Goal: Task Accomplishment & Management: Manage account settings

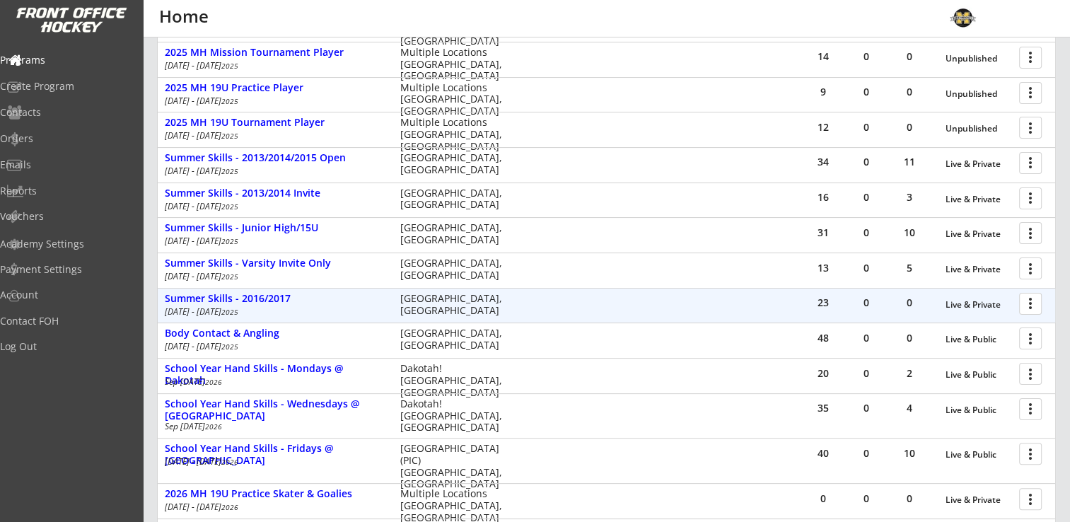
scroll to position [444, 0]
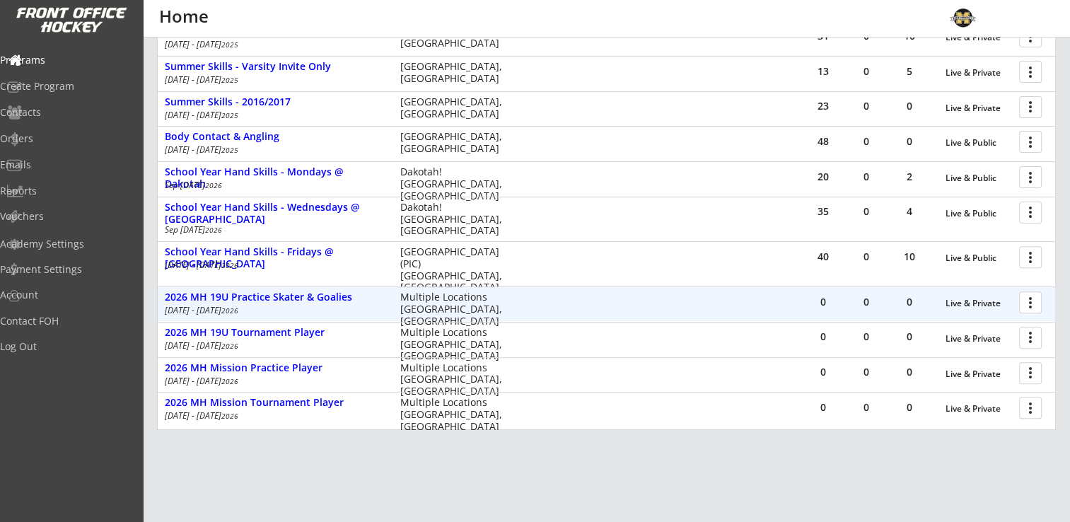
click at [1033, 301] on div at bounding box center [1032, 301] width 25 height 25
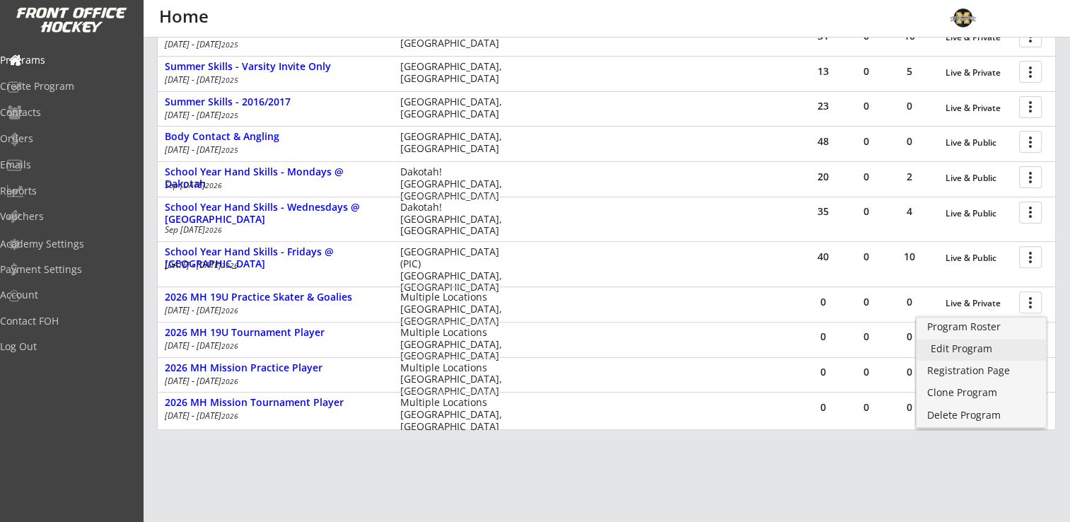
click at [976, 350] on div "Edit Program" at bounding box center [981, 349] width 101 height 10
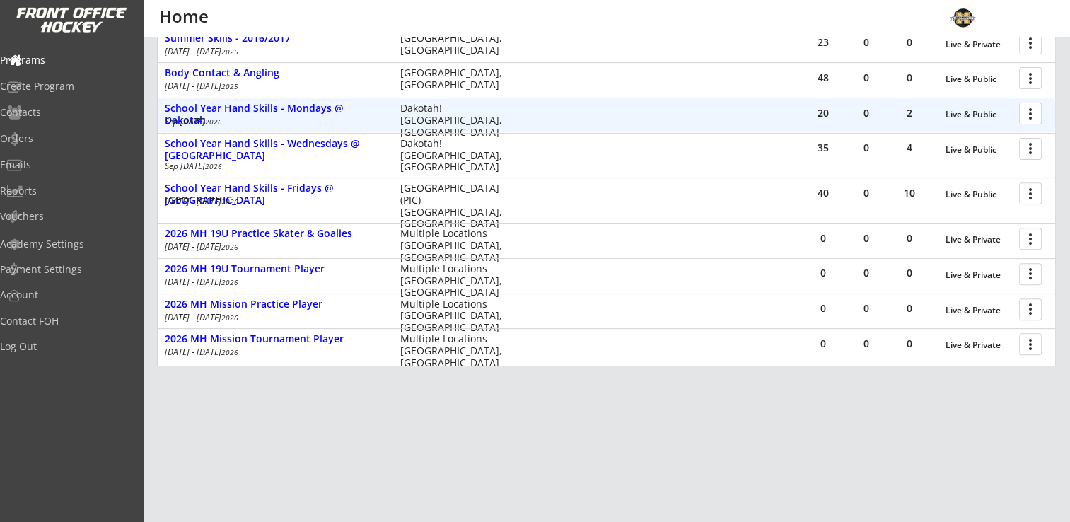
scroll to position [515, 0]
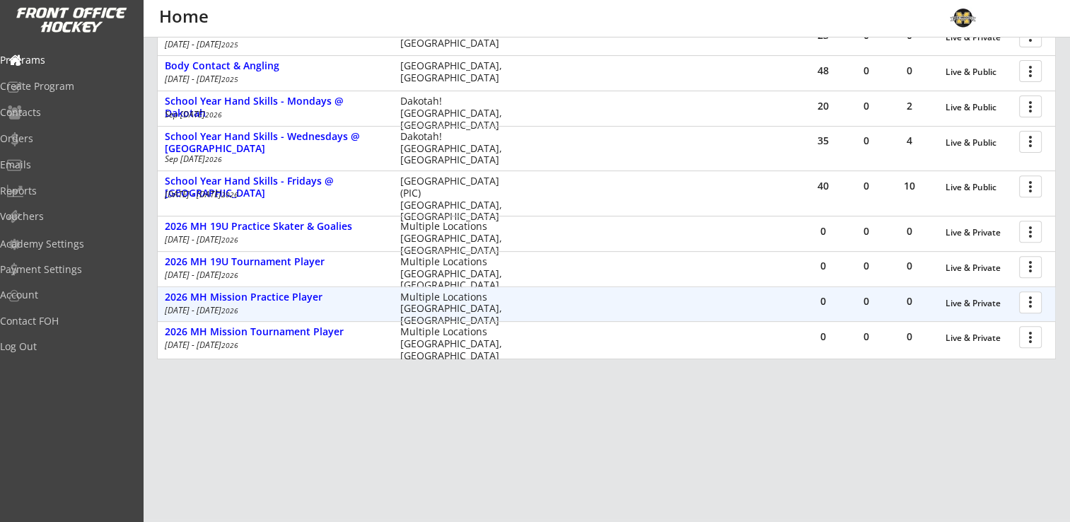
click at [1030, 303] on div at bounding box center [1032, 301] width 25 height 25
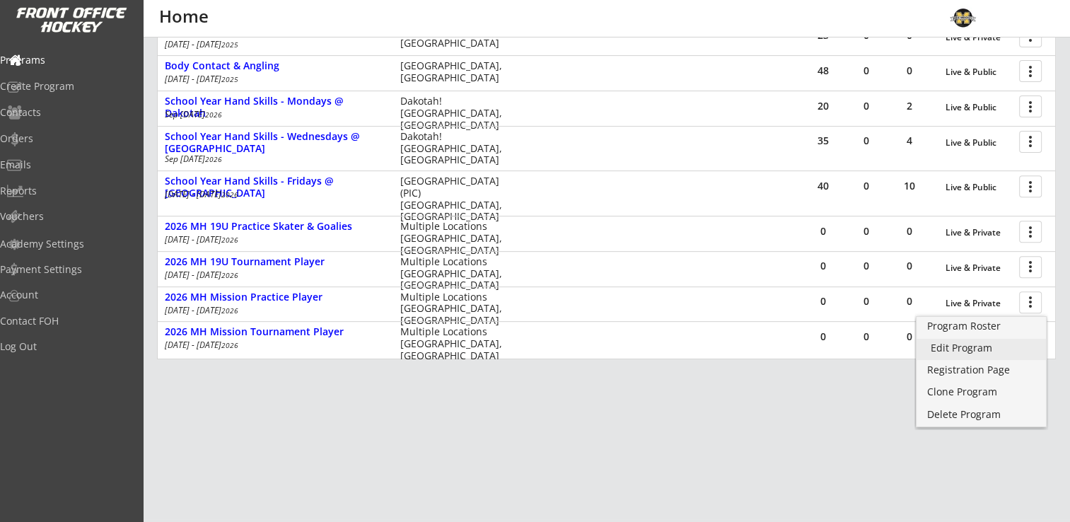
click at [981, 345] on div "Edit Program" at bounding box center [981, 348] width 101 height 10
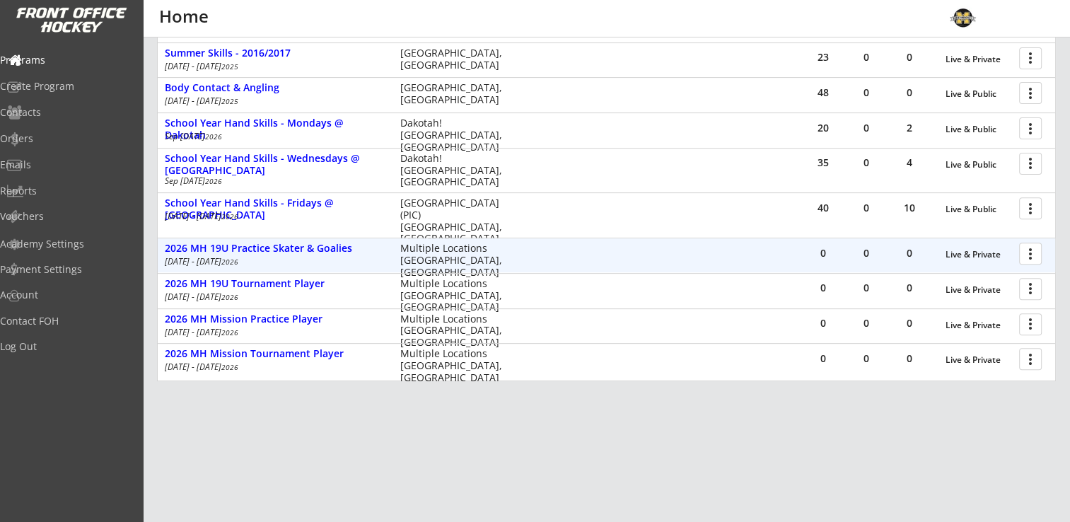
scroll to position [515, 0]
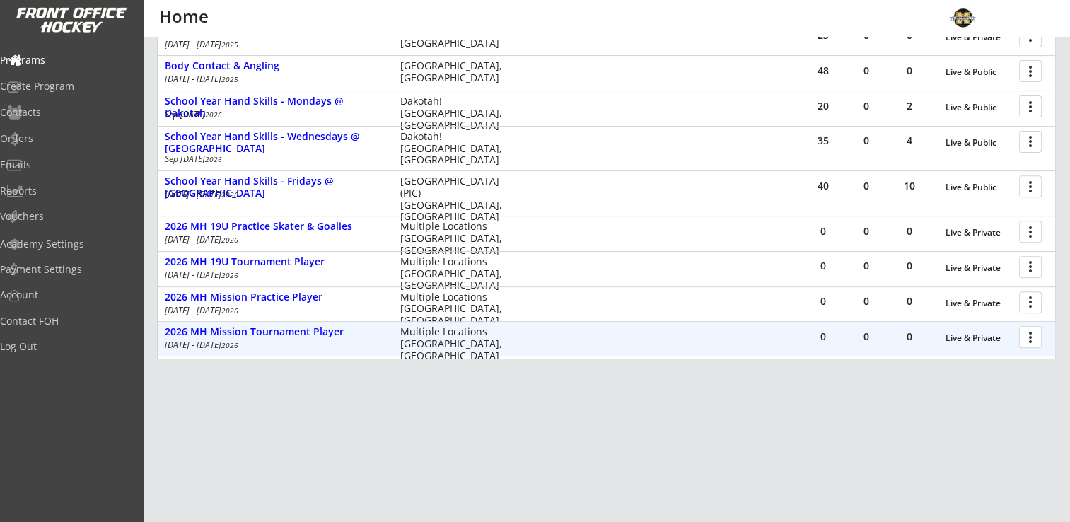
click at [1032, 335] on div at bounding box center [1032, 336] width 25 height 25
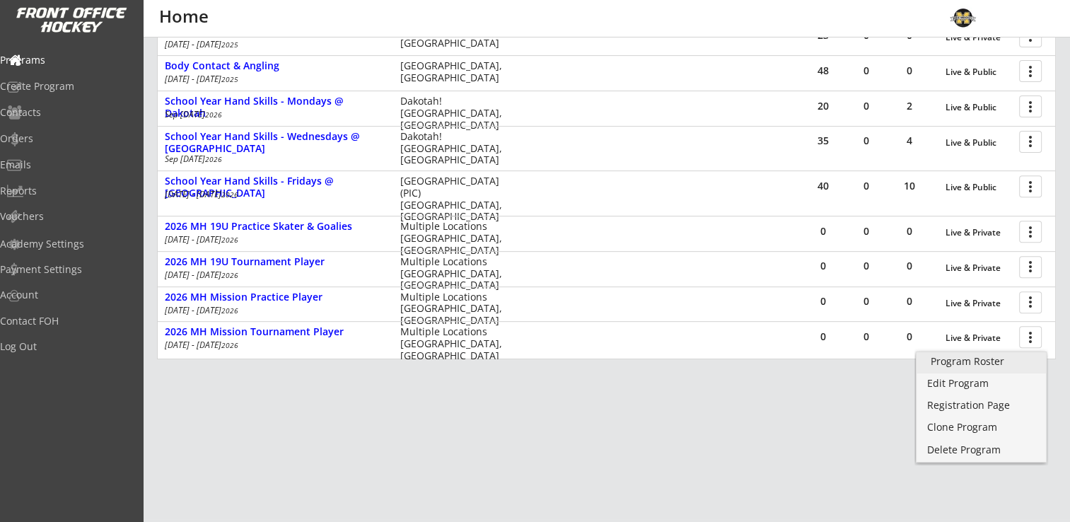
click at [983, 373] on link "Program Roster" at bounding box center [980, 362] width 129 height 21
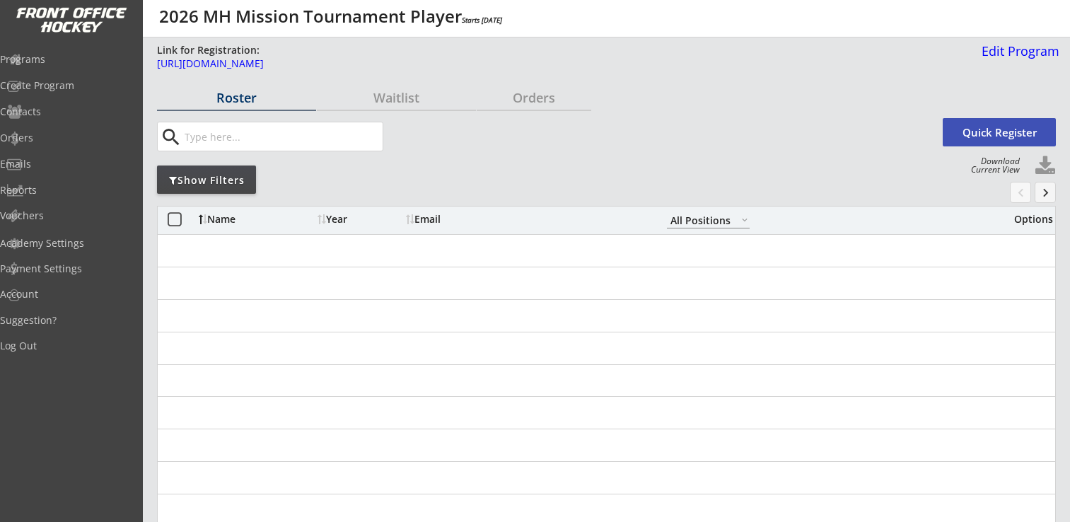
select select ""All Positions""
click at [1003, 56] on div "Edit Program" at bounding box center [1017, 51] width 83 height 13
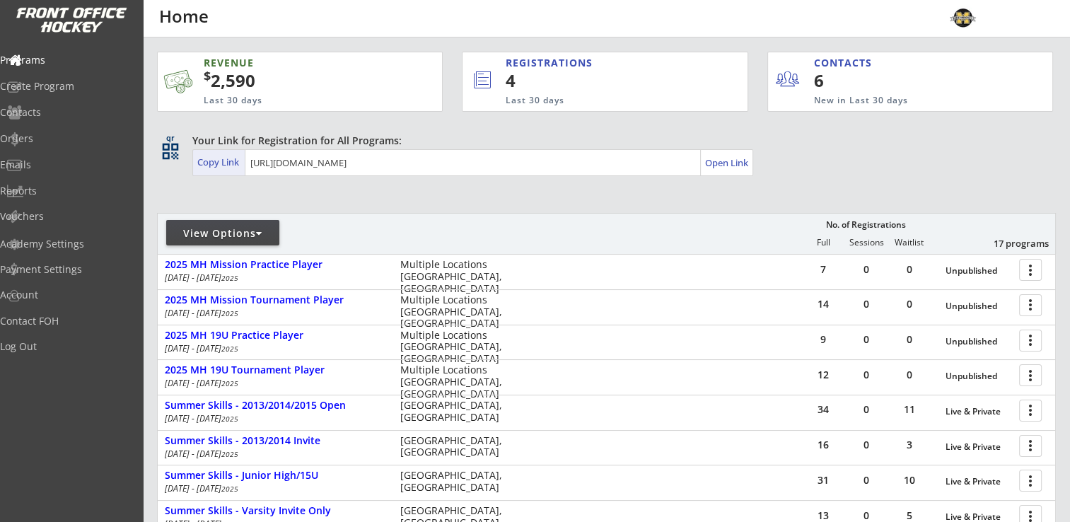
click at [220, 161] on div "Copy Link" at bounding box center [219, 162] width 45 height 13
click at [74, 55] on div "Programs" at bounding box center [67, 60] width 127 height 10
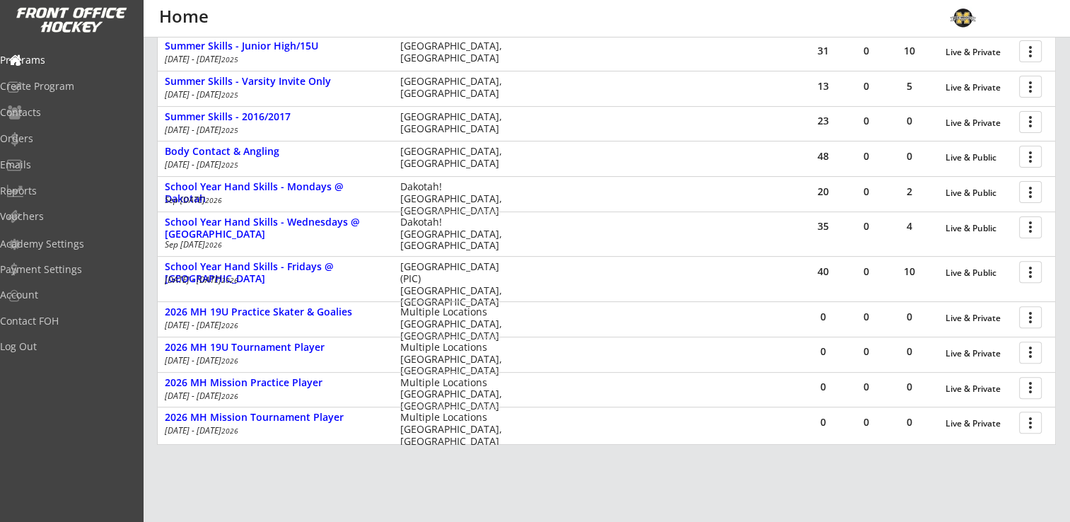
scroll to position [515, 0]
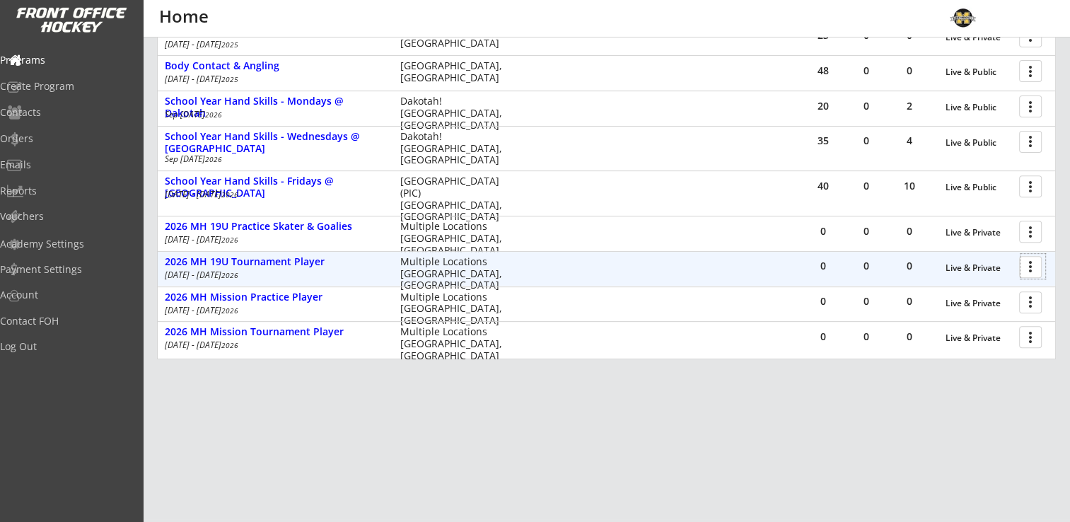
click at [1029, 260] on div at bounding box center [1032, 266] width 25 height 25
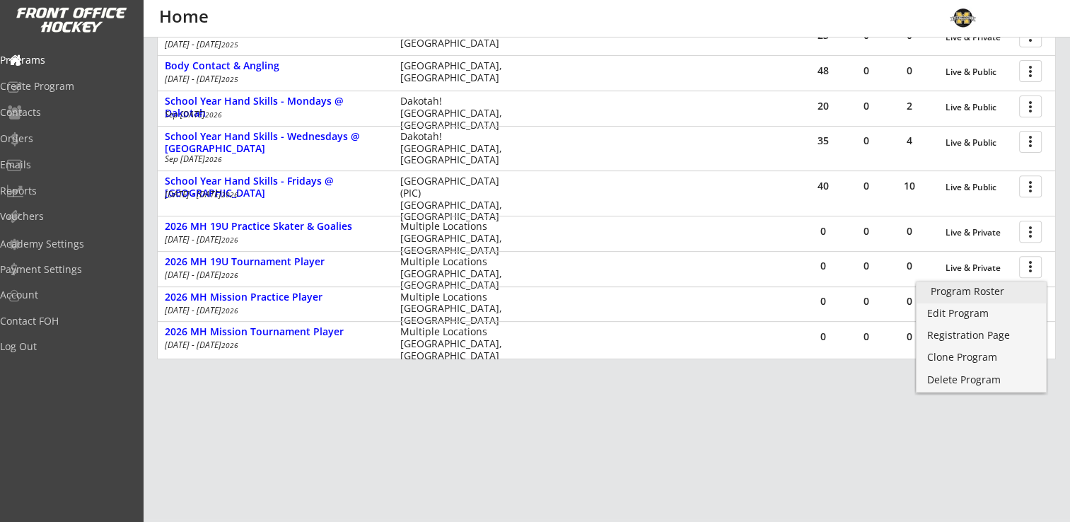
drag, startPoint x: 946, startPoint y: 290, endPoint x: 970, endPoint y: 291, distance: 24.1
click at [946, 290] on div "Program Roster" at bounding box center [981, 291] width 101 height 10
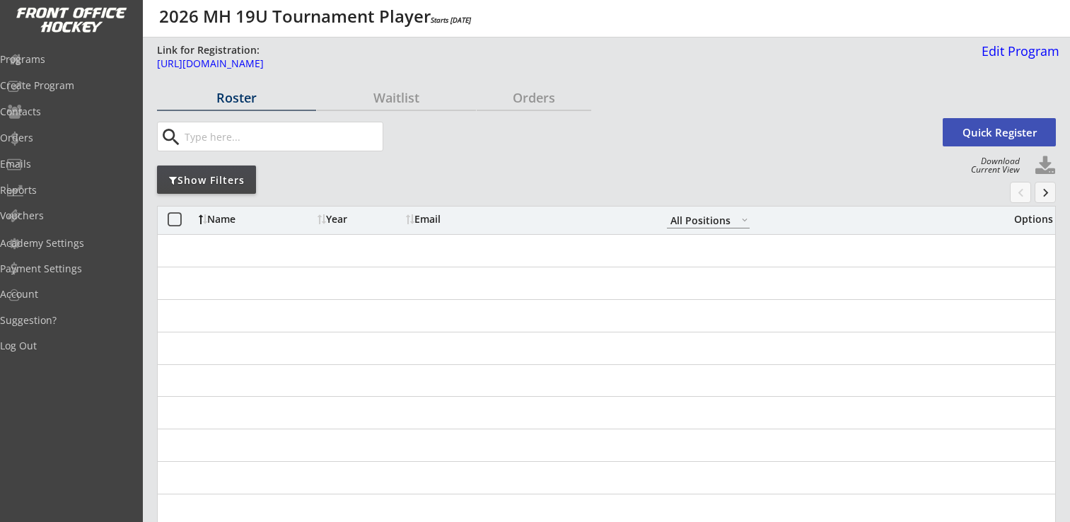
select select ""All Positions""
click at [72, 54] on div "Programs" at bounding box center [67, 59] width 127 height 10
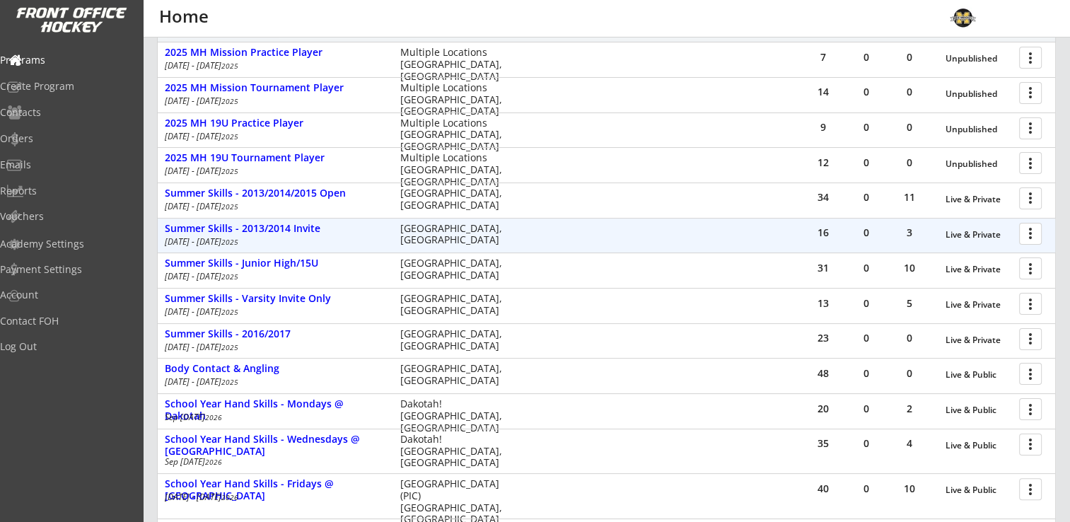
scroll to position [444, 0]
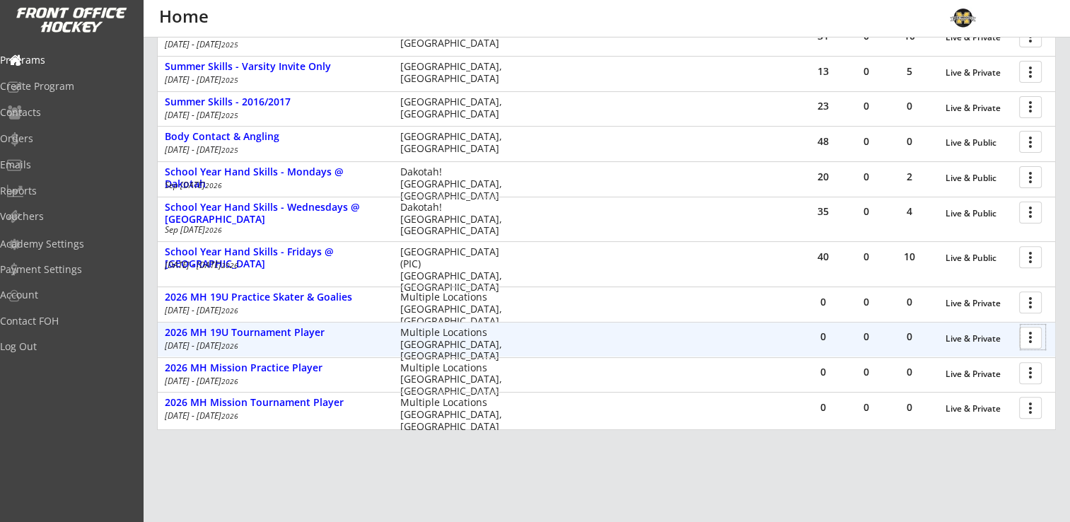
click at [1032, 332] on div at bounding box center [1032, 337] width 25 height 25
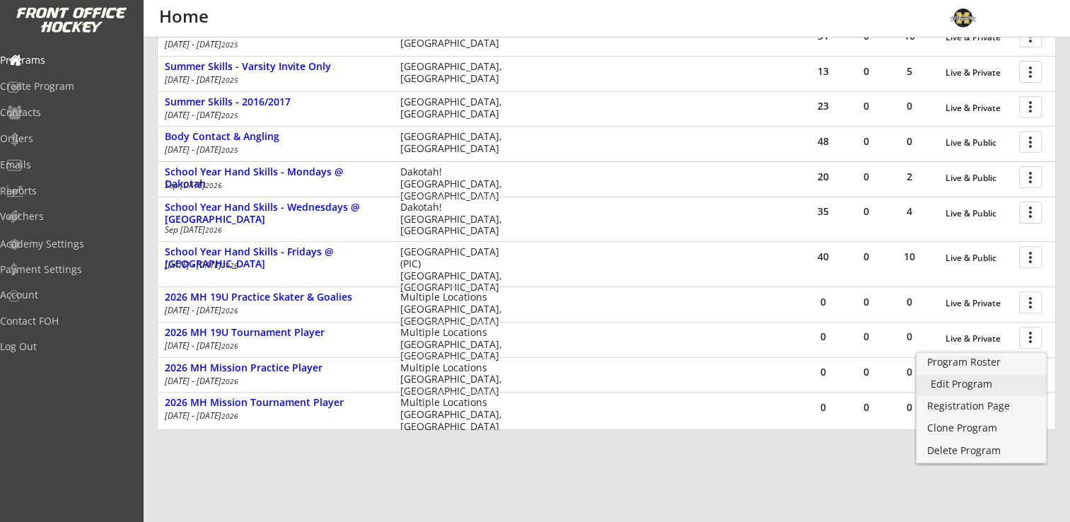
click at [973, 384] on div "Edit Program" at bounding box center [981, 384] width 101 height 10
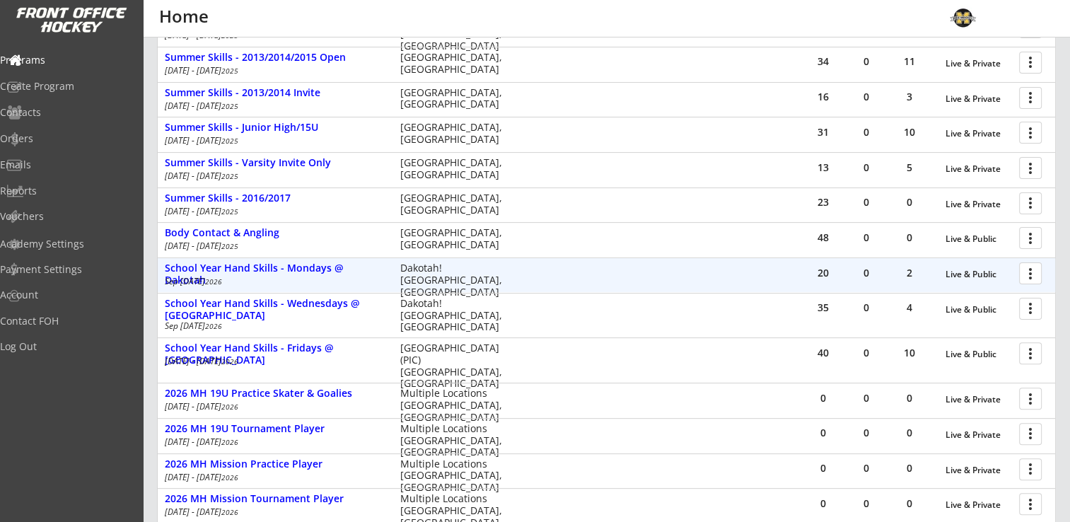
scroll to position [424, 0]
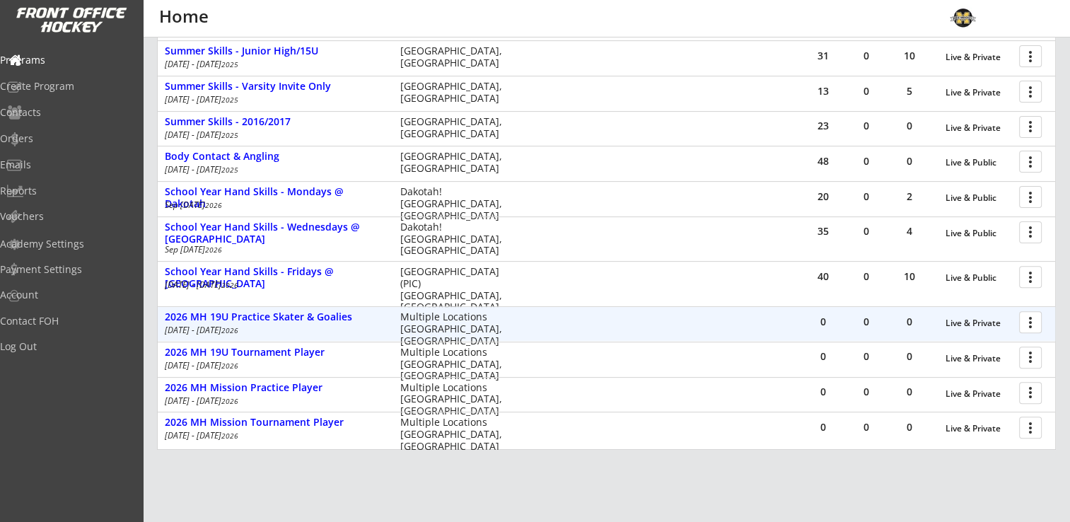
click at [1034, 315] on div at bounding box center [1032, 321] width 25 height 25
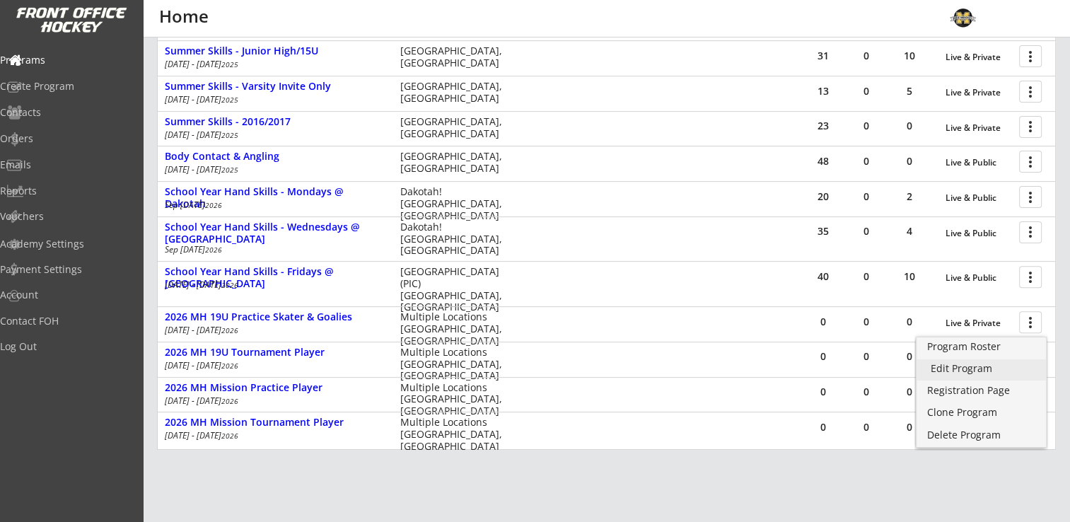
click at [972, 368] on div "Edit Program" at bounding box center [981, 368] width 101 height 10
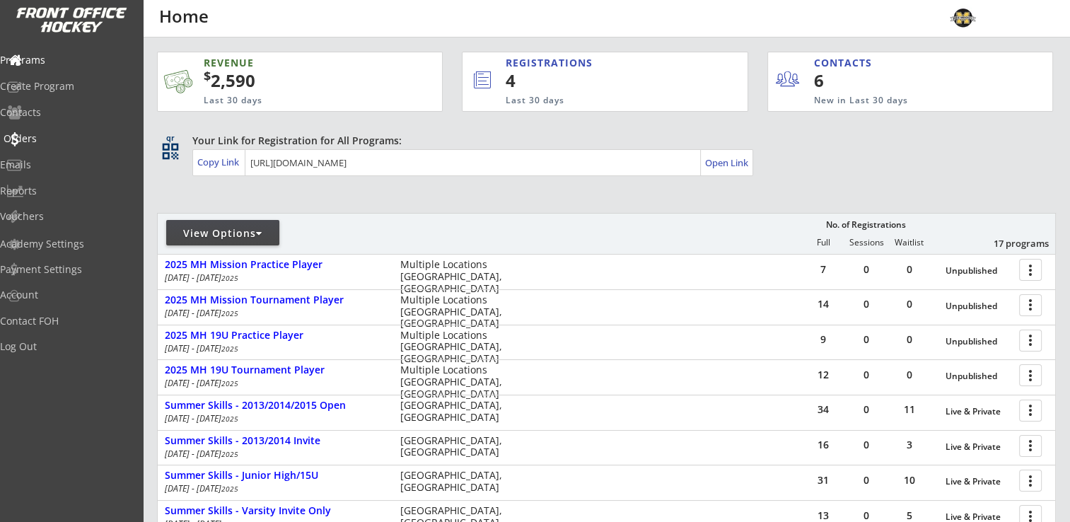
click at [48, 138] on div "Orders" at bounding box center [67, 139] width 127 height 10
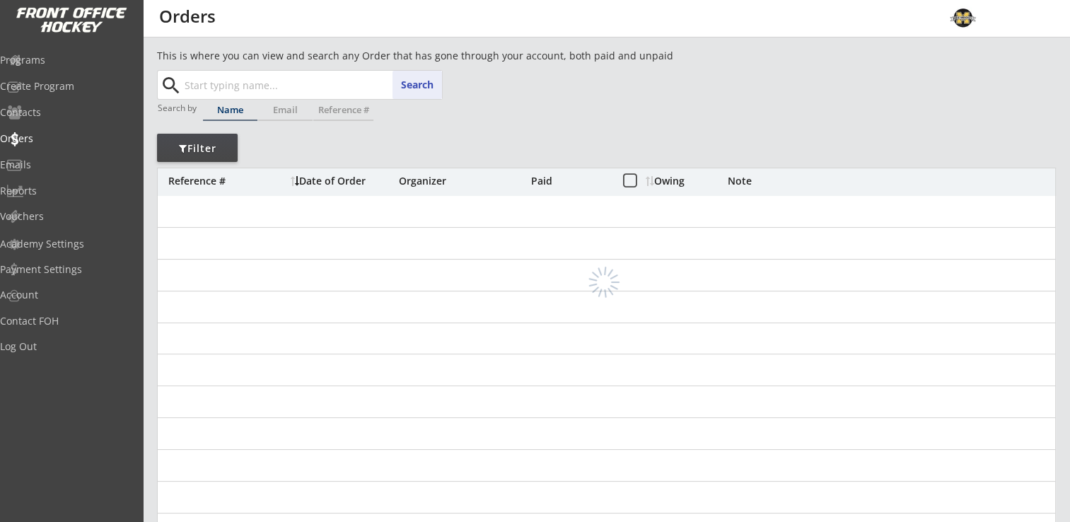
click at [323, 82] on input "text" at bounding box center [312, 85] width 260 height 28
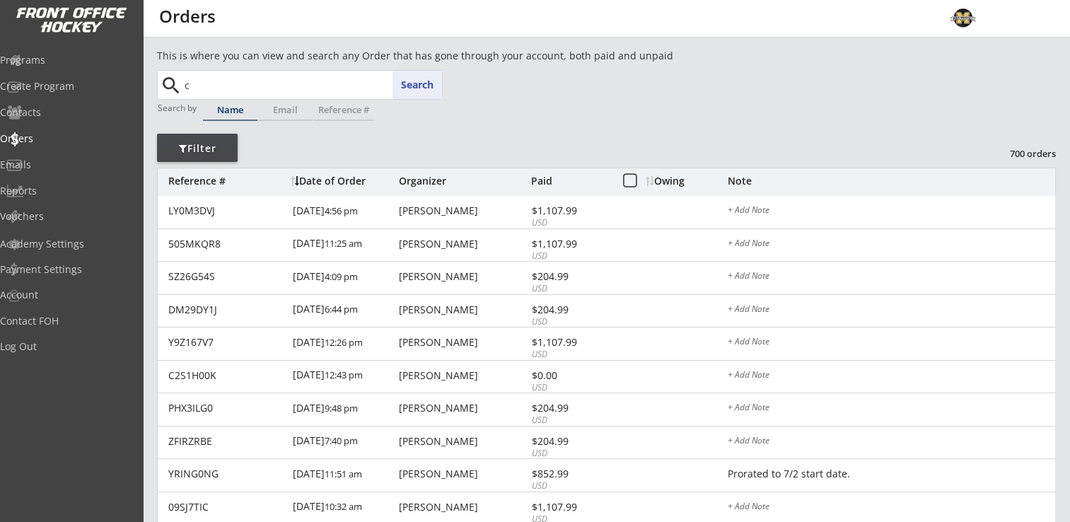
type input "co"
type input "cole Haller"
type input "co"
type input "cole Haller"
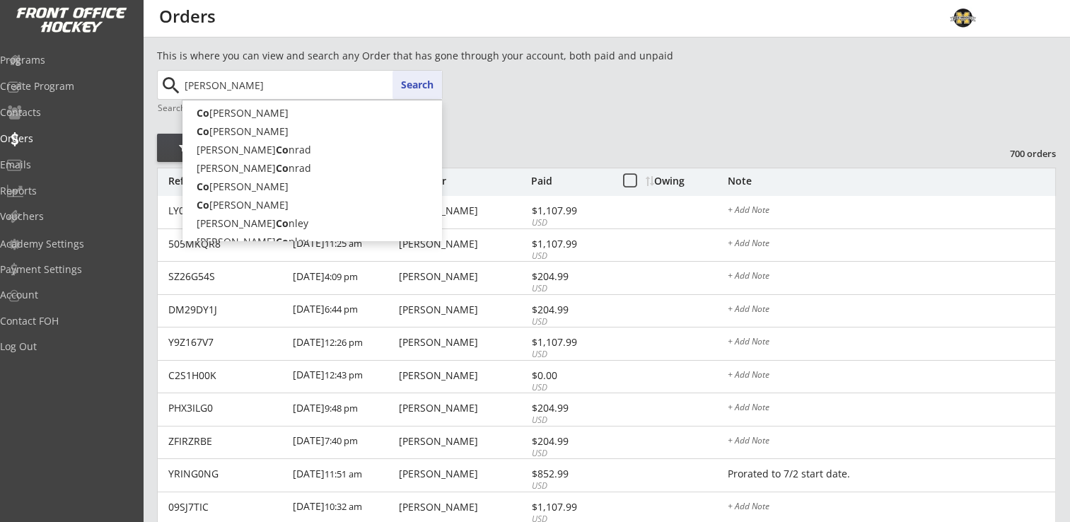
type input "conaway"
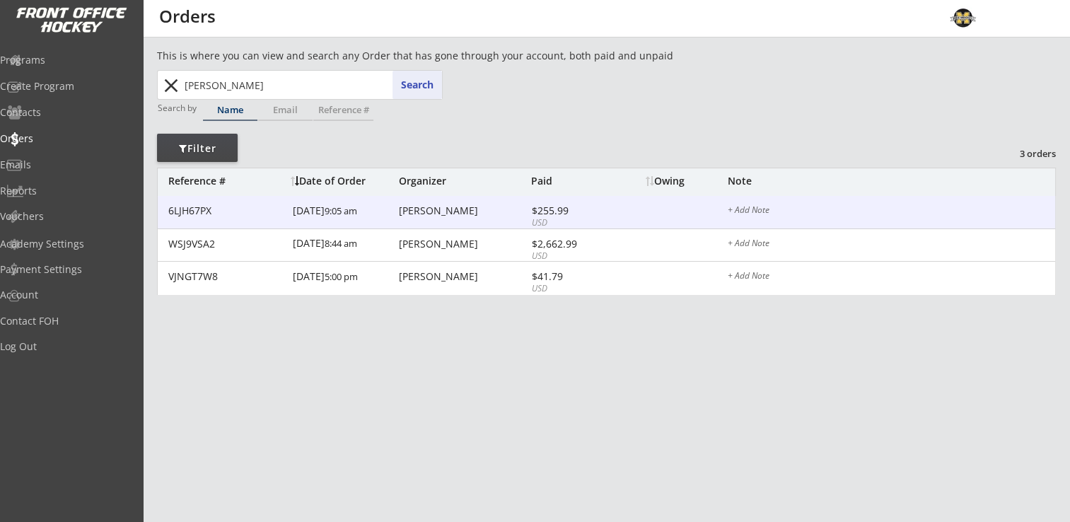
click at [450, 208] on div "Melissa Conaway" at bounding box center [463, 211] width 129 height 10
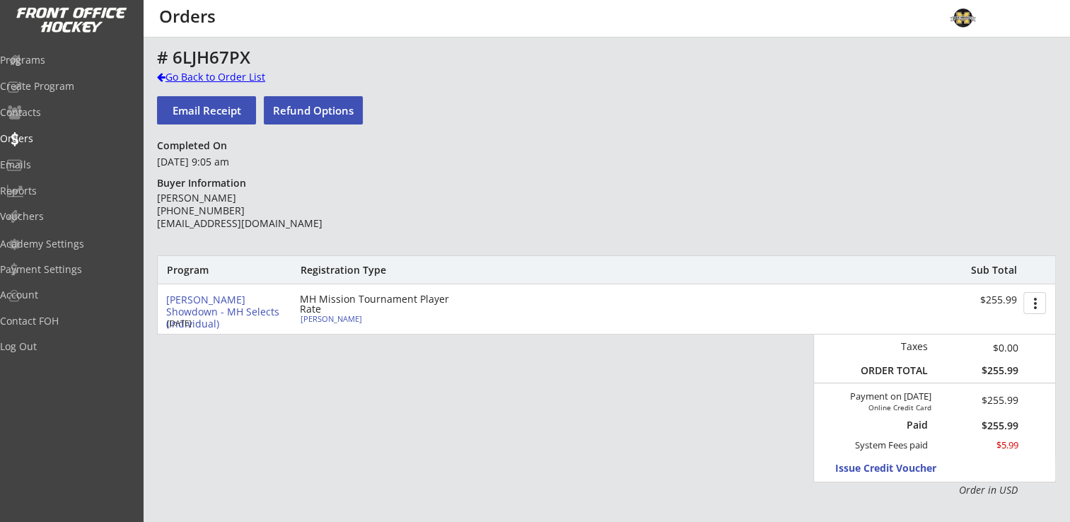
click at [187, 77] on div "Go Back to Order List" at bounding box center [230, 77] width 146 height 14
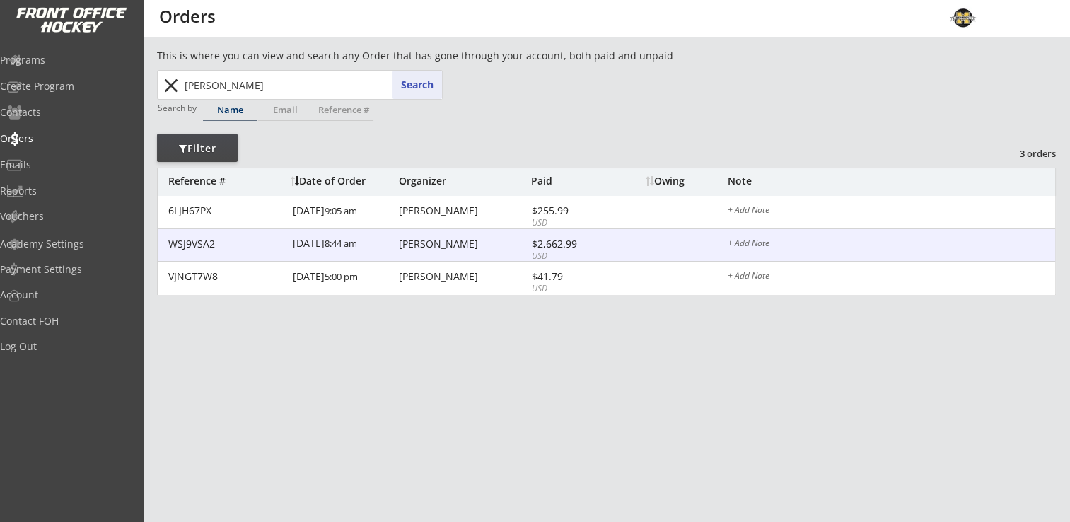
click at [456, 242] on div "Melissa Conaway" at bounding box center [463, 244] width 129 height 10
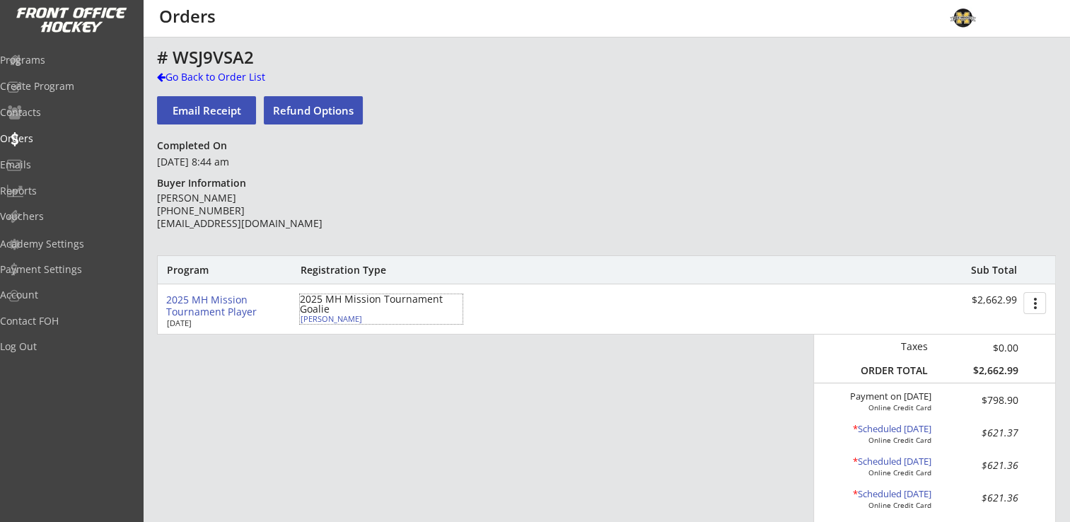
click at [323, 321] on div "Elsa Conaway" at bounding box center [380, 319] width 158 height 8
select select ""Goalie""
select select ""Intermediate Goalie Cut""
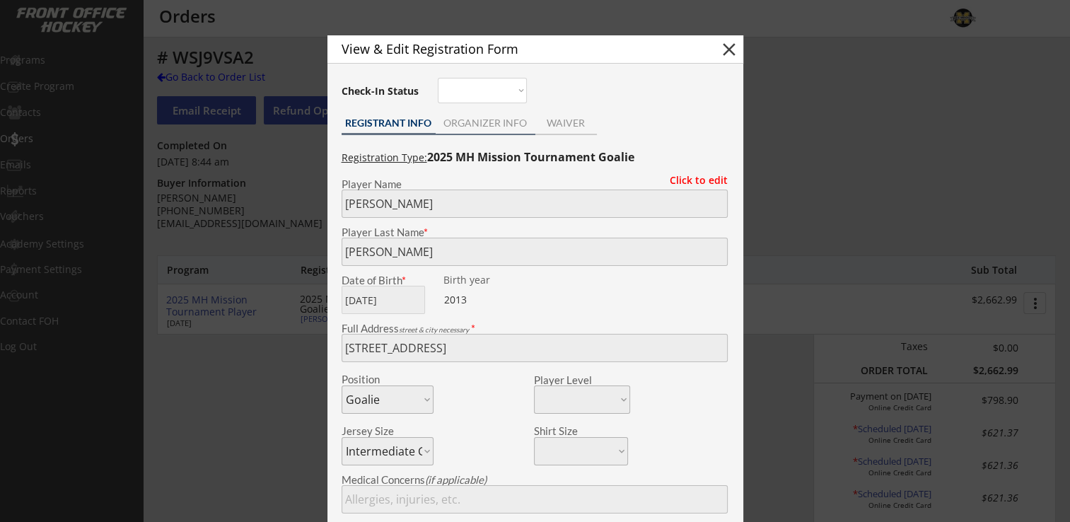
click at [478, 126] on div "ORGANIZER INFO" at bounding box center [486, 123] width 100 height 10
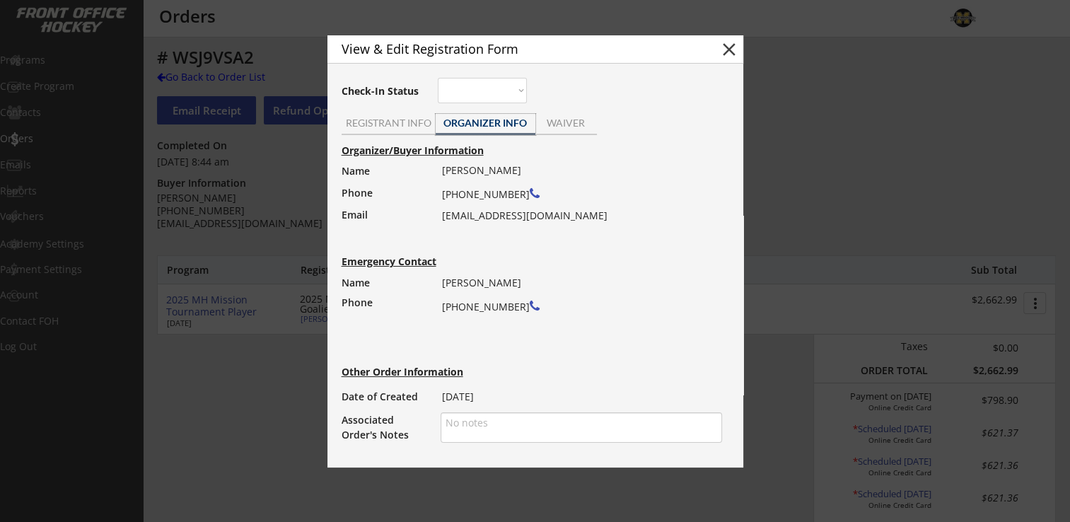
click at [733, 49] on button "close" at bounding box center [728, 49] width 21 height 21
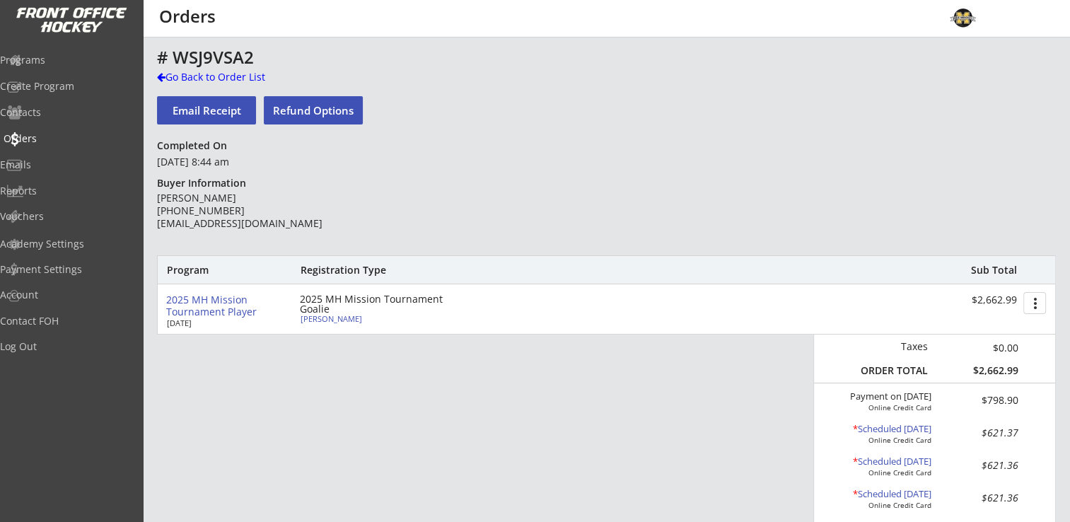
click at [54, 141] on div "Orders" at bounding box center [67, 139] width 127 height 10
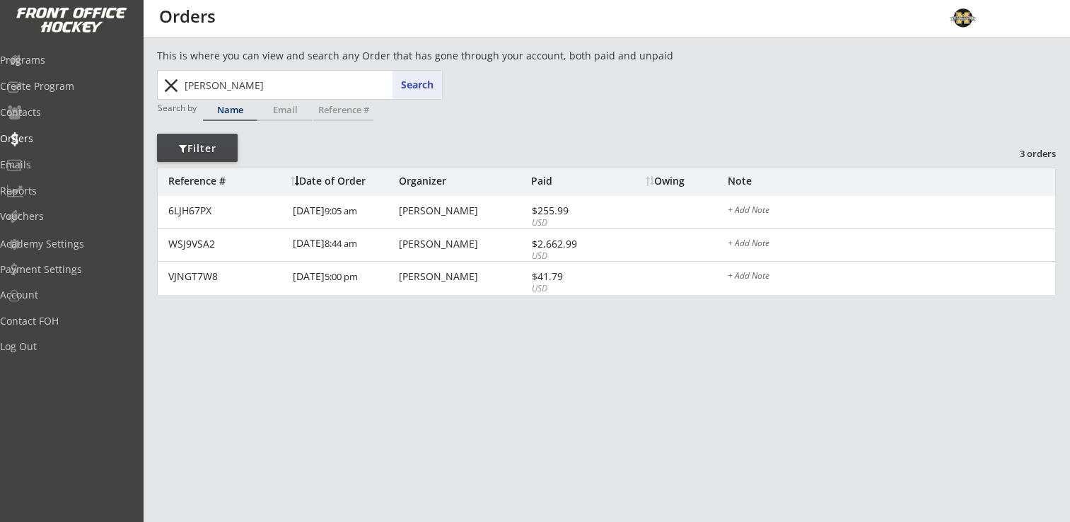
drag, startPoint x: 256, startPoint y: 81, endPoint x: 169, endPoint y: 83, distance: 87.0
click at [169, 83] on div "conaway conaway Search close" at bounding box center [300, 85] width 283 height 28
type input "aliya"
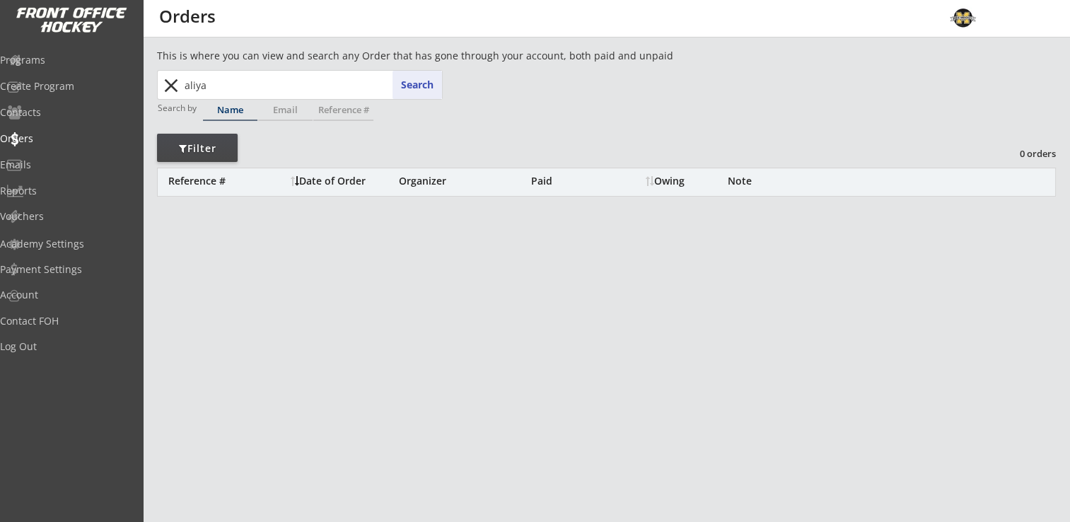
drag, startPoint x: 217, startPoint y: 86, endPoint x: 175, endPoint y: 88, distance: 41.7
click at [175, 88] on div "aliya conaway Search close" at bounding box center [300, 85] width 283 height 28
type input "daggett"
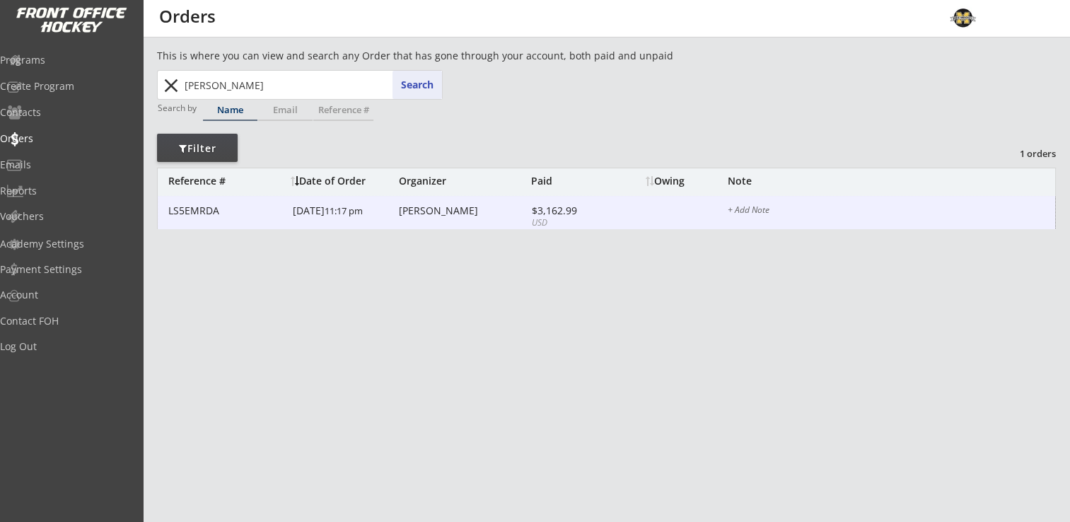
click at [419, 210] on div "Greg Daggett" at bounding box center [463, 211] width 129 height 10
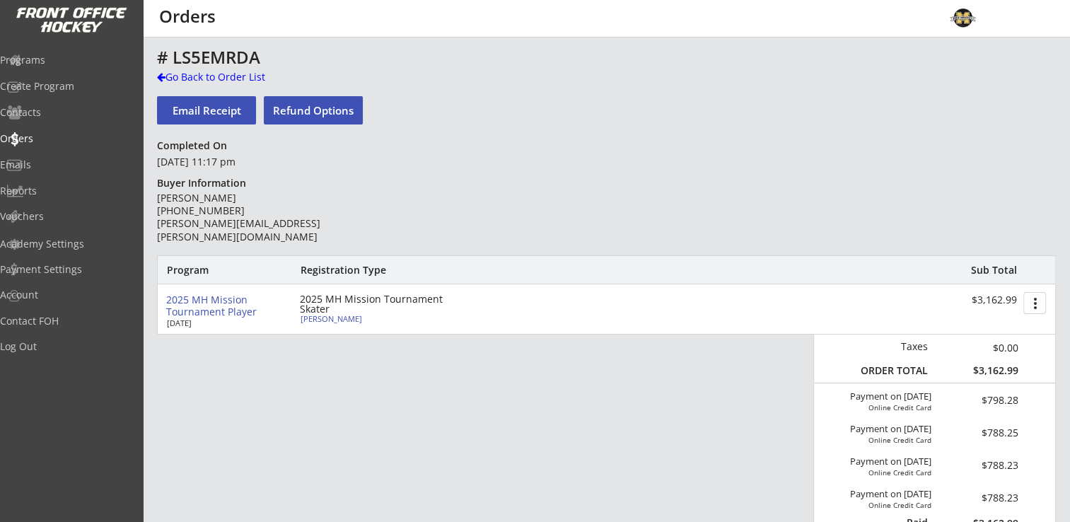
click at [343, 320] on div "Aliya Daggett" at bounding box center [380, 319] width 158 height 8
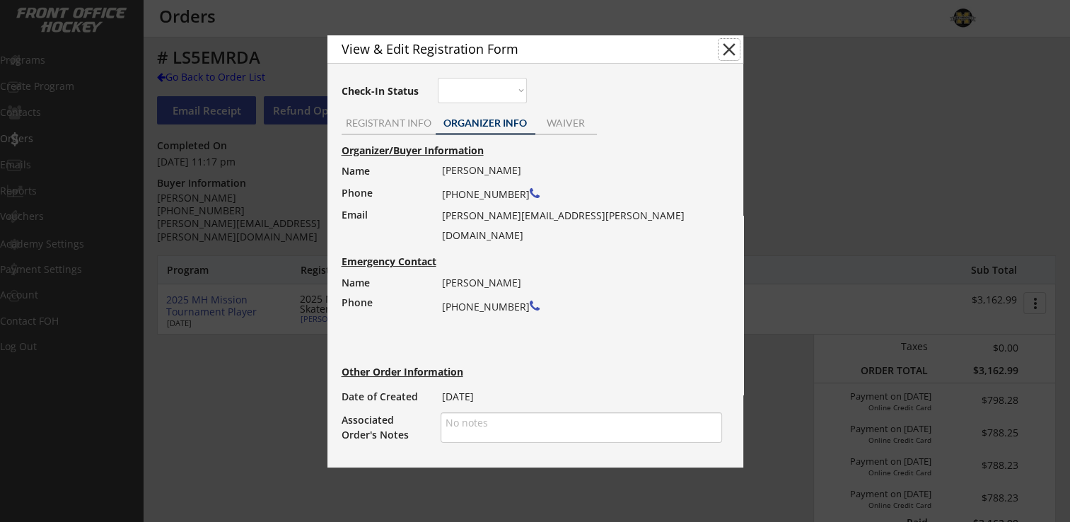
click at [734, 49] on button "close" at bounding box center [728, 49] width 21 height 21
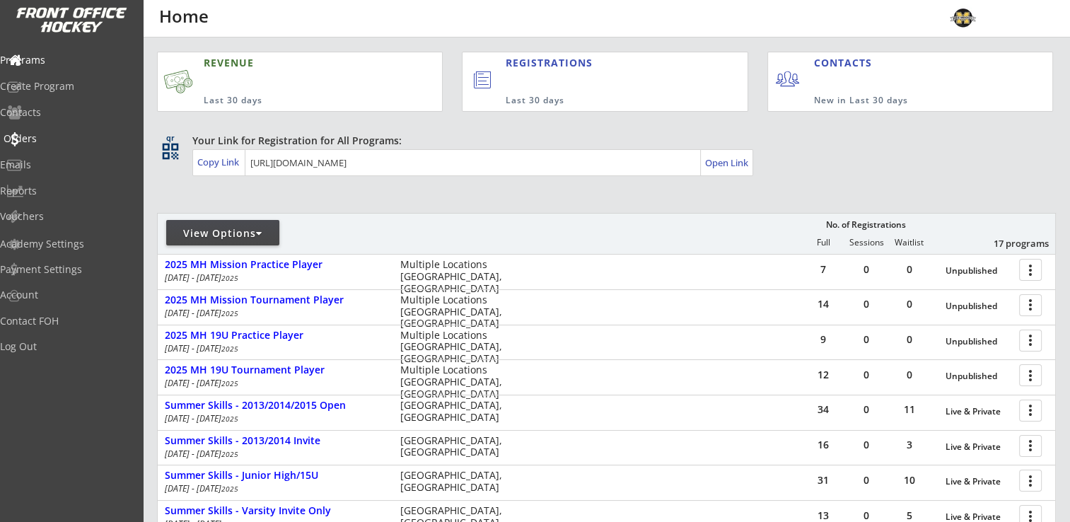
click at [57, 139] on div "Orders" at bounding box center [67, 139] width 127 height 10
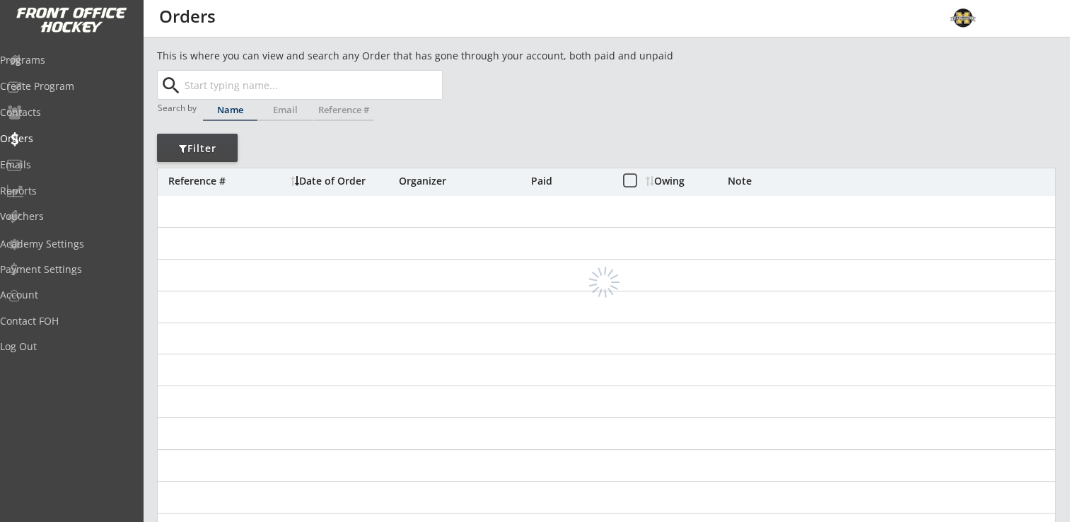
click at [311, 84] on input "text" at bounding box center [312, 85] width 260 height 28
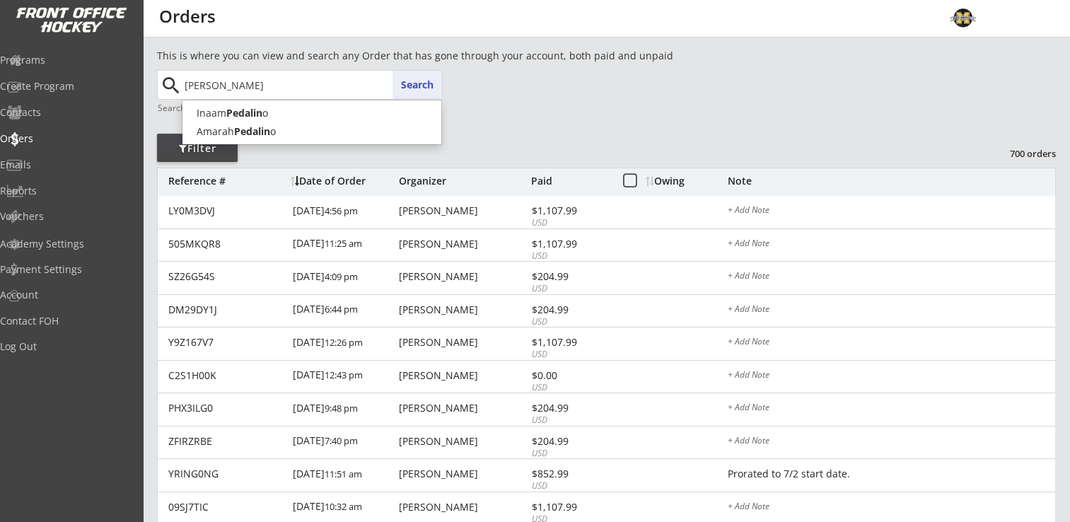
type input "[PERSON_NAME]"
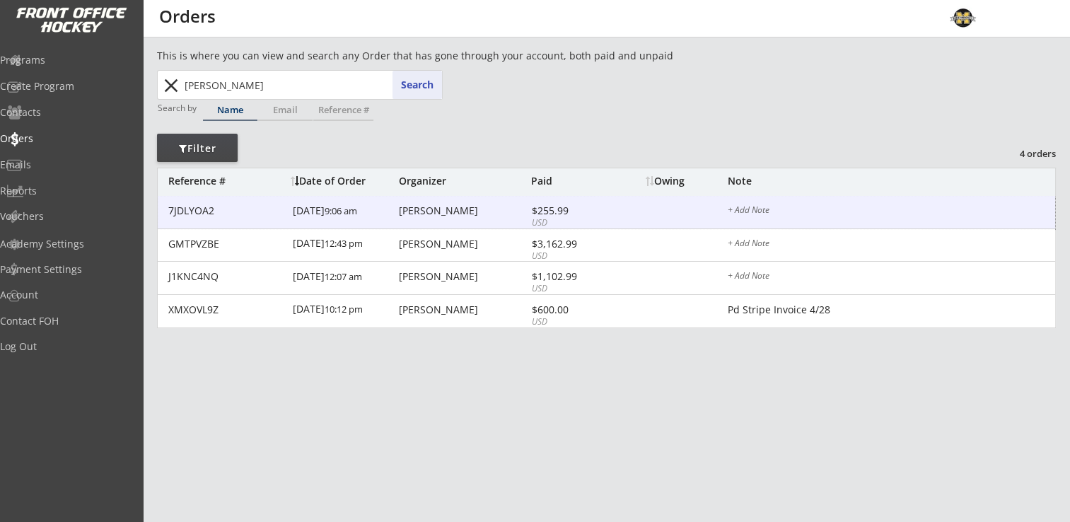
click at [443, 213] on div "[PERSON_NAME]" at bounding box center [463, 211] width 129 height 10
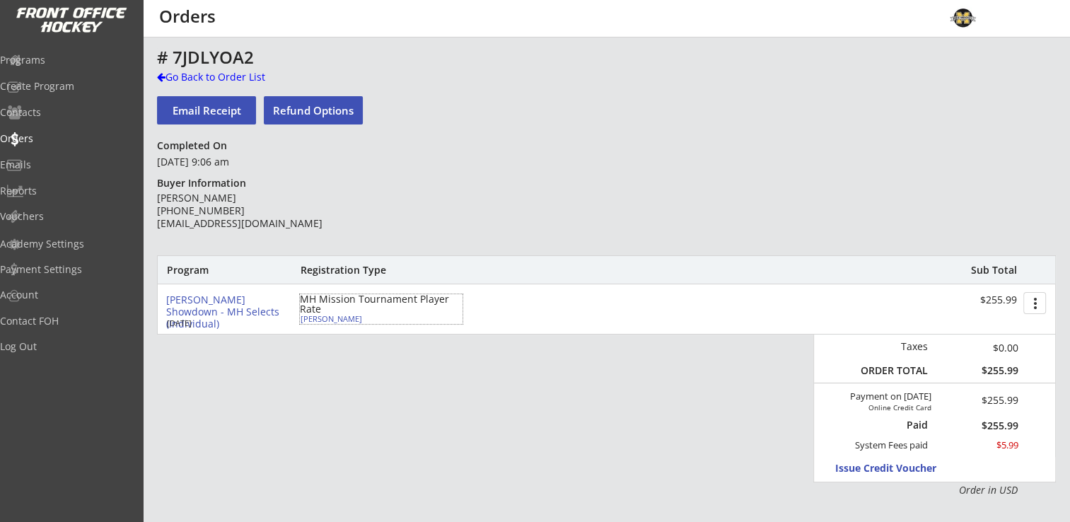
click at [349, 318] on div "[PERSON_NAME]" at bounding box center [380, 319] width 158 height 8
select select ""Forward""
select select ""Youth Large/XL""
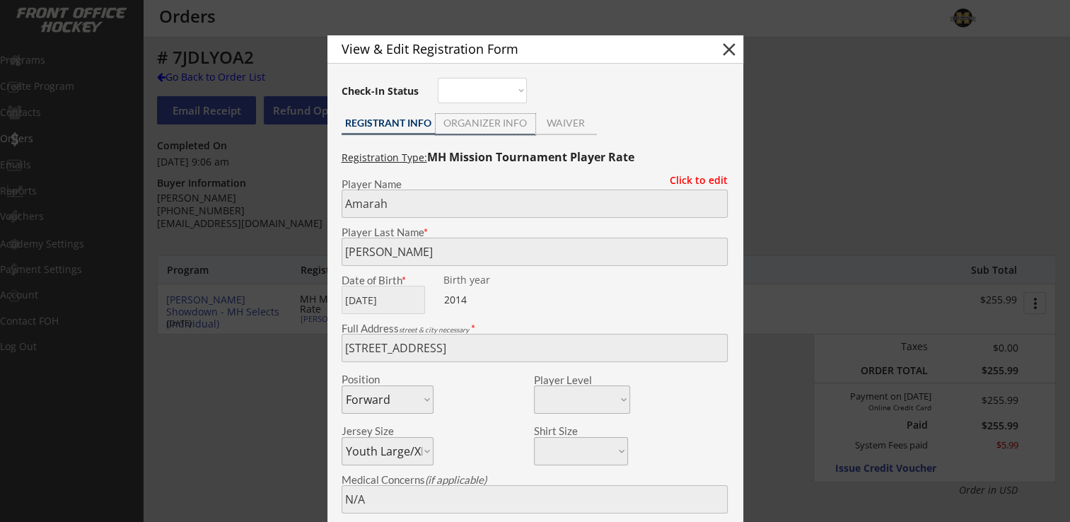
click at [480, 127] on div "ORGANIZER INFO" at bounding box center [486, 123] width 100 height 10
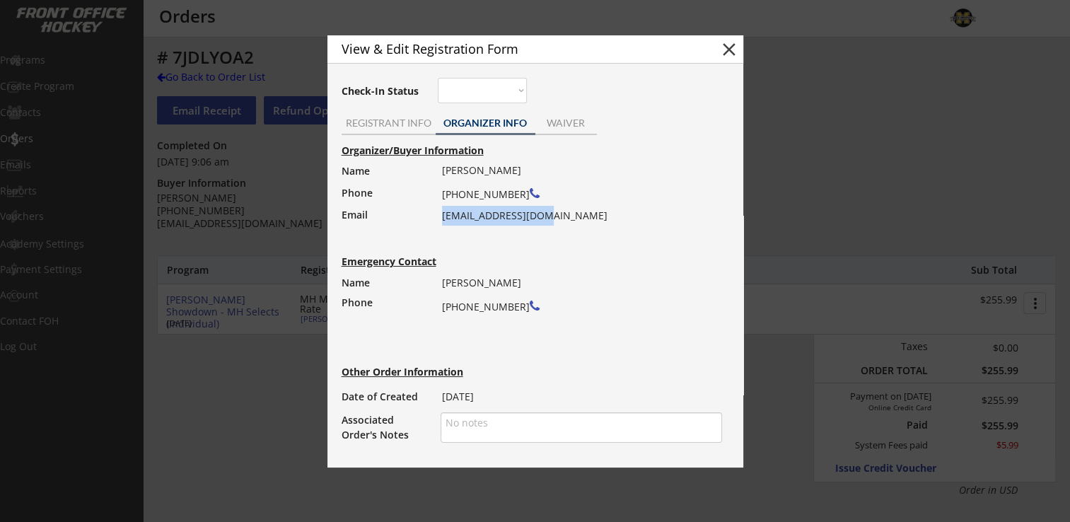
drag, startPoint x: 441, startPoint y: 216, endPoint x: 559, endPoint y: 214, distance: 117.4
click at [559, 214] on div "[PERSON_NAME] [PHONE_NUMBER] [EMAIL_ADDRESS][DOMAIN_NAME]" at bounding box center [577, 193] width 271 height 65
drag, startPoint x: 559, startPoint y: 214, endPoint x: 534, endPoint y: 219, distance: 25.2
copy div "[EMAIL_ADDRESS][DOMAIN_NAME]"
click at [732, 49] on button "close" at bounding box center [728, 49] width 21 height 21
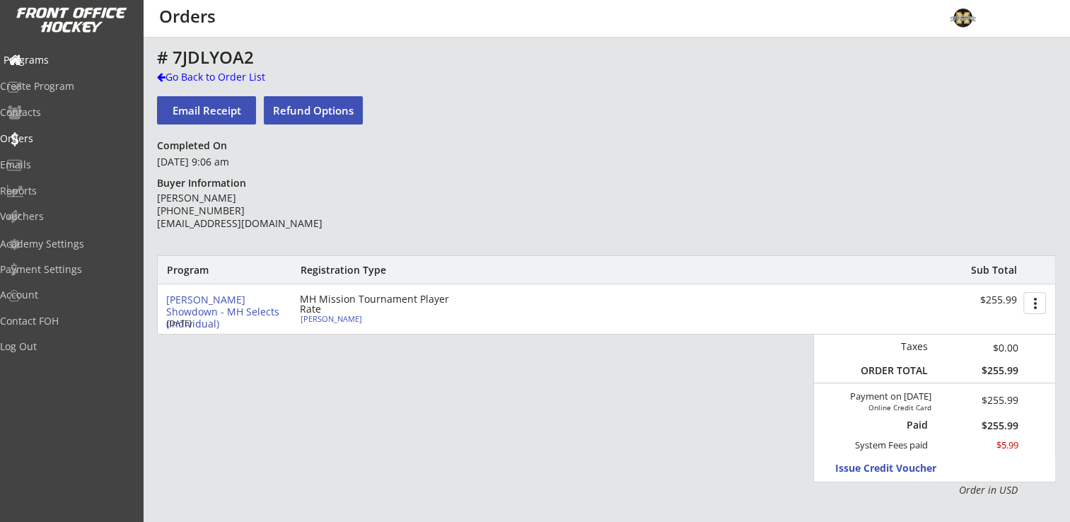
click at [76, 58] on div "Programs" at bounding box center [67, 60] width 127 height 10
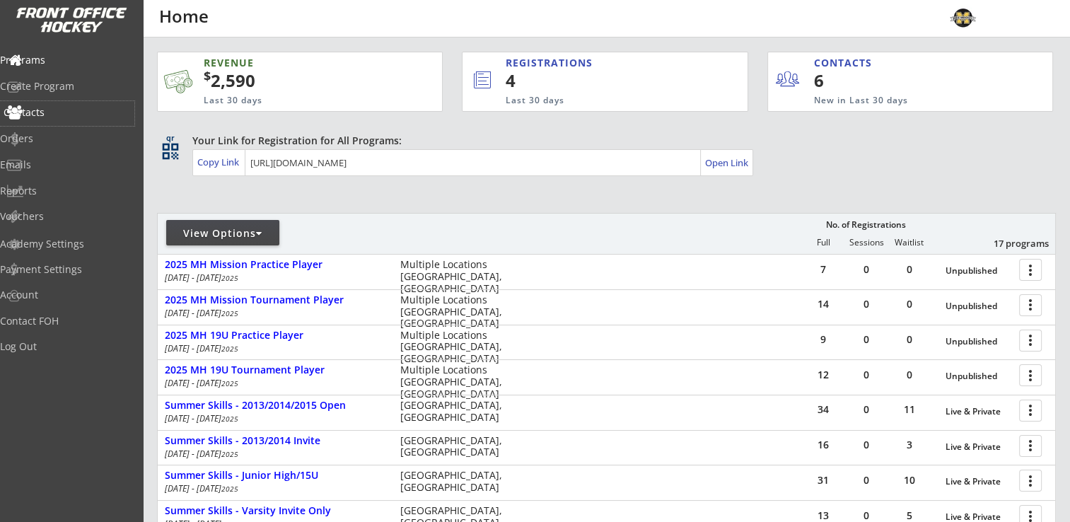
click at [54, 115] on div "Contacts" at bounding box center [67, 112] width 127 height 10
select select ""Players""
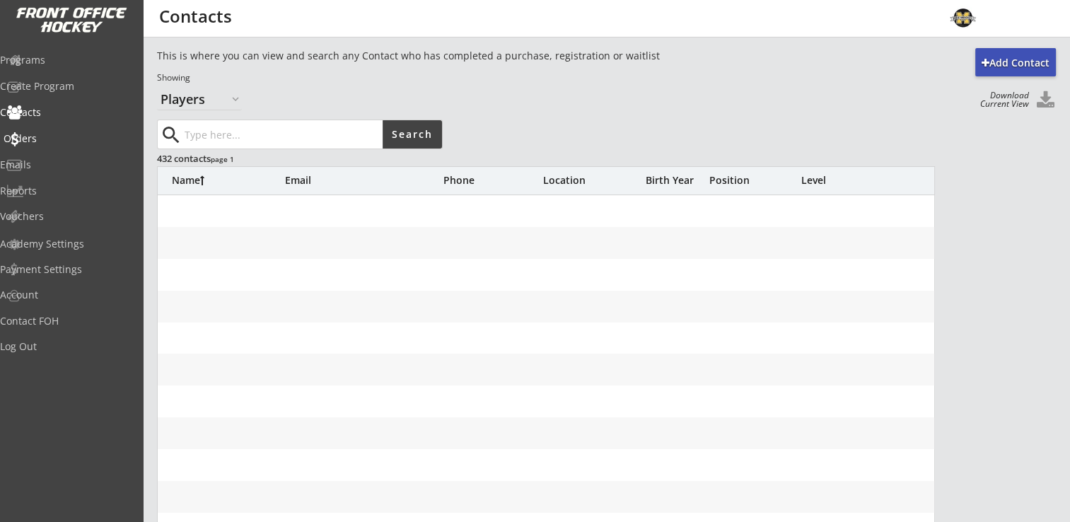
click at [52, 139] on div "Orders" at bounding box center [67, 139] width 127 height 10
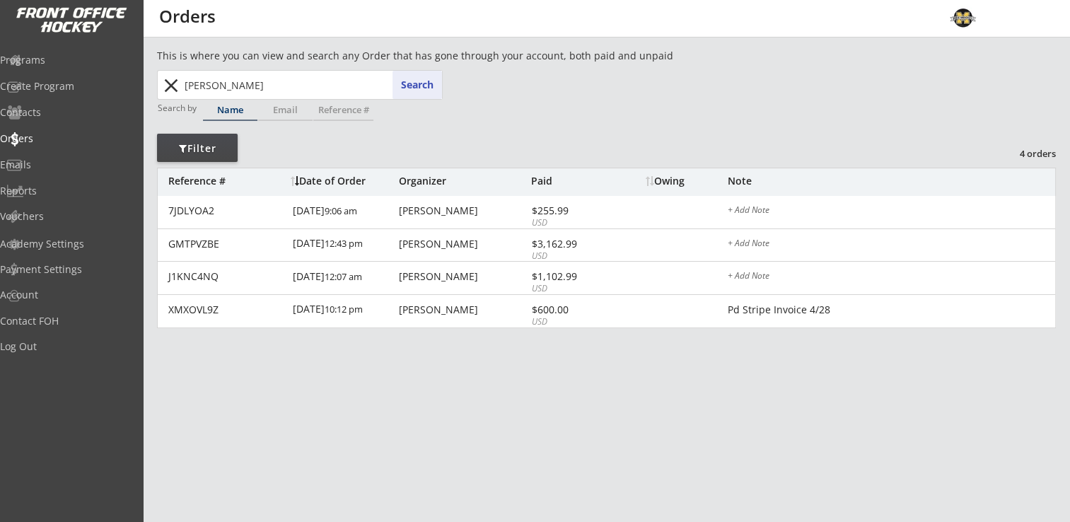
click at [244, 88] on input "pedalino" at bounding box center [312, 85] width 260 height 28
drag, startPoint x: 244, startPoint y: 87, endPoint x: 153, endPoint y: 84, distance: 91.3
click at [153, 84] on div "This is where you can view and search any Order that has gone through your acco…" at bounding box center [606, 467] width 927 height 838
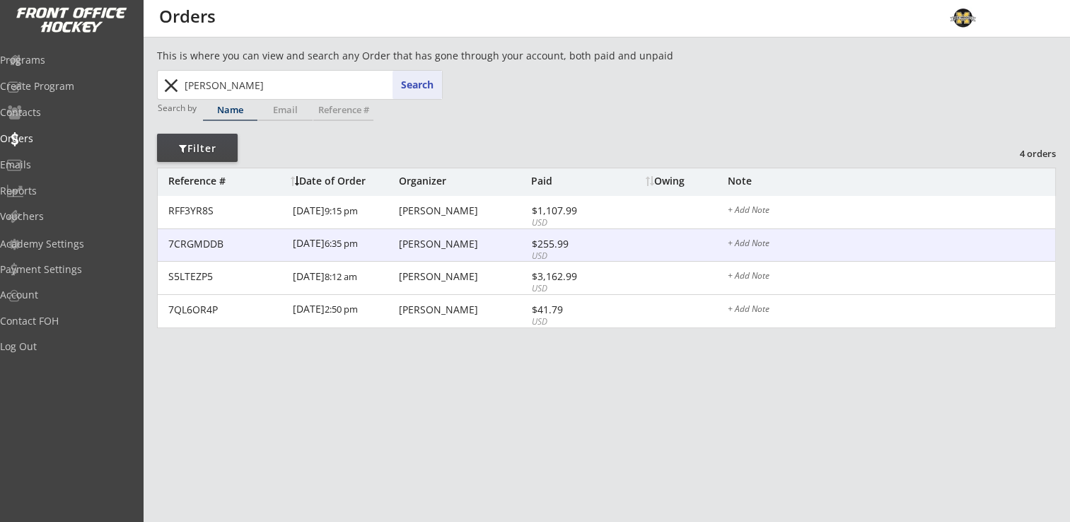
click at [427, 209] on div "Liz Ennenga" at bounding box center [463, 211] width 129 height 10
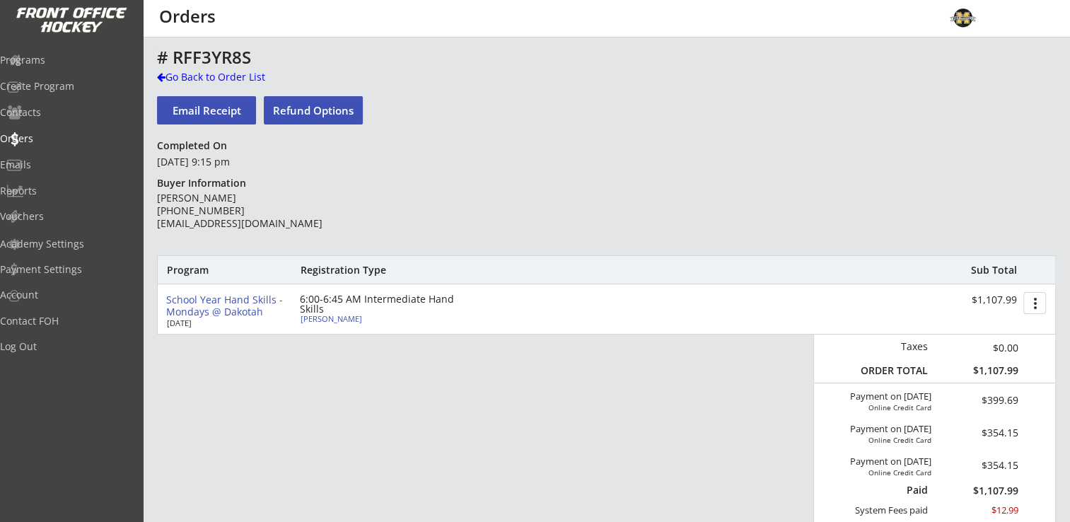
click at [329, 321] on div "Alexis Ennenga" at bounding box center [380, 319] width 158 height 8
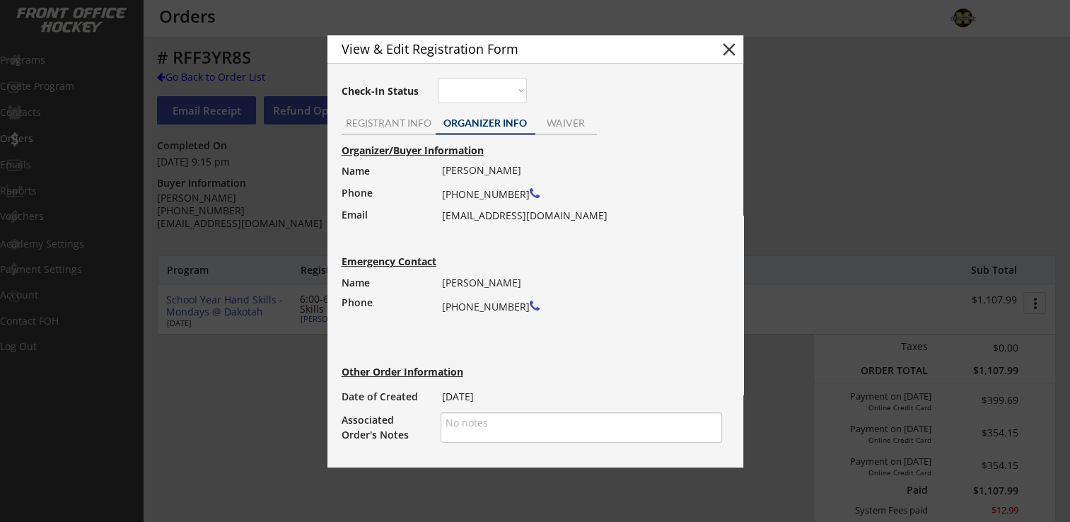
click at [732, 52] on button "close" at bounding box center [728, 49] width 21 height 21
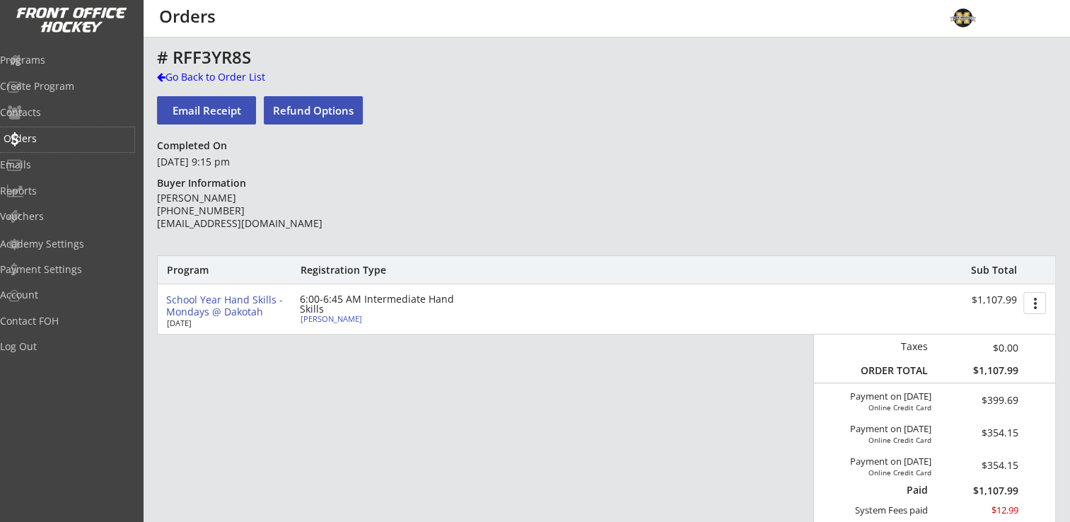
click at [47, 141] on div "Orders" at bounding box center [67, 139] width 127 height 10
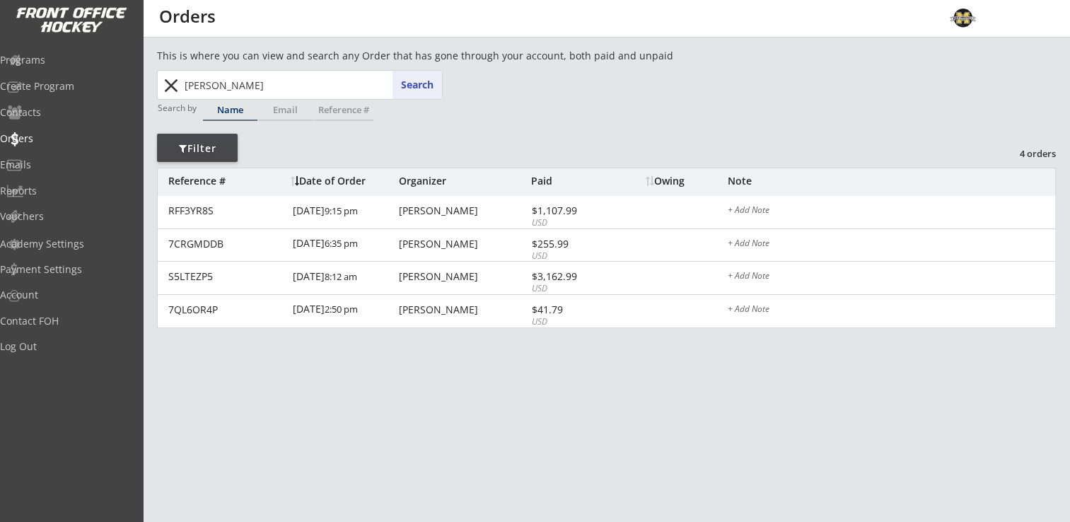
drag, startPoint x: 238, startPoint y: 89, endPoint x: 170, endPoint y: 89, distance: 67.9
click at [170, 89] on div "ennenga pedalino Search close" at bounding box center [300, 85] width 283 height 28
type input "kunze"
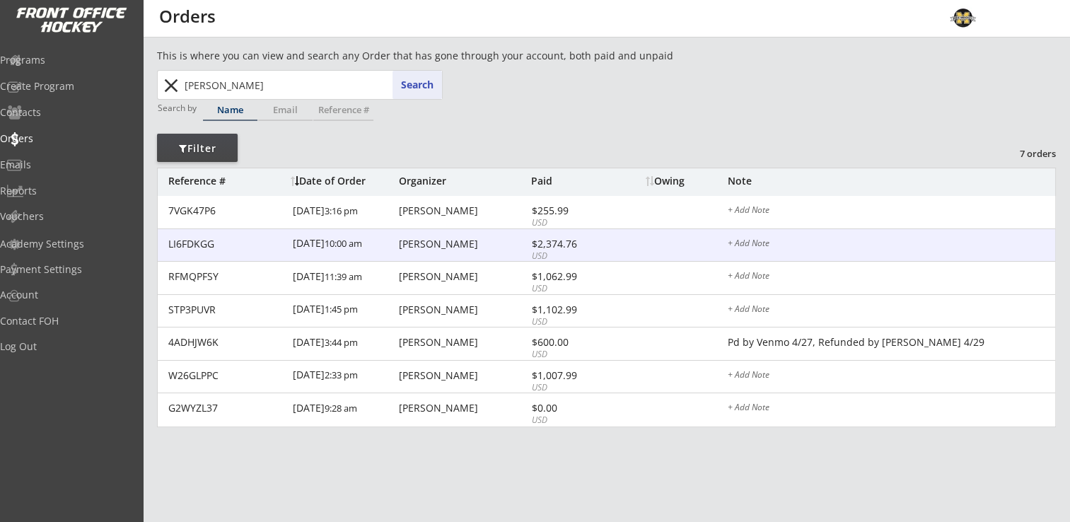
click at [447, 250] on div "LI6FDKGG 9/14/24 10:00 am Kevin Kunze $2,374.76 USD + Add Note" at bounding box center [606, 245] width 897 height 33
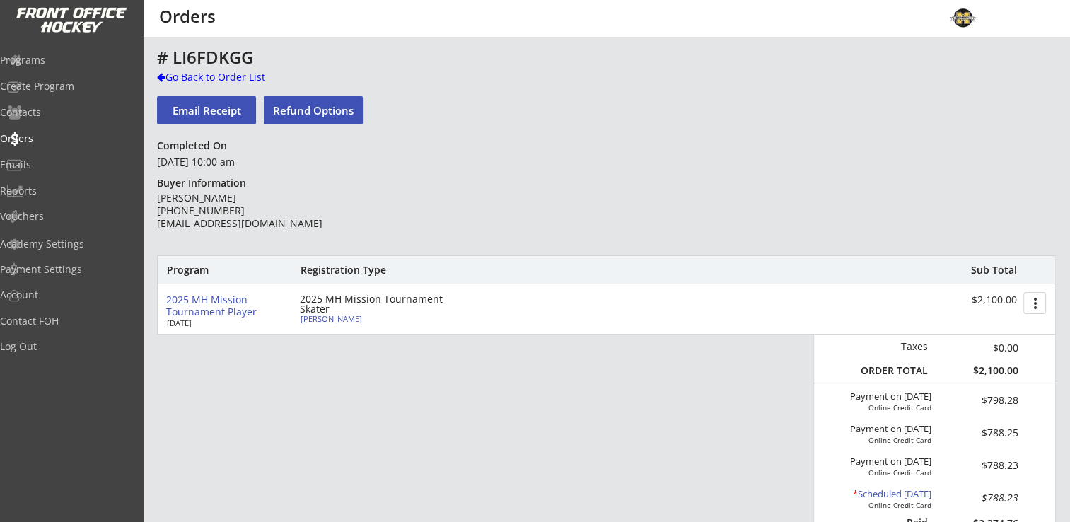
click at [334, 315] on div "Payton Kunze" at bounding box center [380, 319] width 158 height 8
type input "Payton"
type input "Kunze"
type input "12/10/2014"
type input "4029 Hallgren Ct, Excelsior, MN 55331, USA"
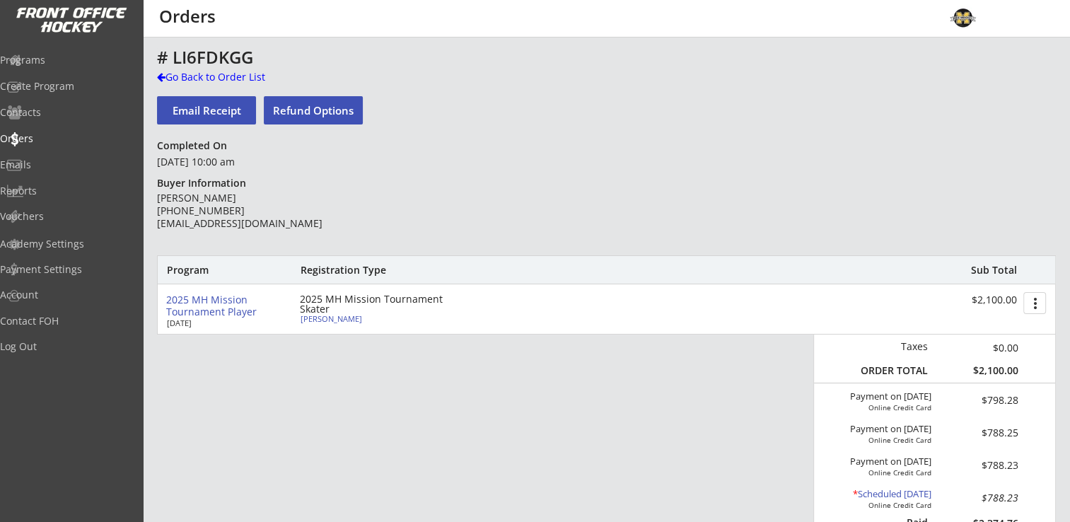
select select ""Forward""
select select ""Youth Small/Medium""
type input "Elizabeth Kunze"
type input "(952) 406-1759"
type input "10, 18, 29"
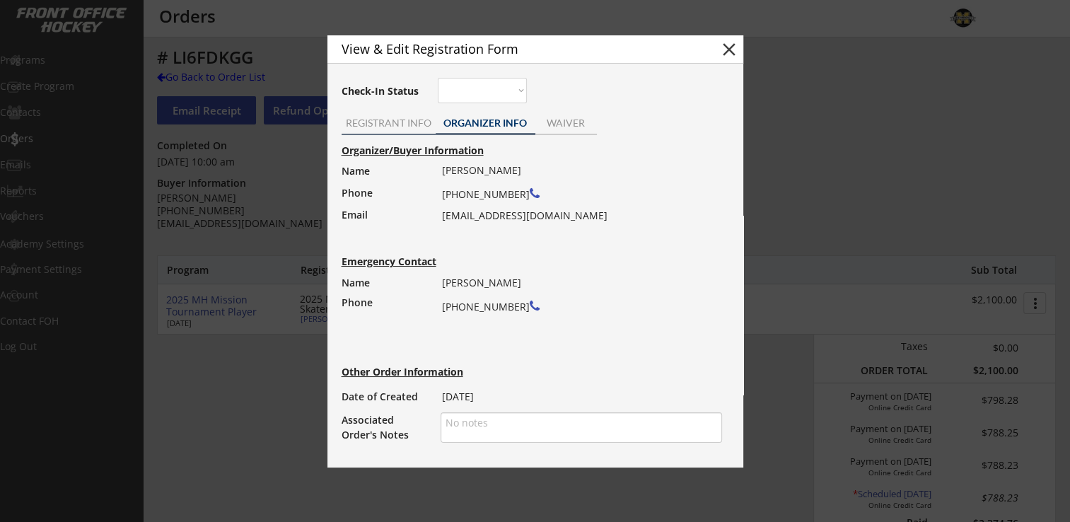
click at [379, 124] on div "REGISTRANT INFO" at bounding box center [389, 123] width 94 height 10
select select ""Youth Small/Medium""
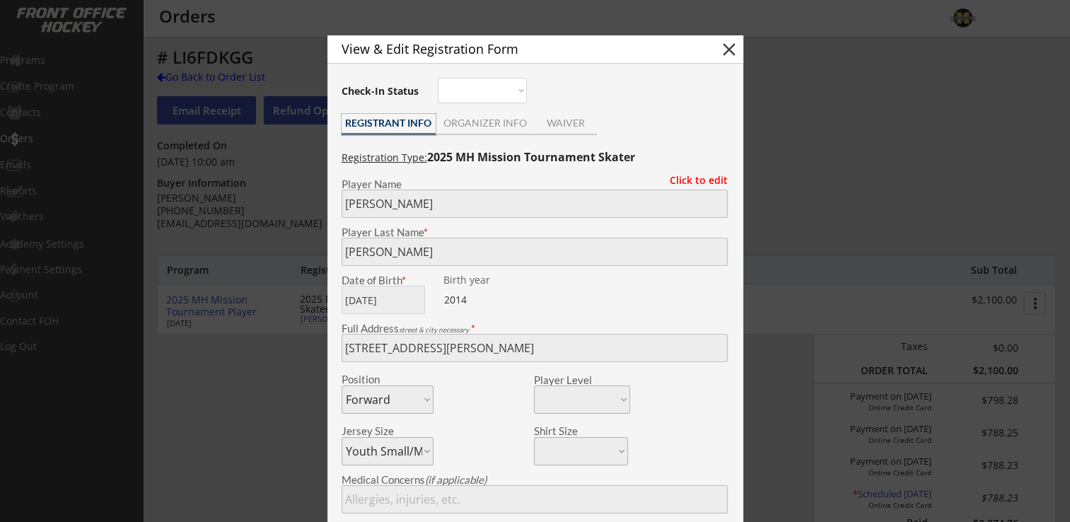
click at [719, 47] on button "close" at bounding box center [728, 49] width 21 height 21
select select ""PLACEHOLDER_1427118222253""
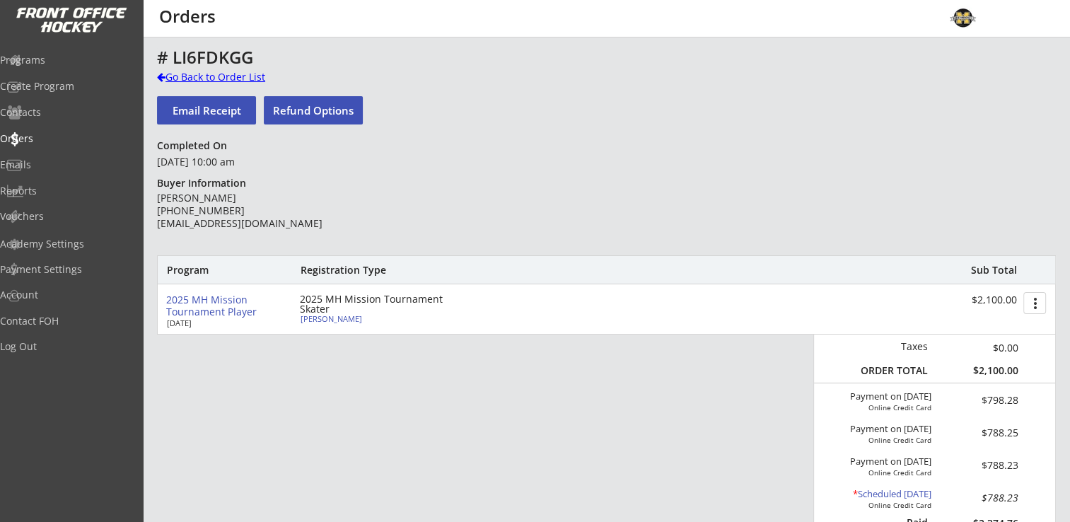
click at [206, 78] on div "Go Back to Order List" at bounding box center [230, 77] width 146 height 14
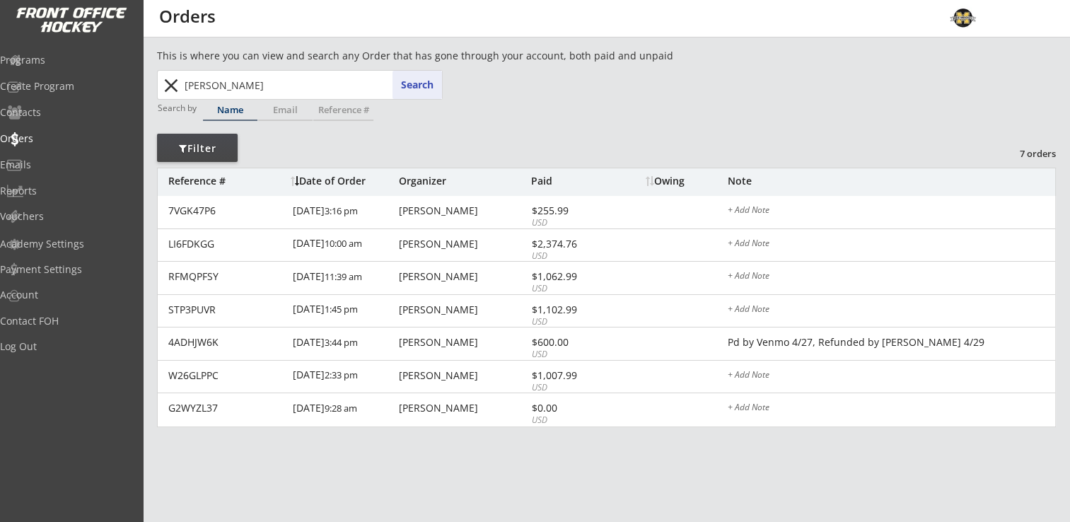
click at [185, 84] on input "kunze" at bounding box center [312, 85] width 260 height 28
type input "lang"
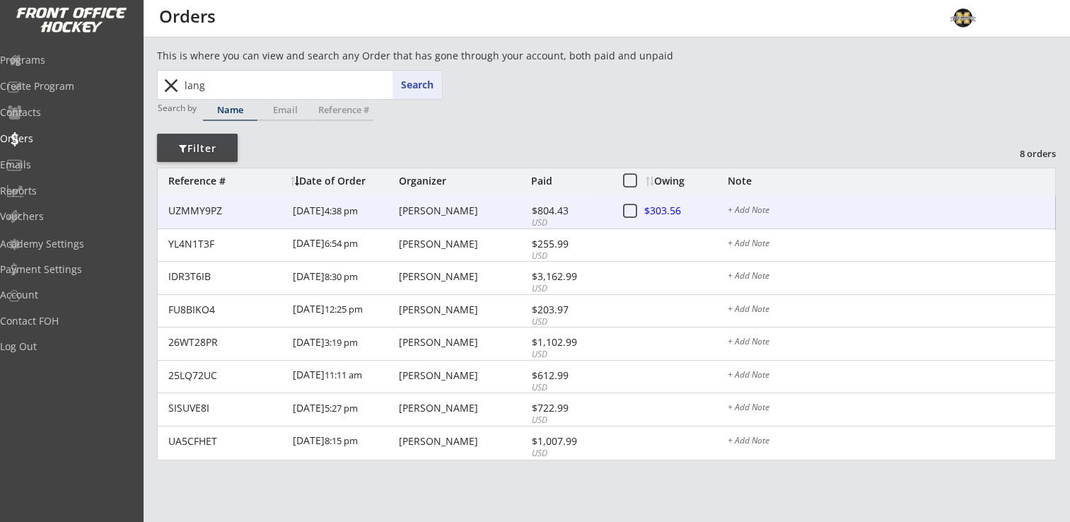
click at [450, 218] on div "UZMMY9PZ 6/01/25 4:38 pm Stuart Lang $804.43 USD $303.56 + Add Note" at bounding box center [606, 212] width 897 height 33
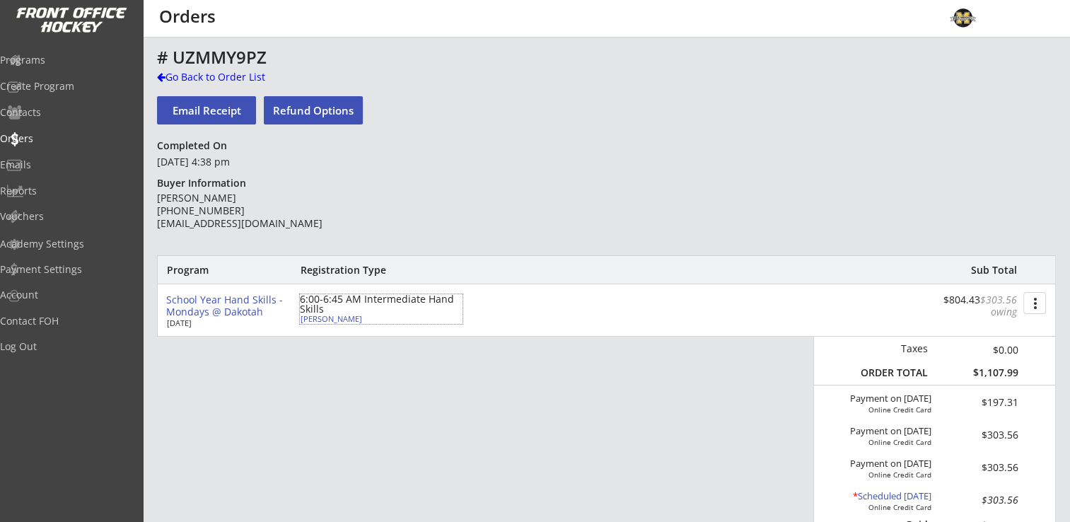
click at [322, 319] on div "Harlo Lang" at bounding box center [380, 319] width 158 height 8
type input "Harlo"
type input "Lang"
type input "07/09/2014"
type input "[DEMOGRAPHIC_DATA]"
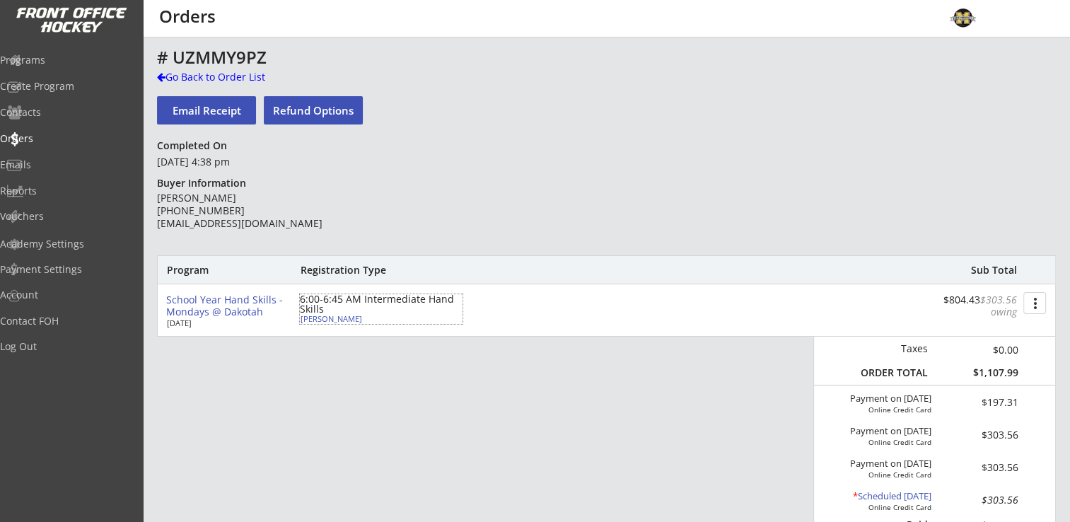
type input "2038 Omega Dr, McKees Rocks, PA 15136, USA"
select select ""Defense""
type input "Erica Lang"
type input "(651) 235-8467"
type input "Shakopee 12U"
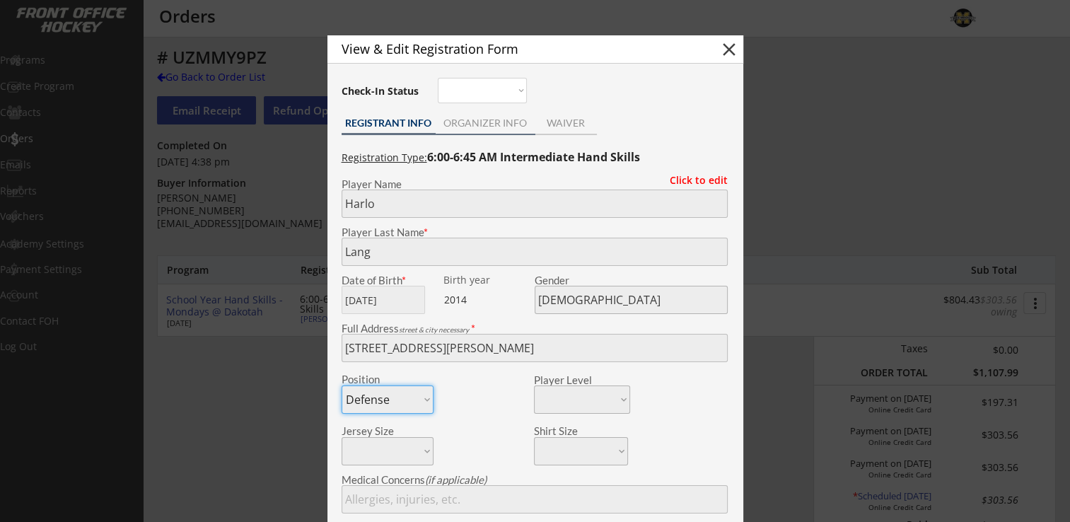
click at [491, 118] on div "ORGANIZER INFO" at bounding box center [486, 123] width 100 height 10
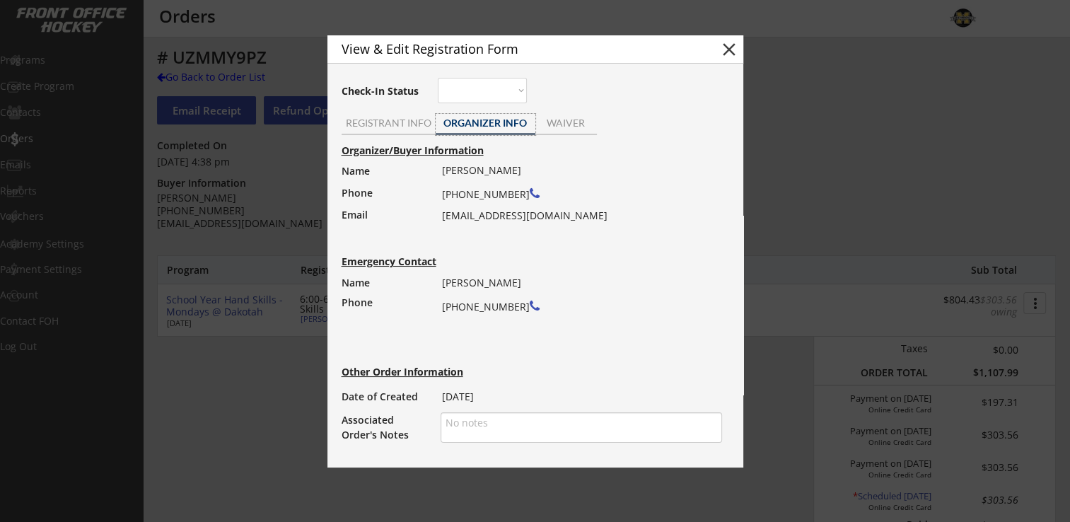
click at [734, 50] on button "close" at bounding box center [728, 49] width 21 height 21
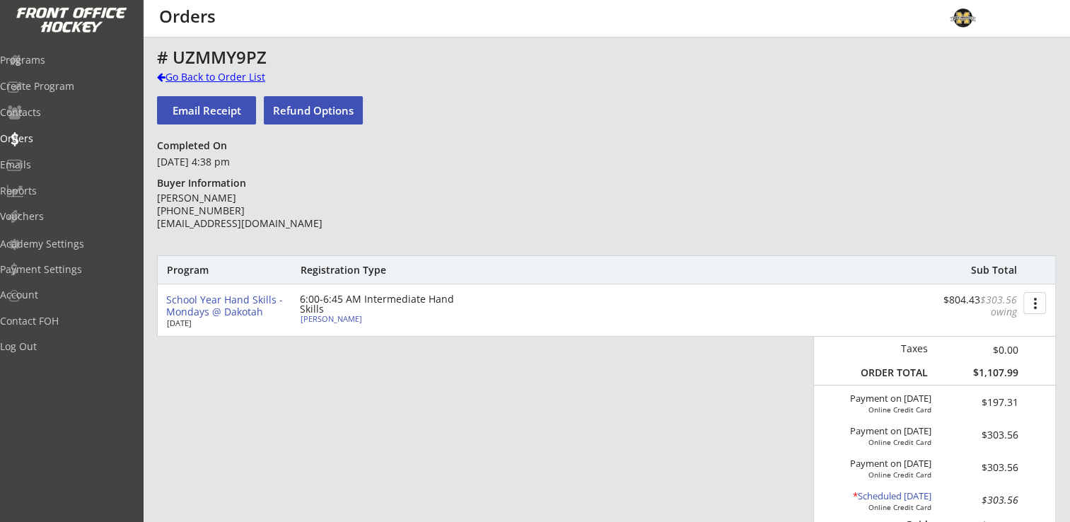
click at [214, 78] on div "Go Back to Order List" at bounding box center [230, 77] width 146 height 14
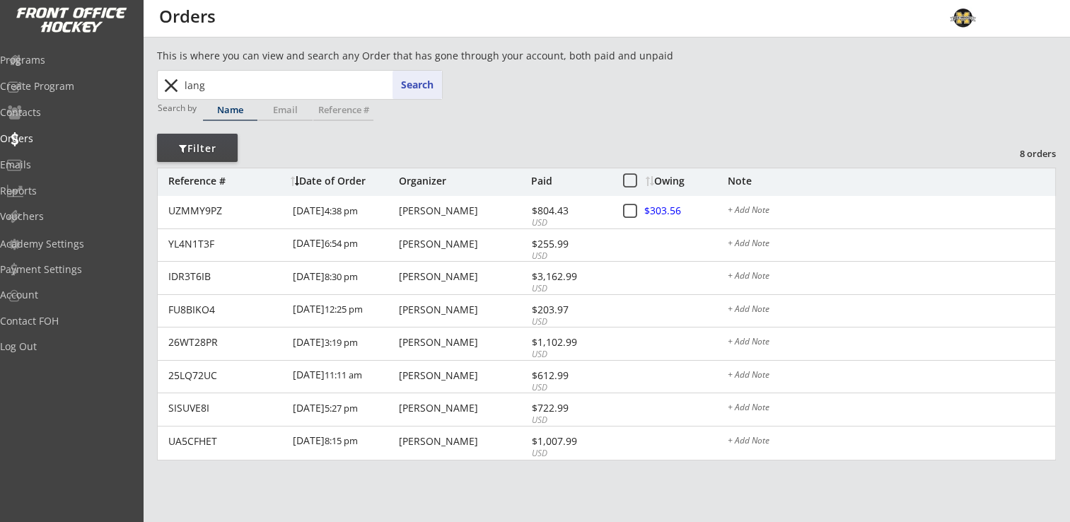
drag, startPoint x: 248, startPoint y: 90, endPoint x: 151, endPoint y: 83, distance: 97.1
click at [151, 83] on div "This is where you can view and search any Order that has gone through your acco…" at bounding box center [606, 516] width 927 height 936
type input "stoltz"
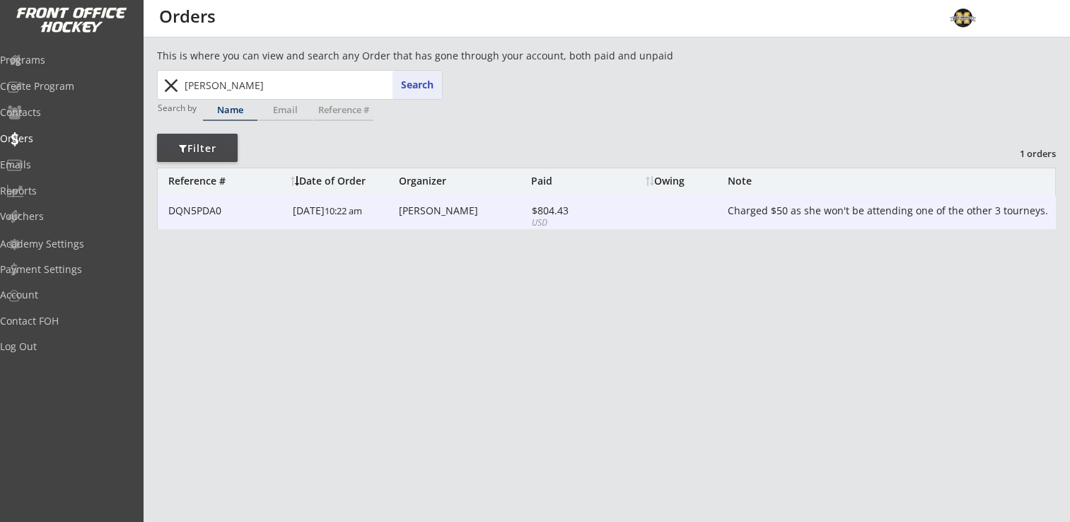
click at [438, 213] on div "Michelle Hecker" at bounding box center [463, 211] width 129 height 10
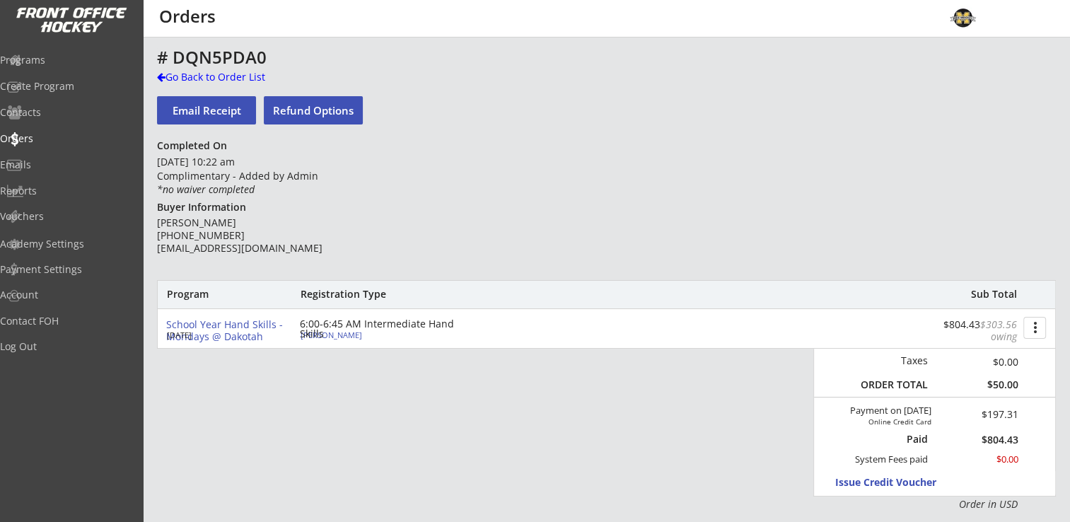
click at [312, 337] on div "6:00-6:45 AM Intermediate Hand Skills" at bounding box center [381, 329] width 163 height 20
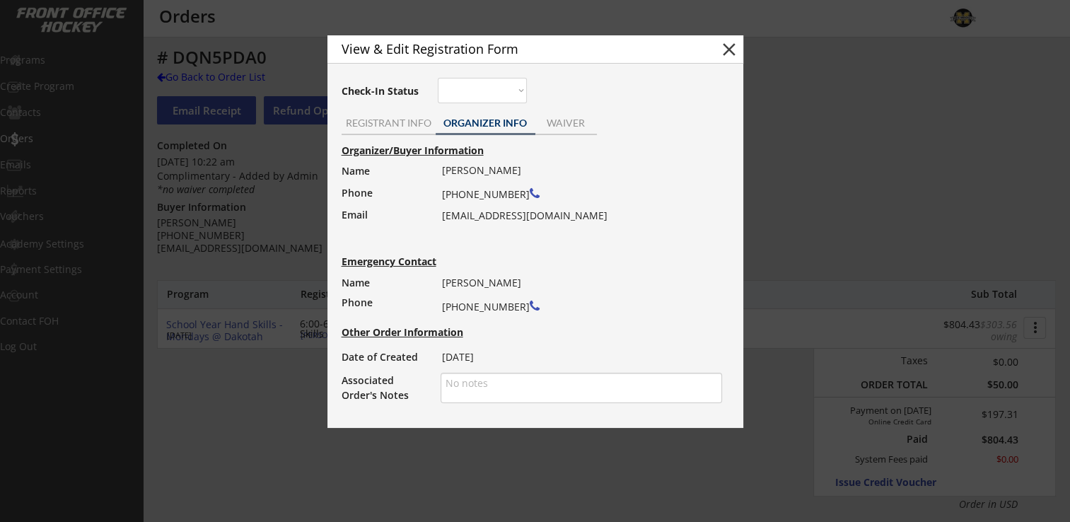
click at [731, 49] on button "close" at bounding box center [728, 49] width 21 height 21
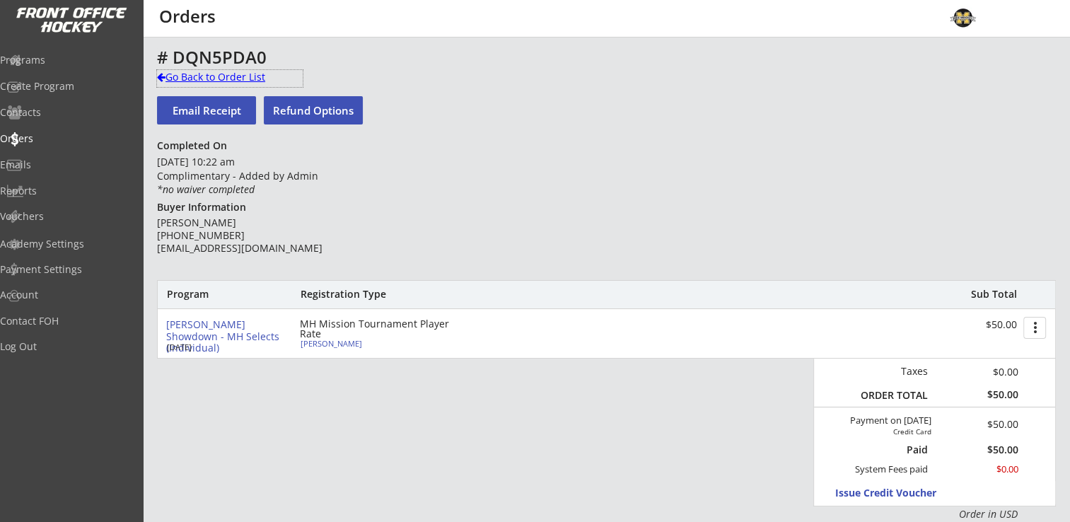
click at [185, 81] on div "Go Back to Order List" at bounding box center [230, 77] width 146 height 14
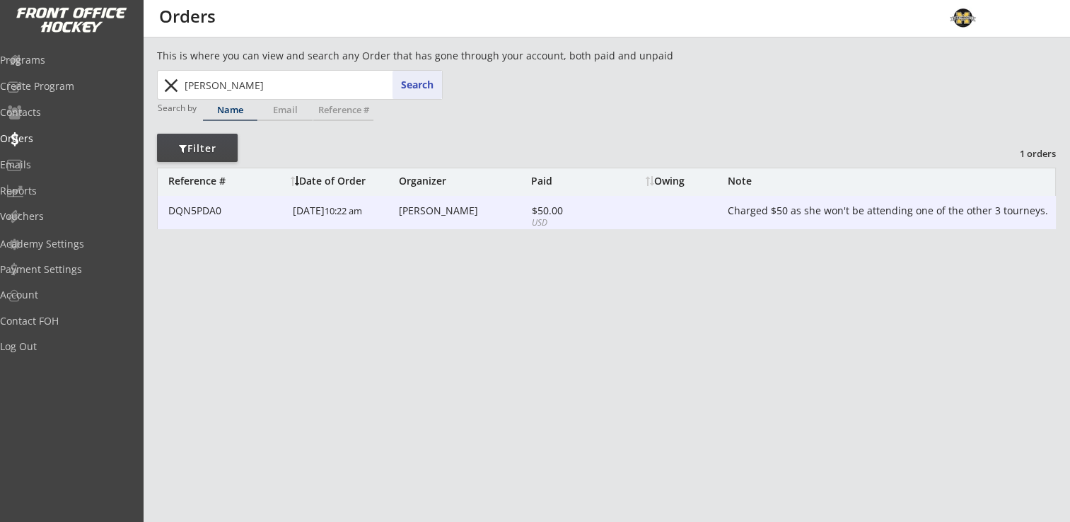
click at [424, 214] on div "Michelle Hecker" at bounding box center [463, 211] width 129 height 10
type textarea "Charged $50 as she won't be attending one of the other 3 tourneys."
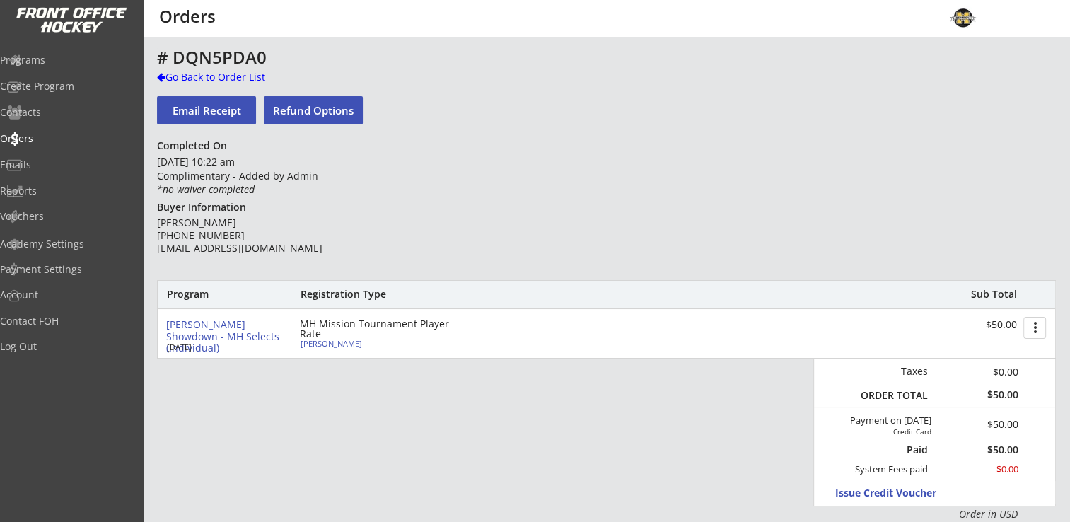
click at [334, 338] on div "MH Mission Tournament Player Rate" at bounding box center [381, 329] width 163 height 20
type textarea "Charged $50 as she won't be attending one of the other 3 tourneys."
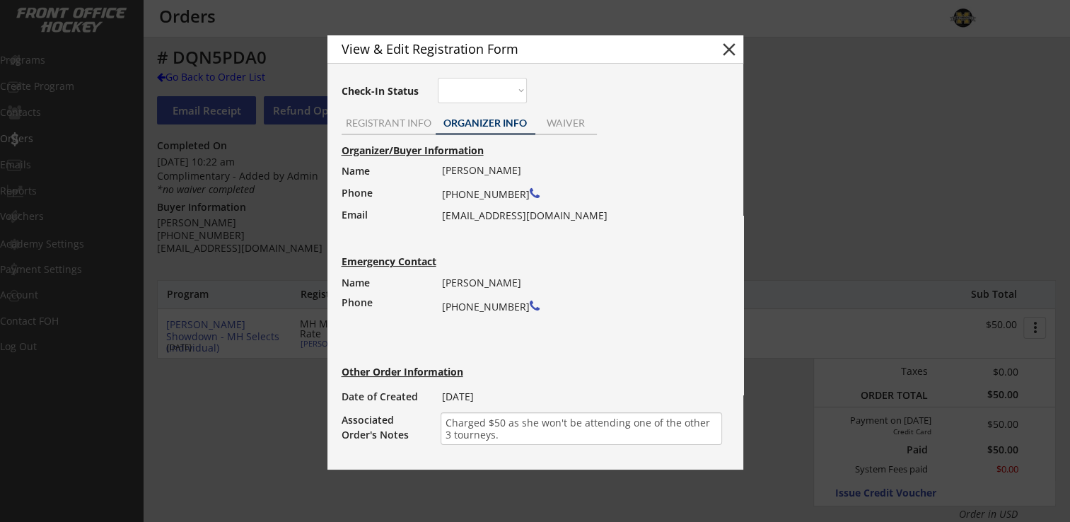
click at [731, 43] on button "close" at bounding box center [728, 49] width 21 height 21
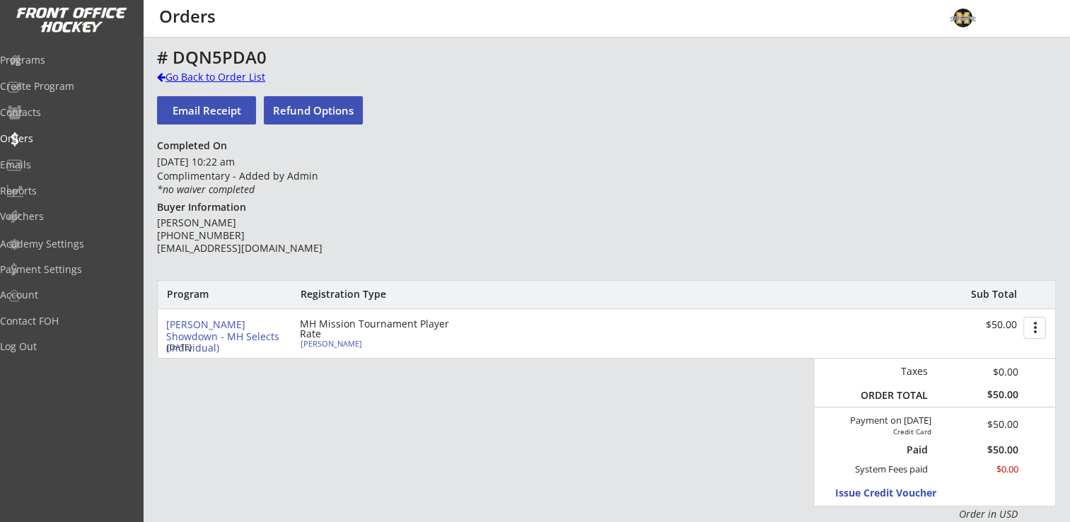
click at [194, 74] on div "Go Back to Order List" at bounding box center [230, 77] width 146 height 14
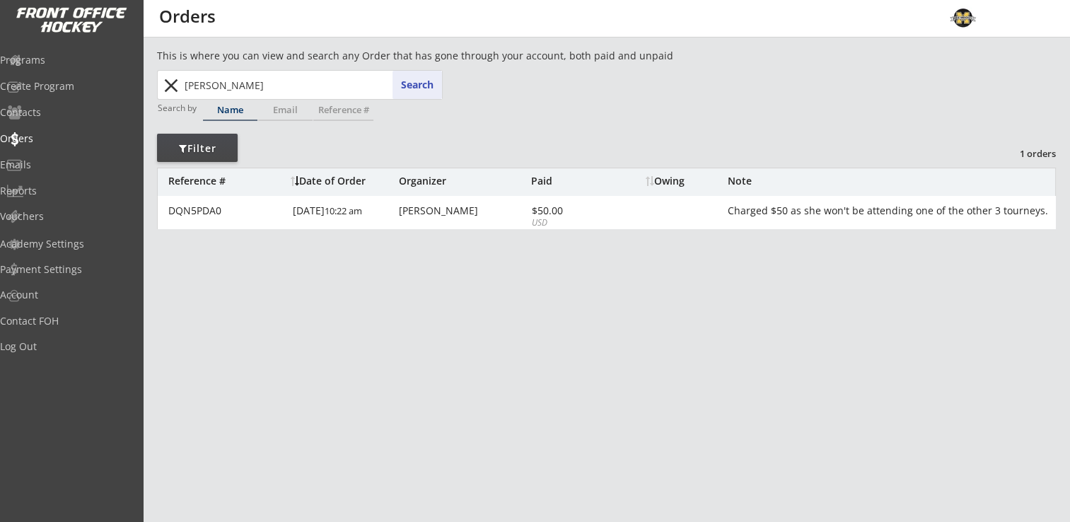
drag, startPoint x: 264, startPoint y: 88, endPoint x: 180, endPoint y: 87, distance: 84.1
click at [180, 87] on div "stoltz pedalino Search close" at bounding box center [300, 85] width 283 height 28
type input "gartner"
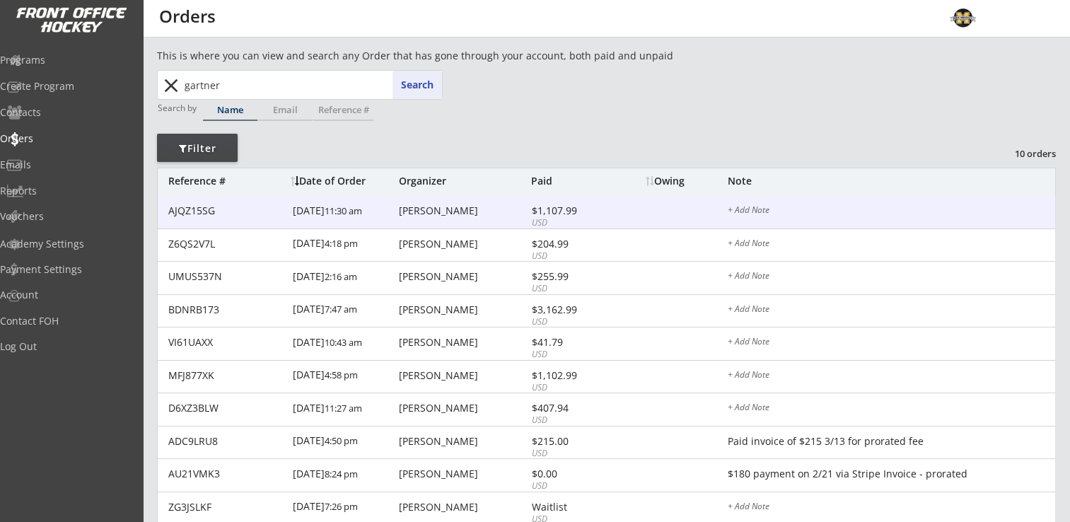
click at [424, 210] on div "Paul Gartner" at bounding box center [463, 211] width 129 height 10
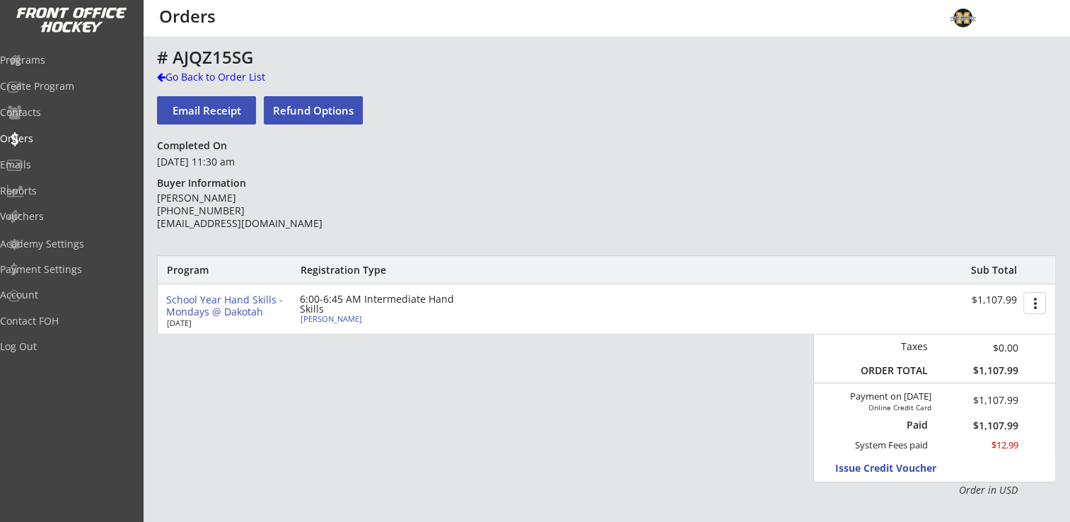
click at [334, 317] on div "Claire Gartner" at bounding box center [380, 319] width 158 height 8
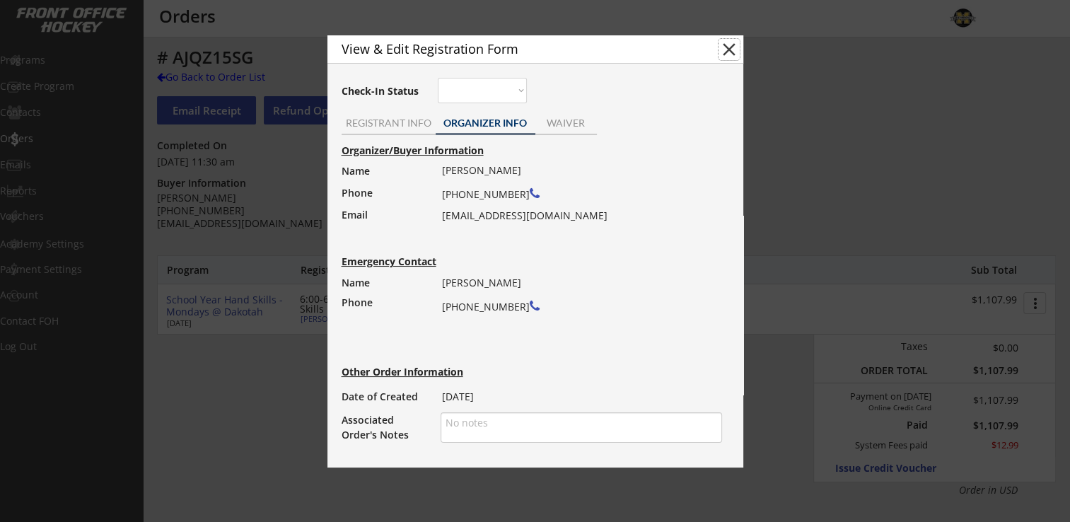
click at [730, 48] on button "close" at bounding box center [728, 49] width 21 height 21
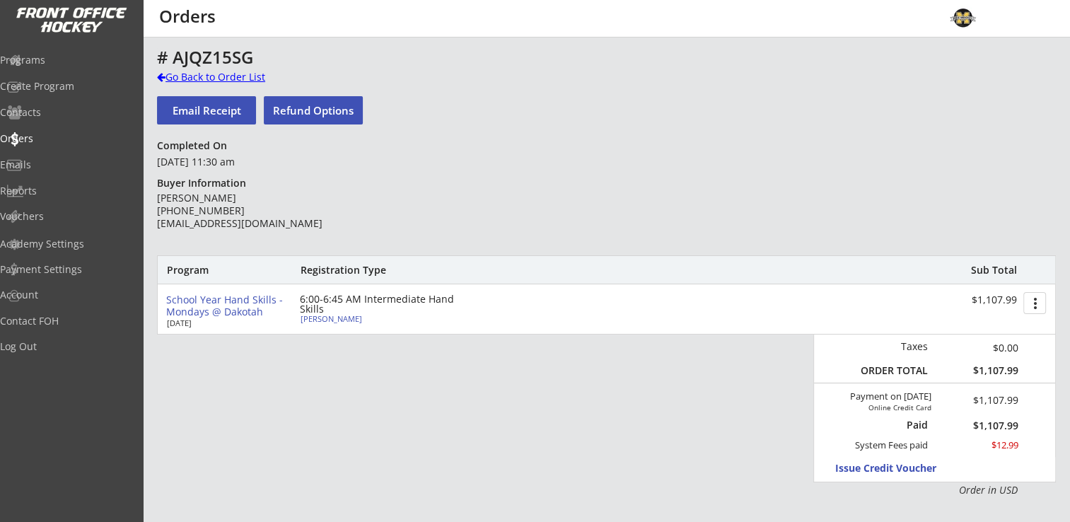
click at [197, 77] on div "Go Back to Order List" at bounding box center [230, 77] width 146 height 14
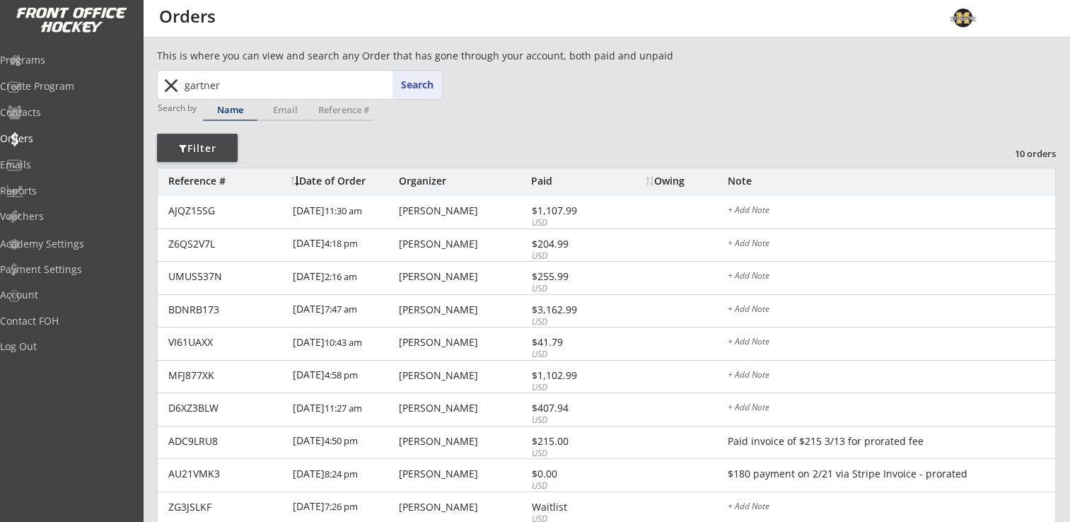
click at [298, 84] on input "gartner" at bounding box center [312, 85] width 260 height 28
drag, startPoint x: 279, startPoint y: 83, endPoint x: 163, endPoint y: 86, distance: 116.7
click at [163, 86] on div "gartner pedalino Search close" at bounding box center [300, 85] width 283 height 28
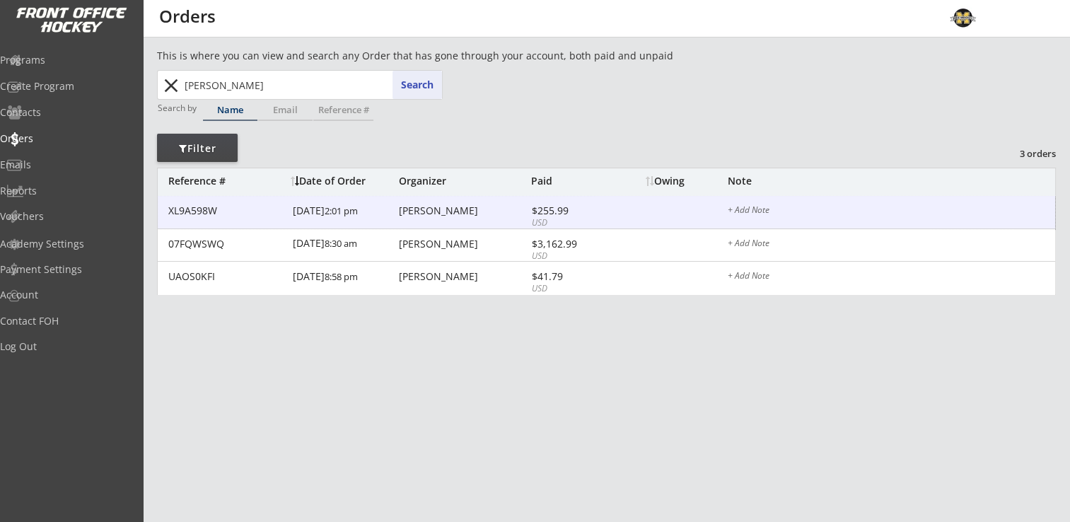
click at [408, 213] on div "[PERSON_NAME]" at bounding box center [463, 211] width 129 height 10
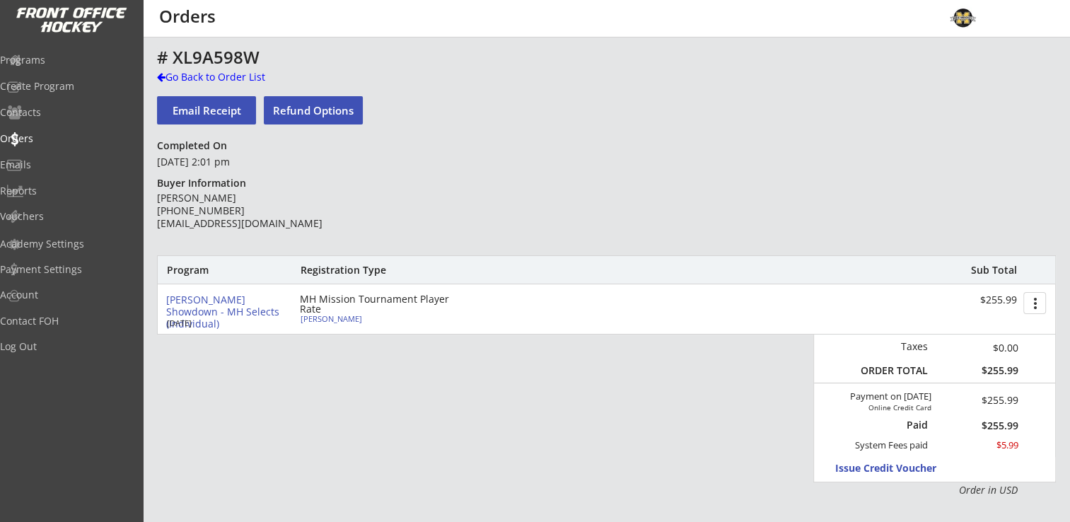
click at [323, 325] on div "Shattuck Showdown - MH Selects (Individual) May 16, 2025 MH Mission Tournament …" at bounding box center [606, 308] width 897 height 49
click at [339, 320] on div "Greta Conley" at bounding box center [380, 319] width 158 height 8
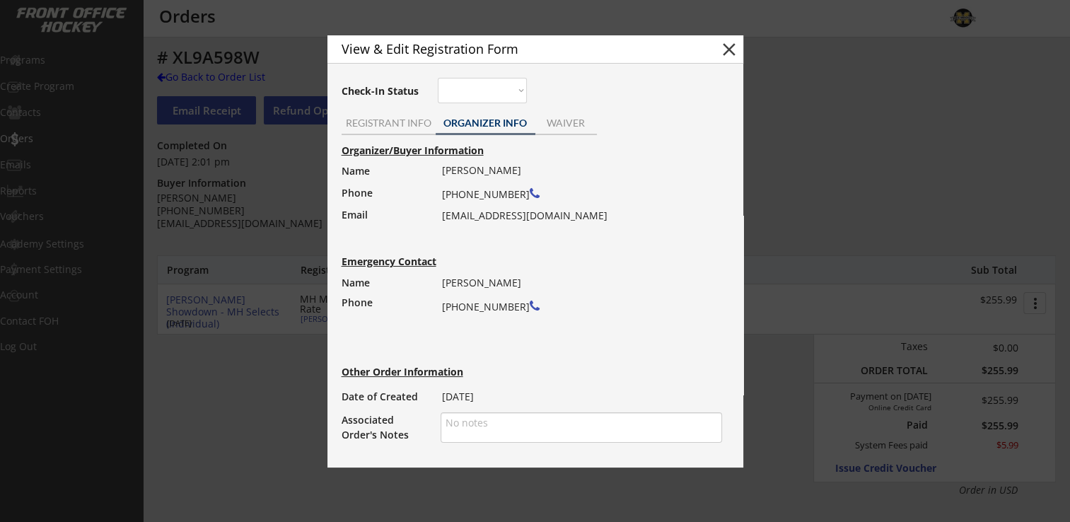
click at [728, 50] on button "close" at bounding box center [728, 49] width 21 height 21
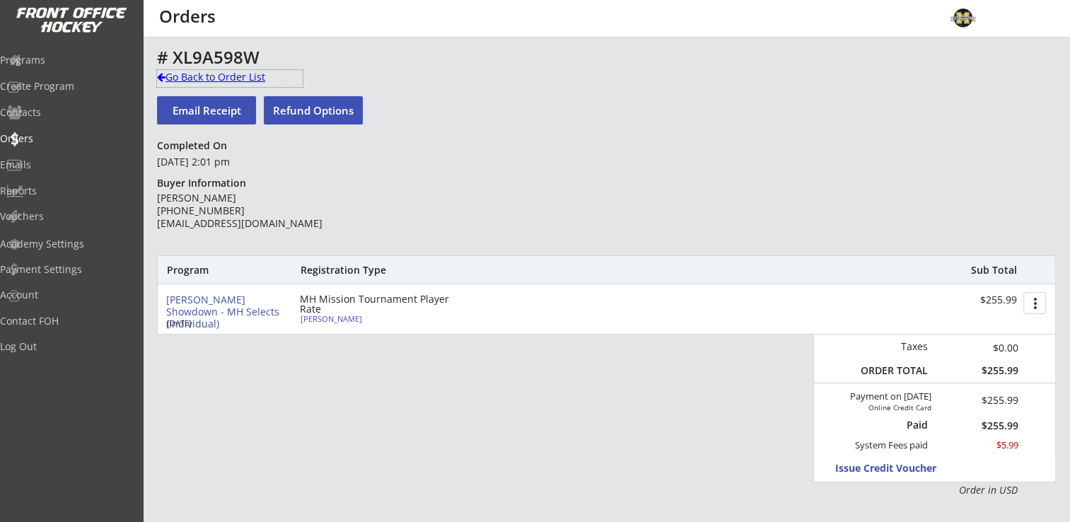
click at [212, 74] on div "Go Back to Order List" at bounding box center [230, 77] width 146 height 14
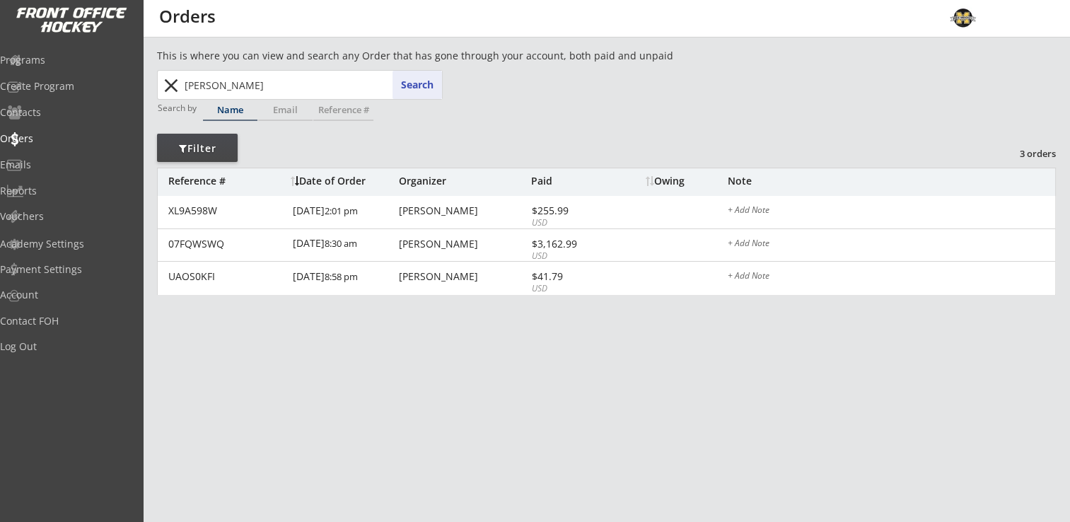
click at [280, 83] on input "conley" at bounding box center [312, 85] width 260 height 28
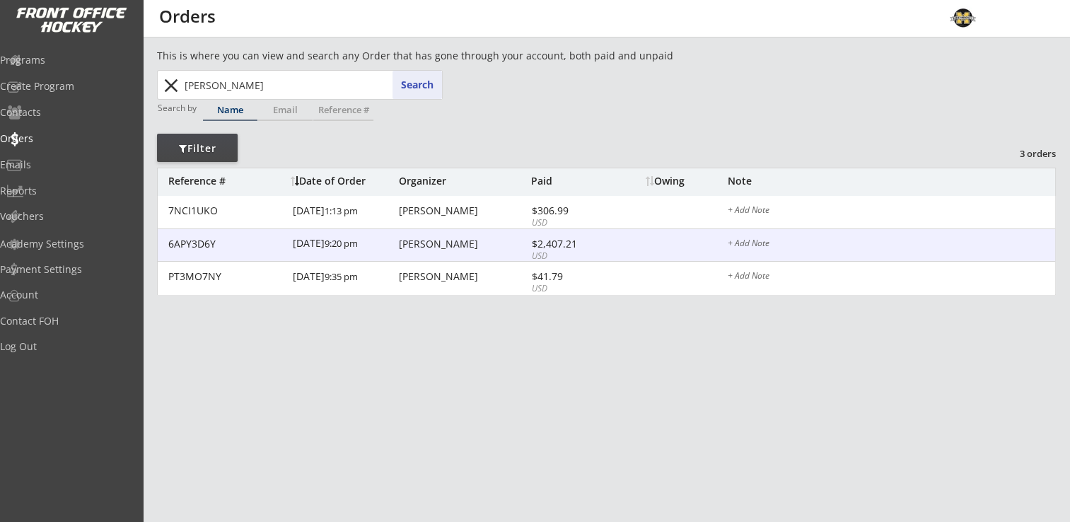
click at [459, 249] on div "Nate Borwege" at bounding box center [463, 244] width 129 height 10
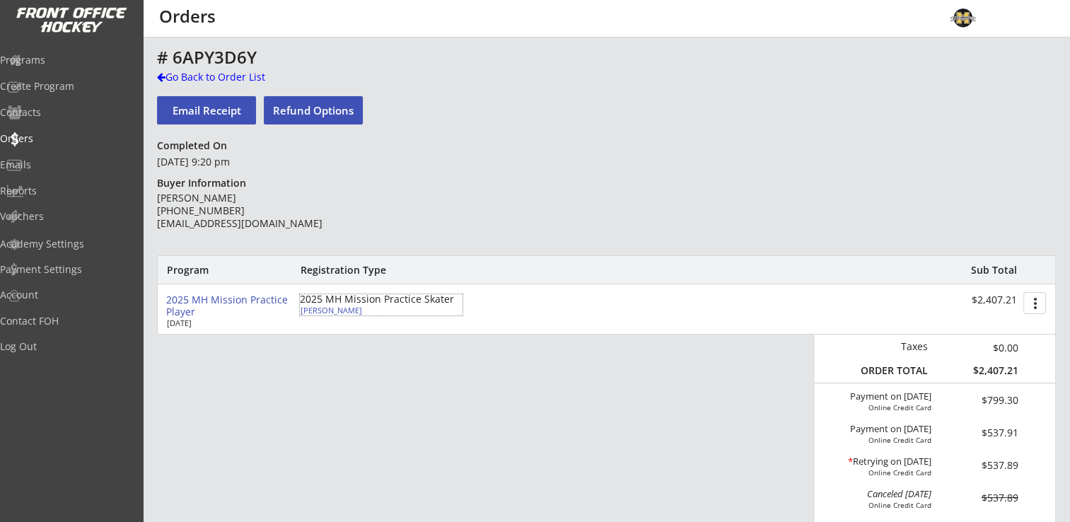
click at [339, 310] on div "Kylee Borwege" at bounding box center [380, 310] width 158 height 8
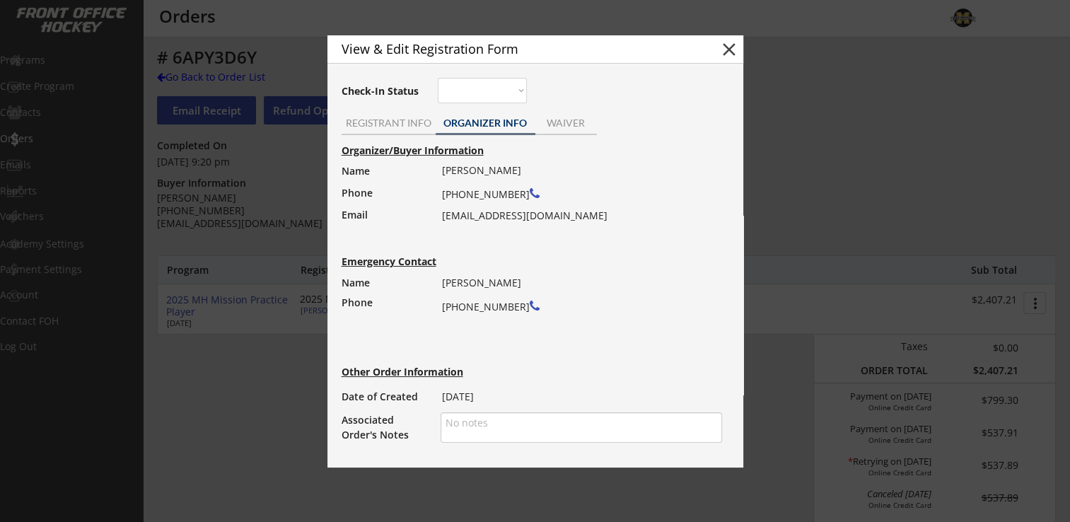
click at [728, 47] on button "close" at bounding box center [728, 49] width 21 height 21
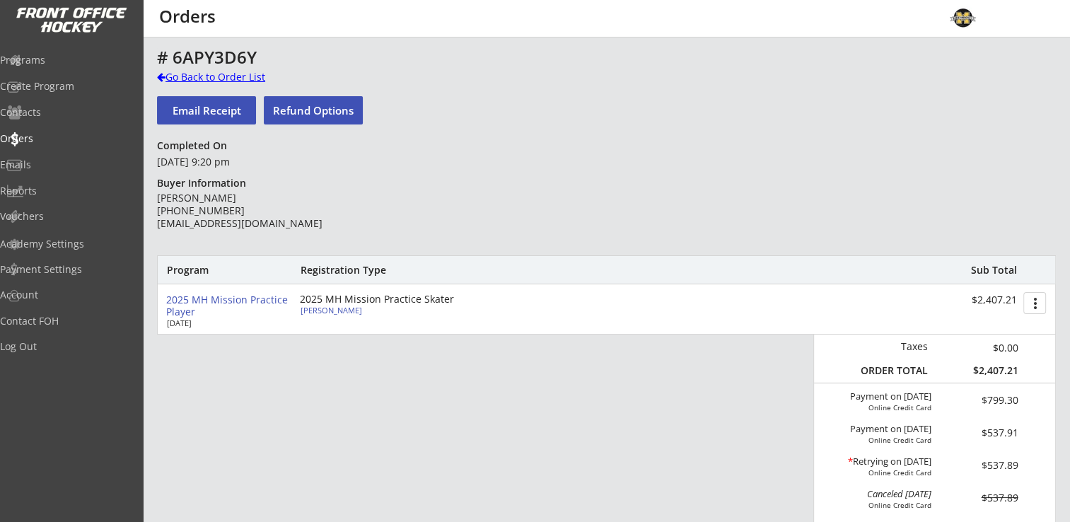
click at [180, 78] on div "Go Back to Order List" at bounding box center [230, 77] width 146 height 14
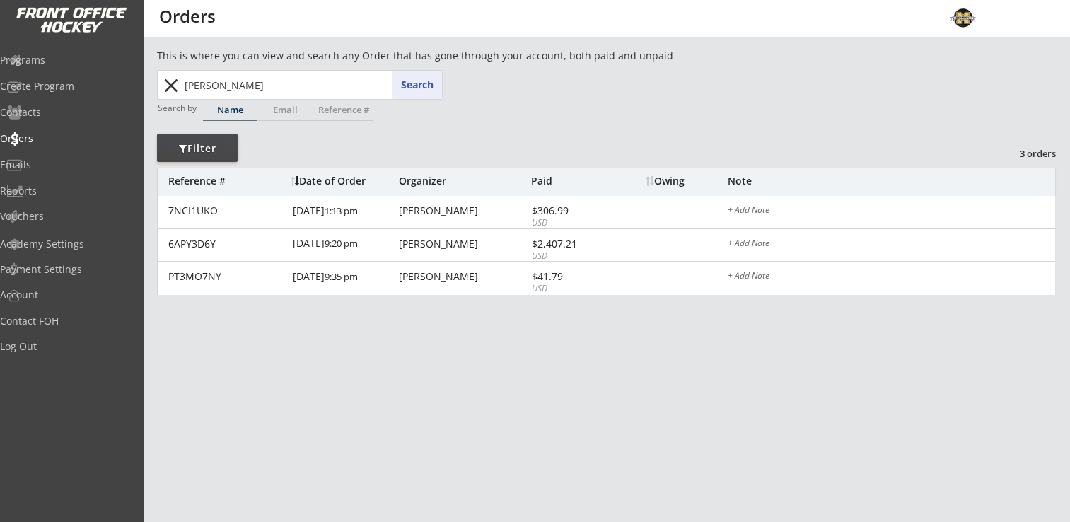
drag, startPoint x: 305, startPoint y: 90, endPoint x: 170, endPoint y: 83, distance: 135.2
click at [170, 83] on div "borwege bor Search close" at bounding box center [300, 85] width 283 height 28
type input "hanson"
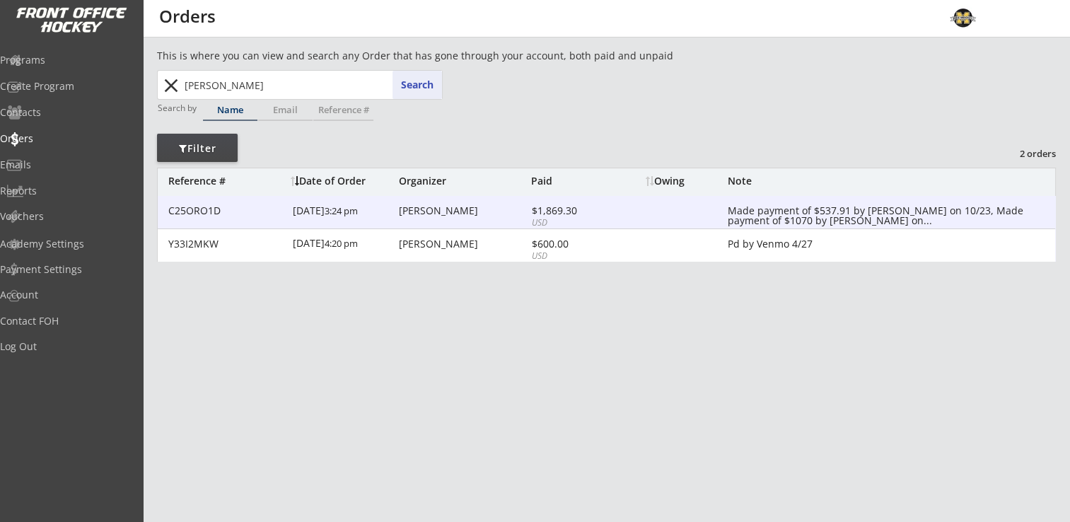
click at [429, 207] on div "Chelsea Hanson" at bounding box center [463, 211] width 129 height 10
type textarea "Made payment of $537.91 by Venmo on 10/23, Made payment of $1070 by Venmo on 1/…"
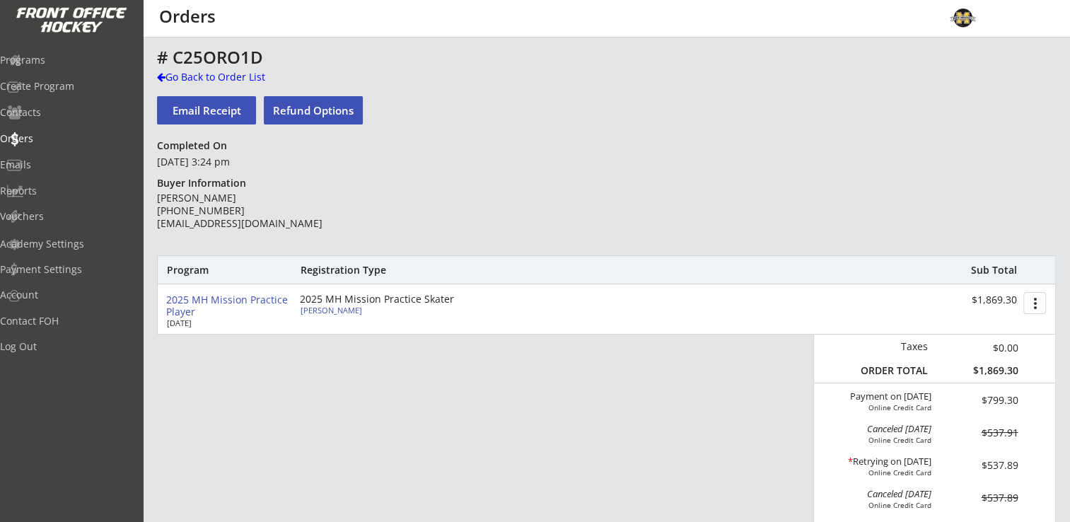
click at [326, 308] on div "Chelsea Hanson" at bounding box center [380, 310] width 158 height 8
type textarea "Made payment of $537.91 by Venmo on 10/23, Made payment of $1070 by Venmo on 1/…"
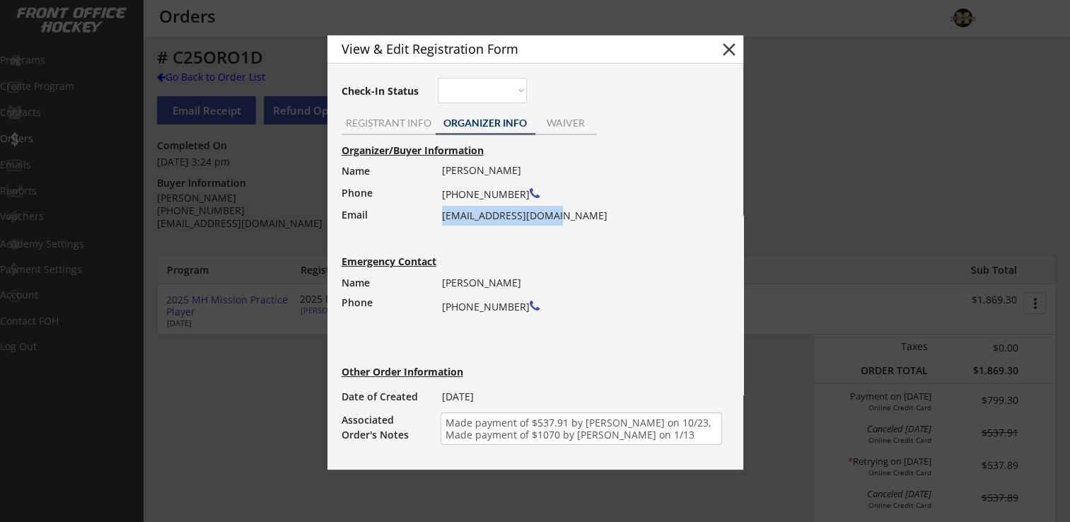
drag, startPoint x: 443, startPoint y: 214, endPoint x: 560, endPoint y: 216, distance: 117.4
click at [560, 216] on div "Sarah Hanson (507) 402-8139 chanson9814@gmail.com" at bounding box center [577, 193] width 271 height 65
drag, startPoint x: 560, startPoint y: 216, endPoint x: 481, endPoint y: 227, distance: 80.0
click at [481, 227] on div "Organizer/Buyer Information Name Phone Email Sarah Hanson (507) 402-8139 chanso…" at bounding box center [535, 294] width 402 height 306
click at [380, 122] on div "REGISTRANT INFO" at bounding box center [389, 123] width 94 height 10
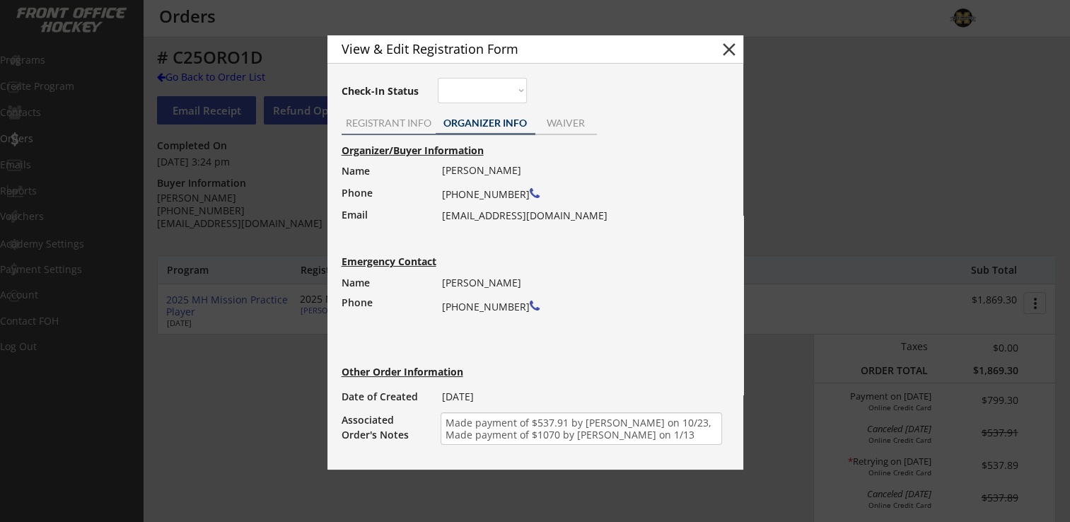
select select ""Adult Small""
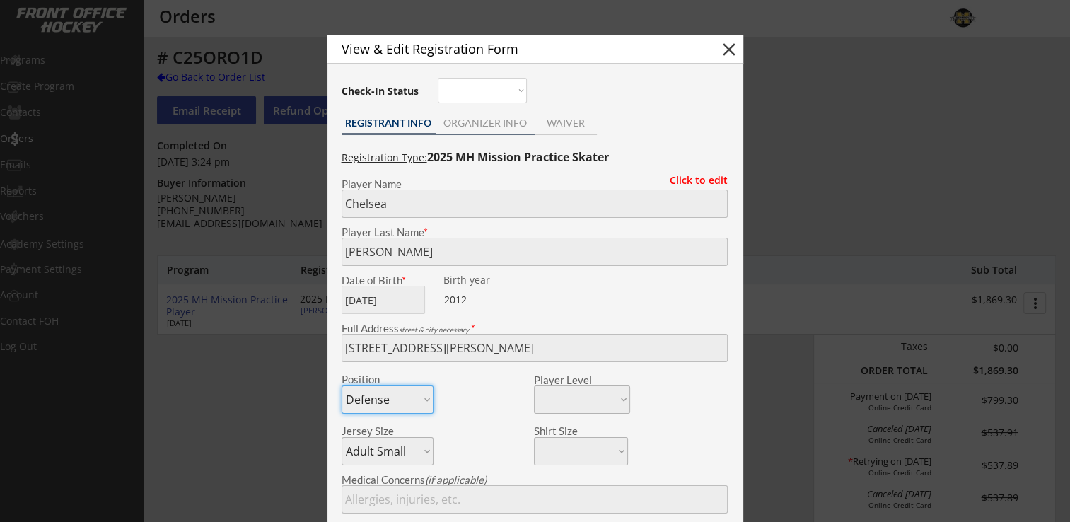
click at [480, 120] on div "ORGANIZER INFO" at bounding box center [486, 123] width 100 height 10
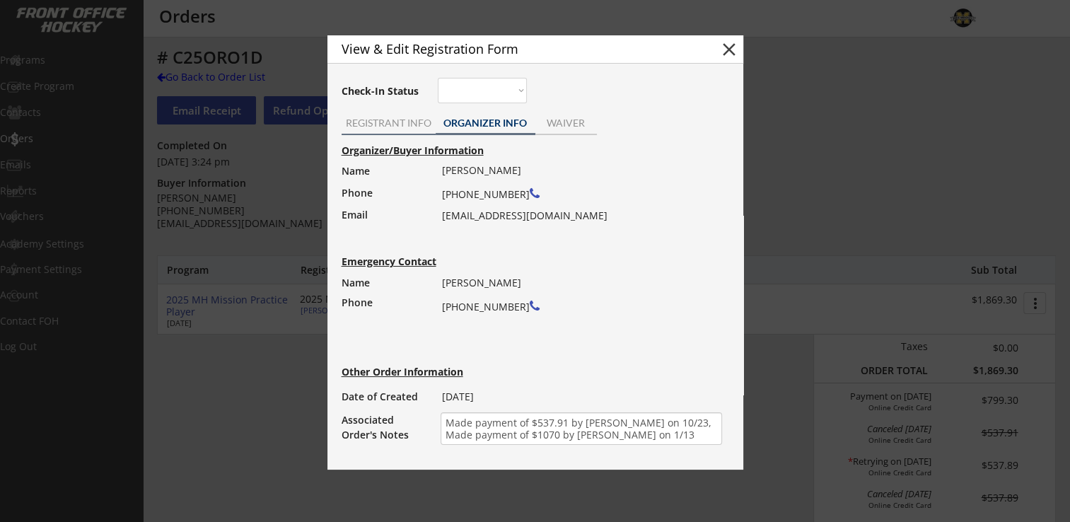
click at [371, 118] on div "REGISTRANT INFO" at bounding box center [389, 123] width 94 height 10
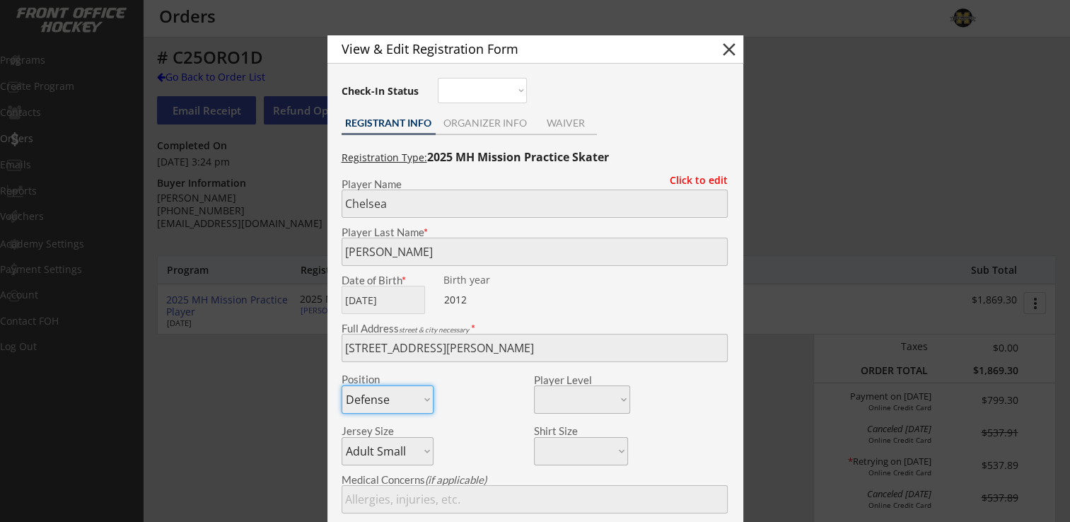
click at [721, 48] on button "close" at bounding box center [728, 49] width 21 height 21
select select ""PLACEHOLDER_1427118222253""
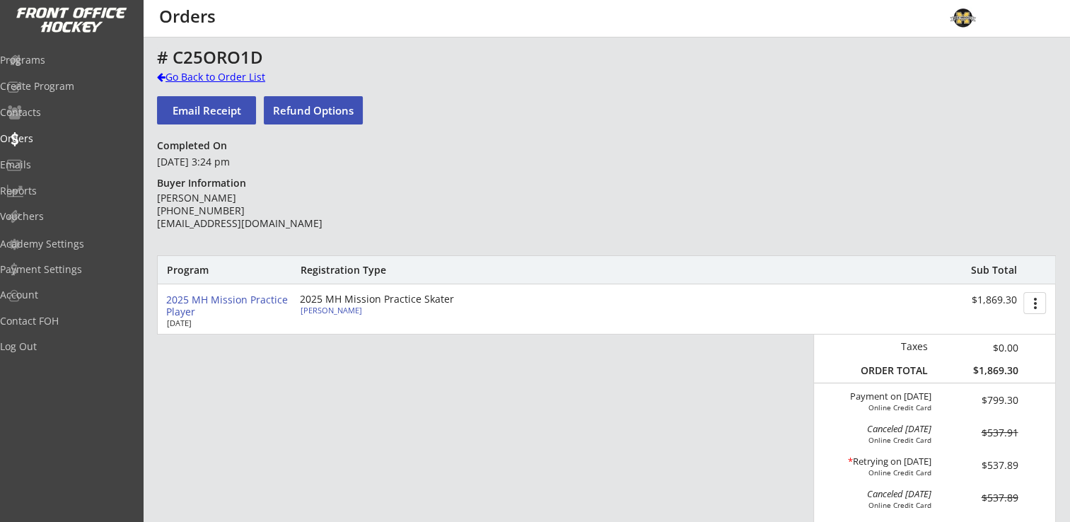
click at [201, 81] on div "Go Back to Order List" at bounding box center [230, 77] width 146 height 14
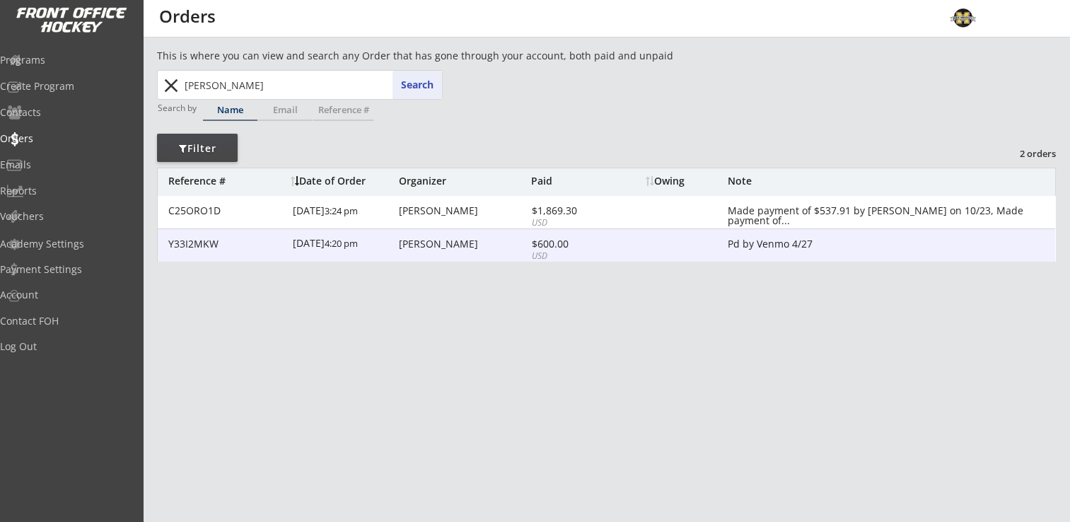
click at [428, 239] on div "Indy Hanson" at bounding box center [463, 244] width 129 height 10
type textarea "Pd by Venmo 4/27"
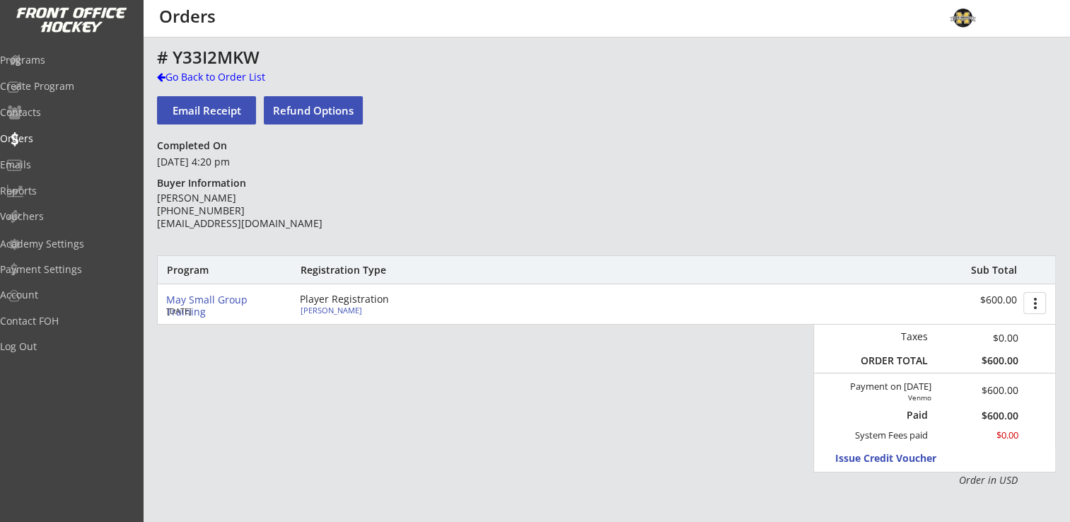
click at [344, 313] on div "Chelsea Hanson" at bounding box center [380, 310] width 158 height 8
type input "Chelsea"
type input "Hanson"
type input "09/08/2012"
type input "[DEMOGRAPHIC_DATA]"
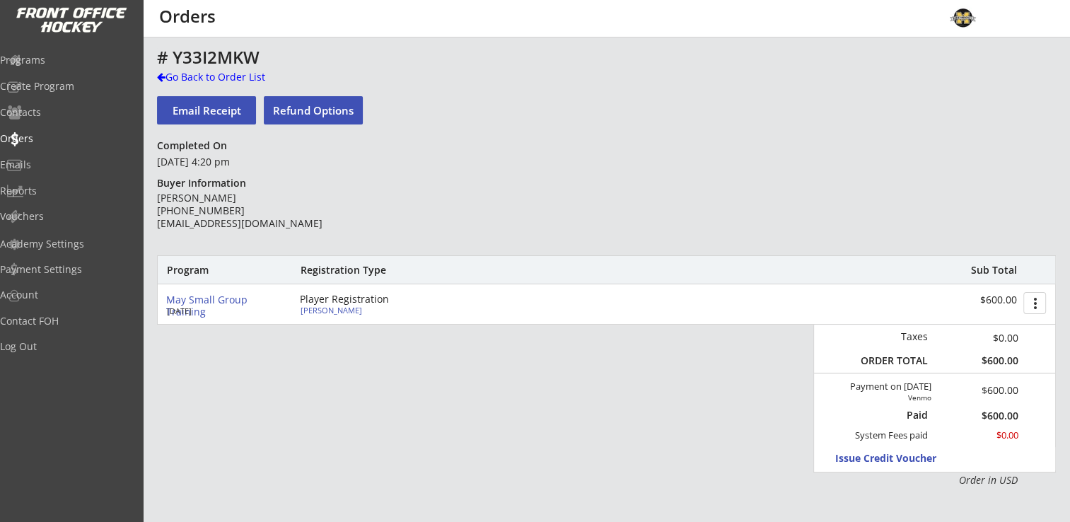
type input "308 Garden Rd, Albert Lea, MN 56007, USA"
type input "Greg Hanson"
type input "(507) 402-8139"
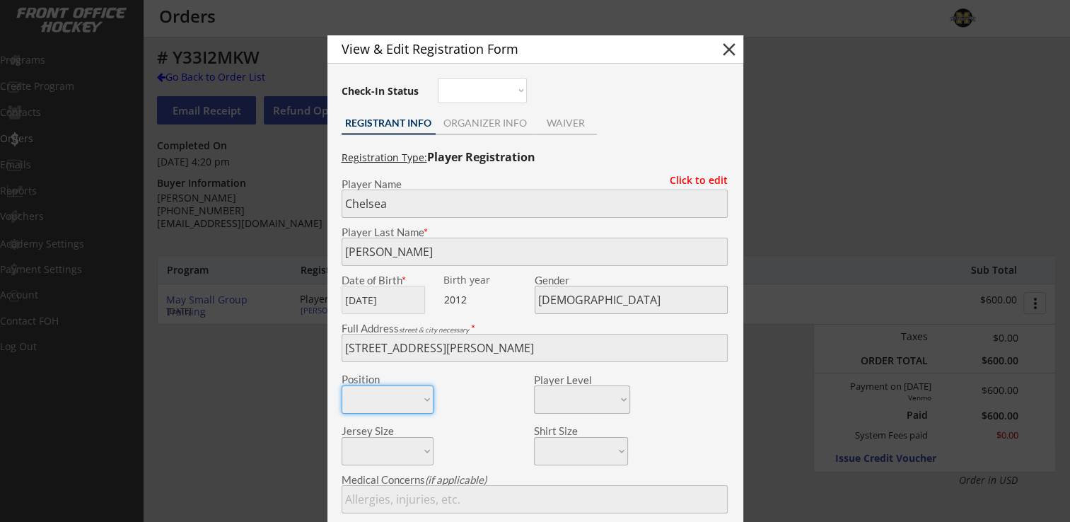
click at [466, 126] on div "ORGANIZER INFO" at bounding box center [486, 123] width 100 height 10
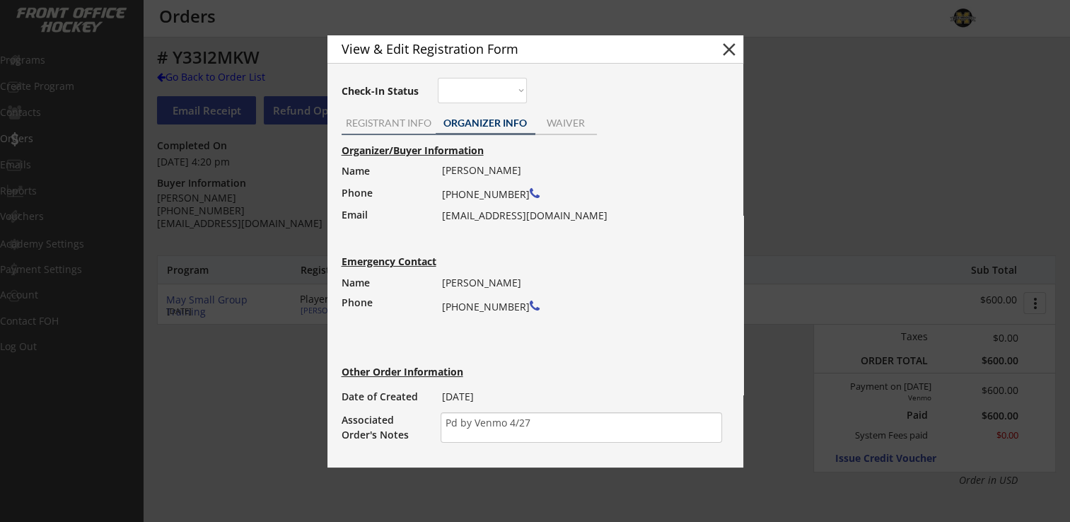
click at [373, 119] on div "REGISTRANT INFO" at bounding box center [389, 123] width 94 height 10
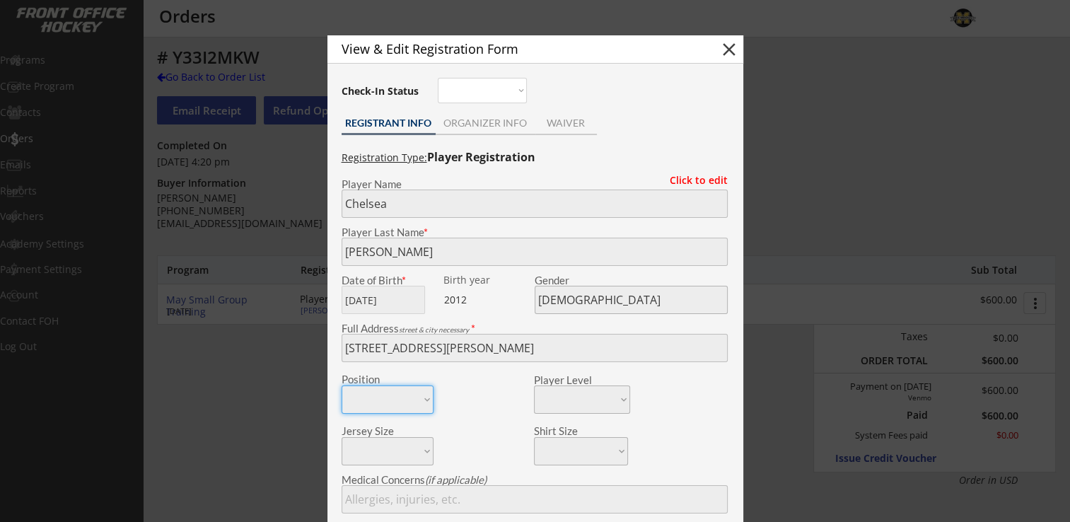
click at [255, 399] on div at bounding box center [535, 261] width 1070 height 522
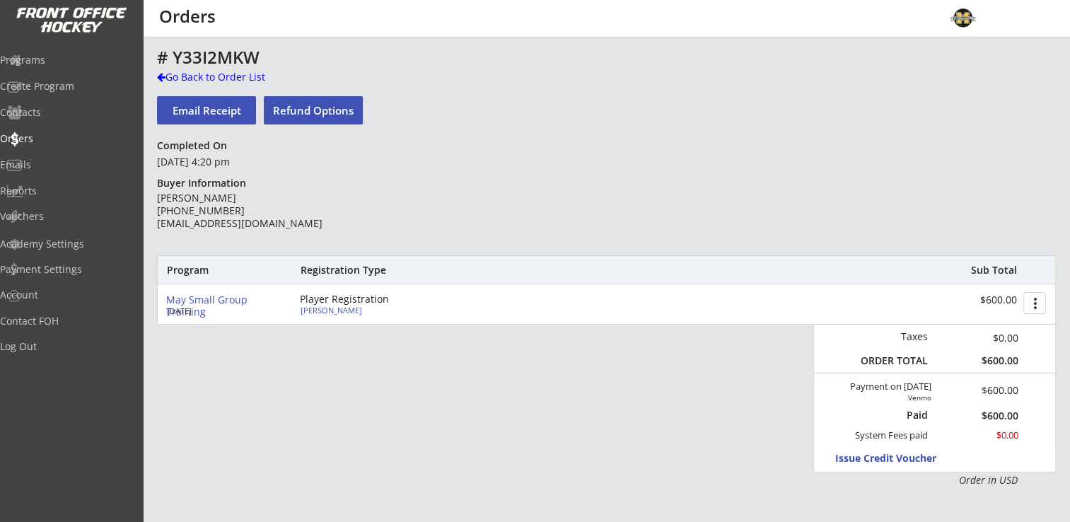
click at [188, 69] on div "# Y33I2MKW Go Back to Order List Email Receipt Refund Options Completed On Apri…" at bounding box center [606, 461] width 899 height 827
click at [205, 83] on div "Go Back to Order List" at bounding box center [230, 78] width 146 height 17
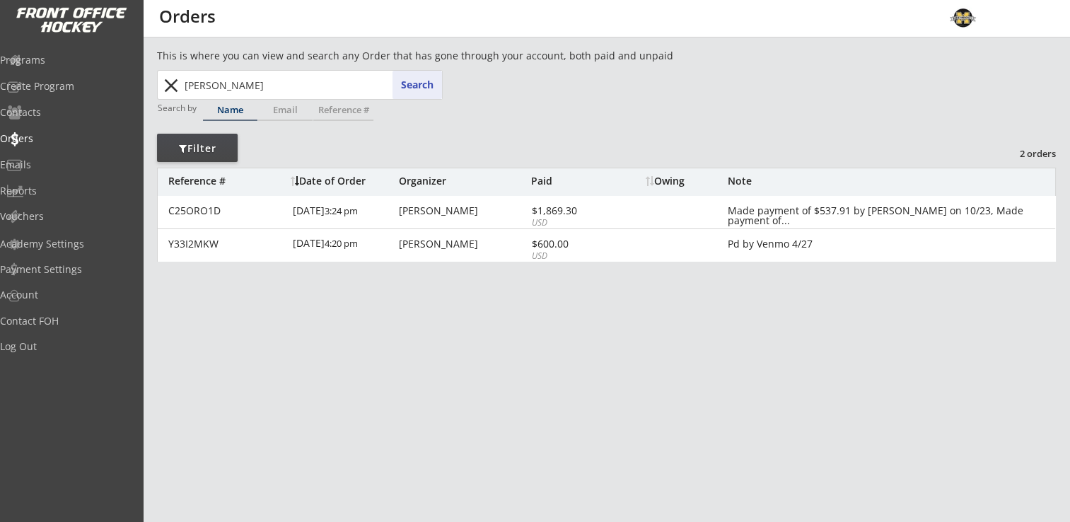
drag, startPoint x: 269, startPoint y: 89, endPoint x: 163, endPoint y: 89, distance: 105.4
click at [163, 89] on div "hanson hanson Search close" at bounding box center [300, 85] width 283 height 28
type input "amendola"
click at [413, 86] on button "Search" at bounding box center [416, 85] width 49 height 28
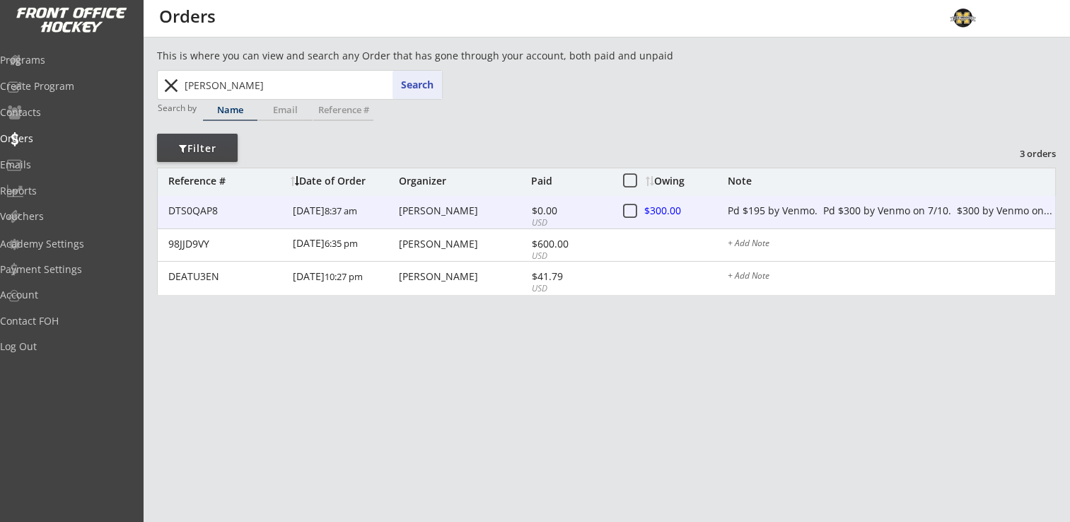
click at [474, 214] on div "Jason Amendola" at bounding box center [463, 211] width 129 height 10
type textarea "Pd $195 by Venmo. Pd $300 by Venmo on 7/10. $300 by Venmo on 8/12. $300 payment…"
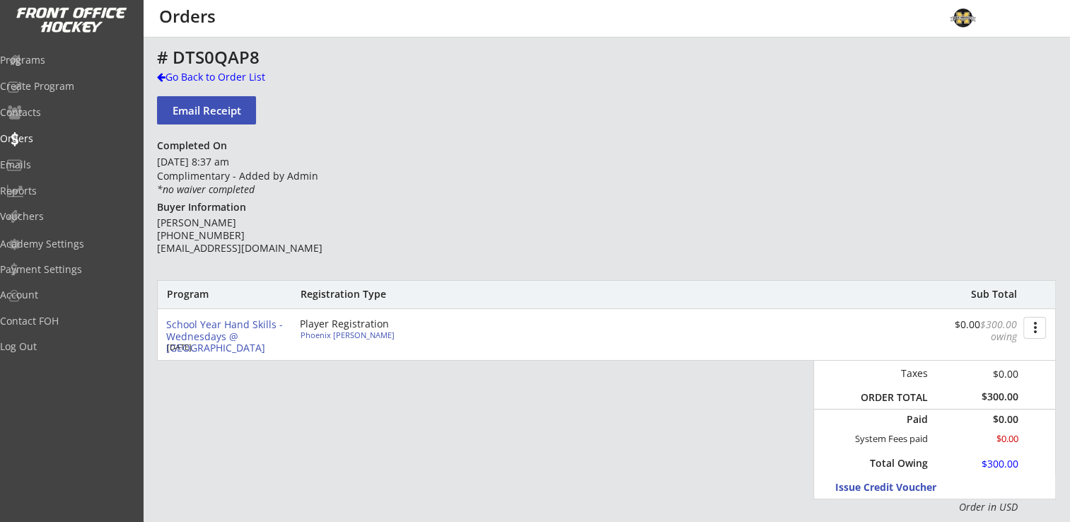
click at [342, 335] on div "Phoenix Amendola" at bounding box center [380, 335] width 158 height 8
type input "Phoenix"
type input "Amendola"
type input "[DEMOGRAPHIC_DATA]"
type input "16749 Honeysuckle Ln, Eden Prairie, MN 55346, USA"
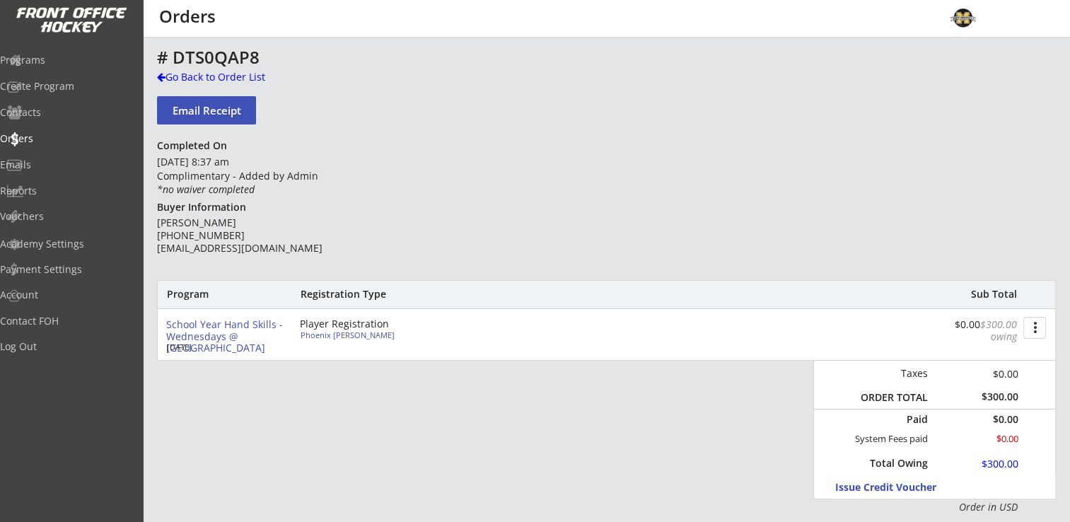
select select ""Forward""
type input "Micki Amendola"
type input "(218) 355-8083"
type textarea "Pd $195 by Venmo. Pd $300 by Venmo on 7/10. $300 by Venmo on 8/12. $300 payment…"
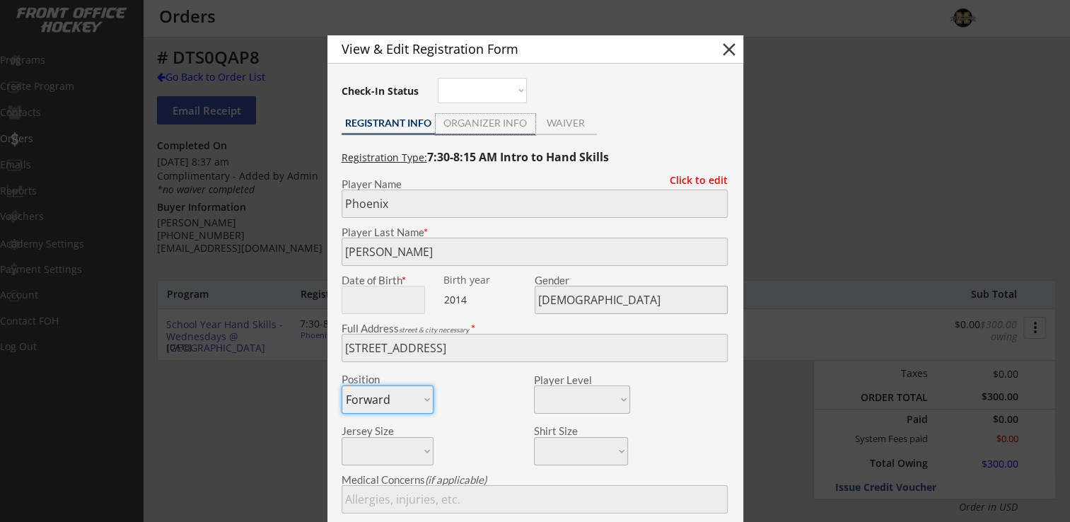
click at [464, 120] on div "ORGANIZER INFO" at bounding box center [486, 123] width 100 height 10
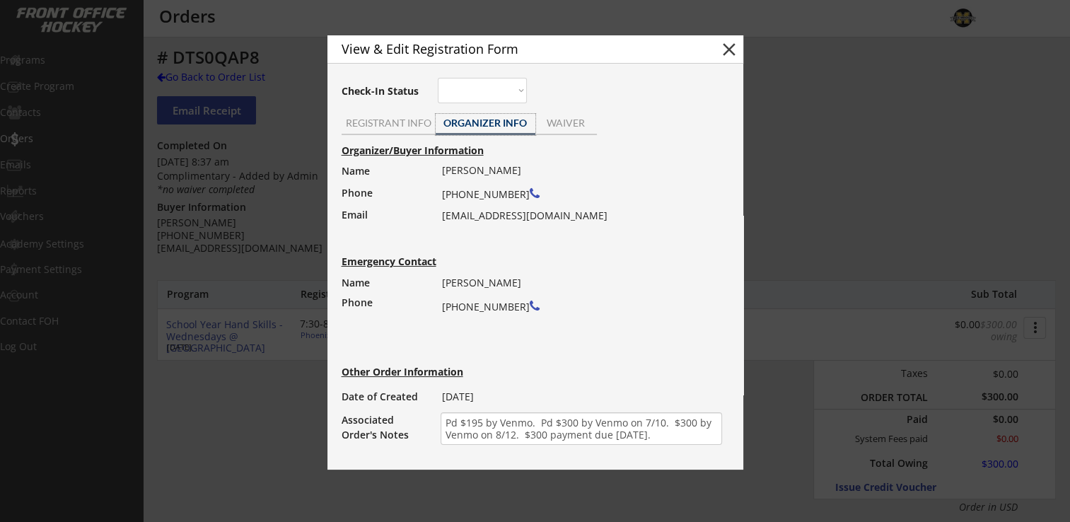
click at [730, 57] on button "close" at bounding box center [728, 49] width 21 height 21
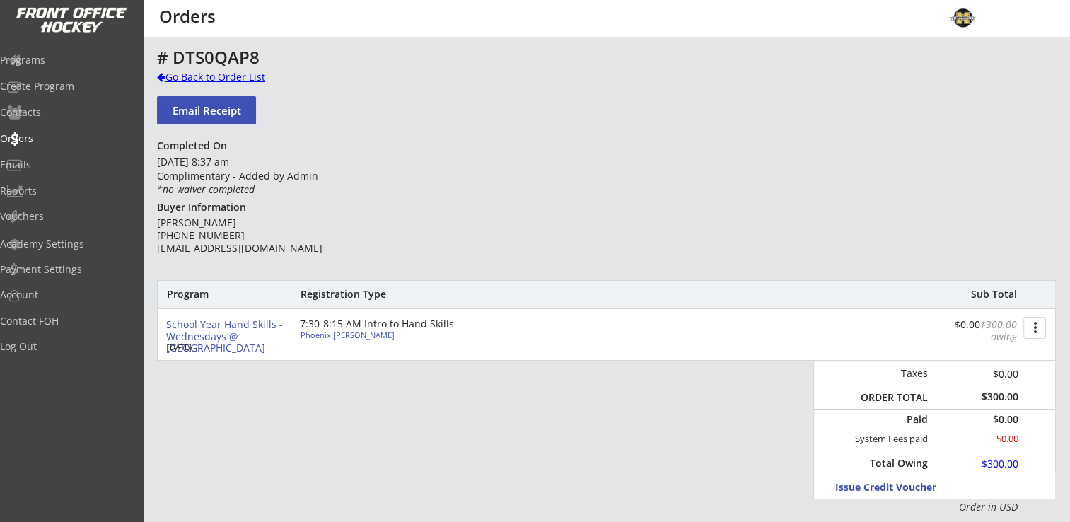
click at [192, 83] on div "Go Back to Order List" at bounding box center [230, 77] width 146 height 14
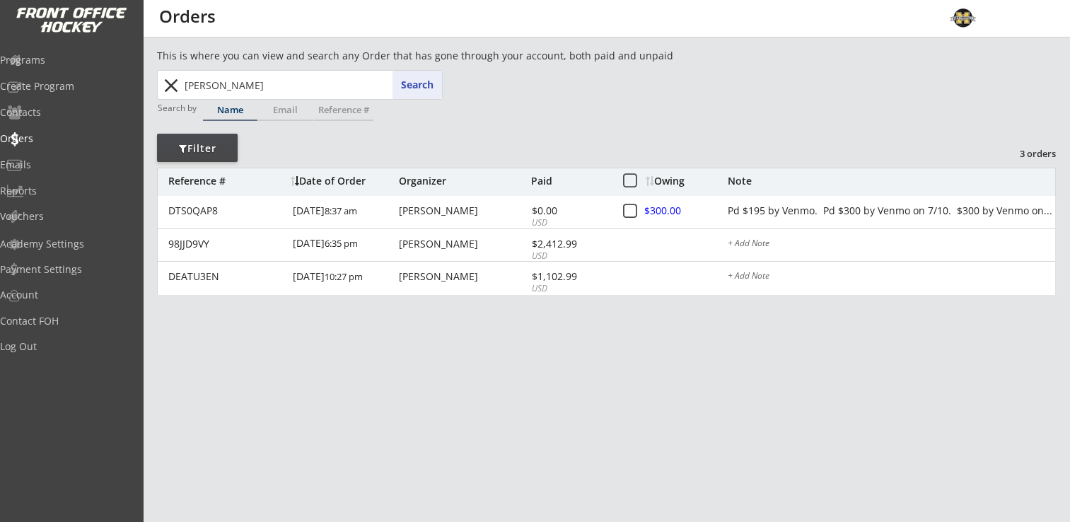
drag, startPoint x: 254, startPoint y: 86, endPoint x: 193, endPoint y: 85, distance: 60.8
click at [193, 85] on input "amendola" at bounding box center [312, 85] width 260 height 28
type input "a"
type input "sophia"
type input "sophia Buesking"
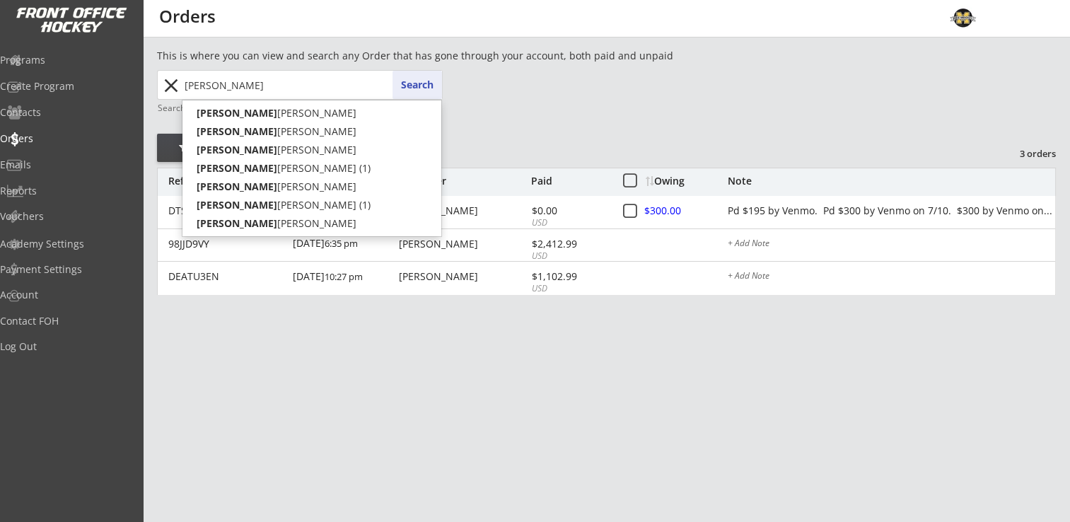
type input "sophia daniel"
type input "sophia danielson"
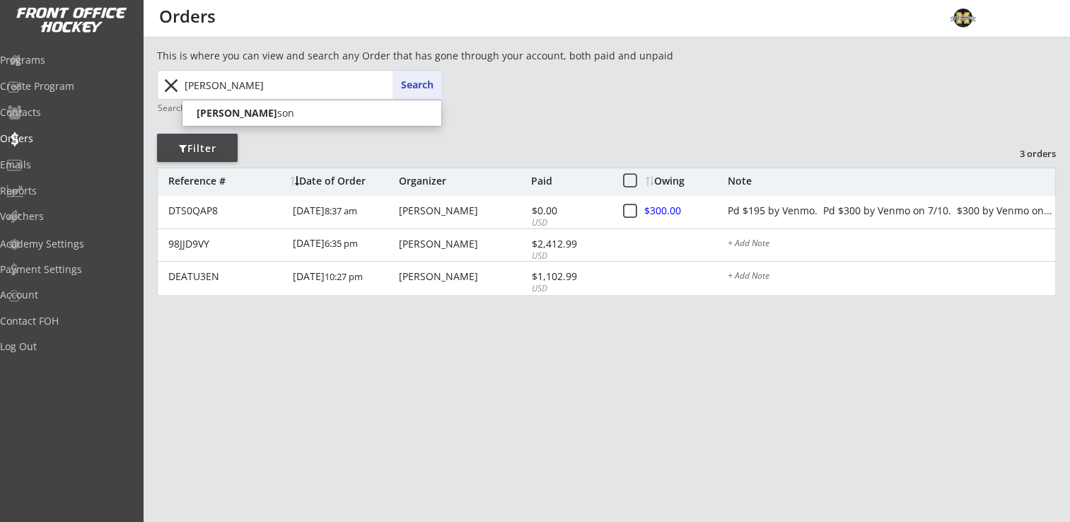
type input "sophia danielso"
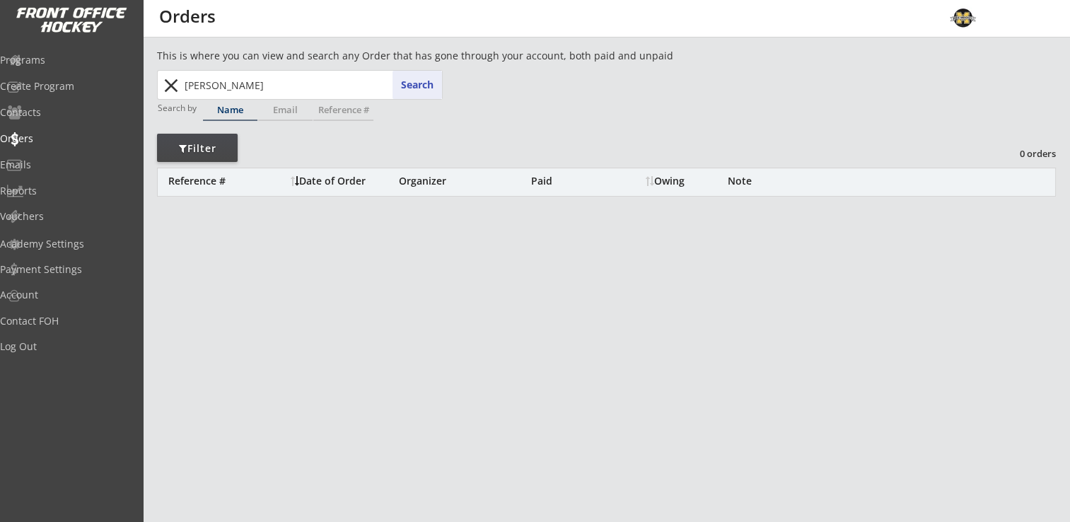
drag, startPoint x: 274, startPoint y: 83, endPoint x: 211, endPoint y: 86, distance: 63.0
click at [211, 86] on input "sophia danielson" at bounding box center [312, 85] width 260 height 28
type input "sophi"
type input "sophia Buesking"
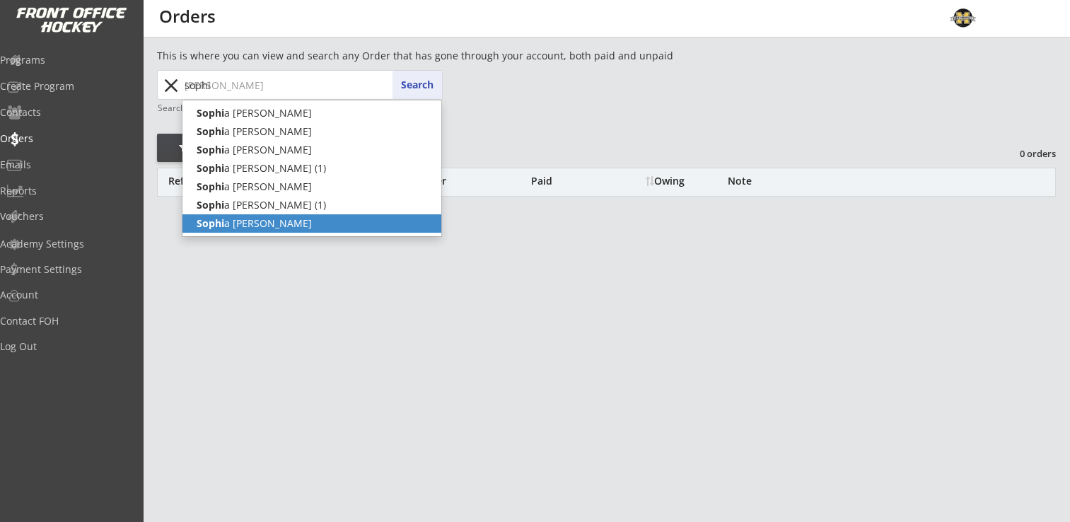
click at [250, 225] on p "Sophi a Danielson" at bounding box center [311, 223] width 259 height 18
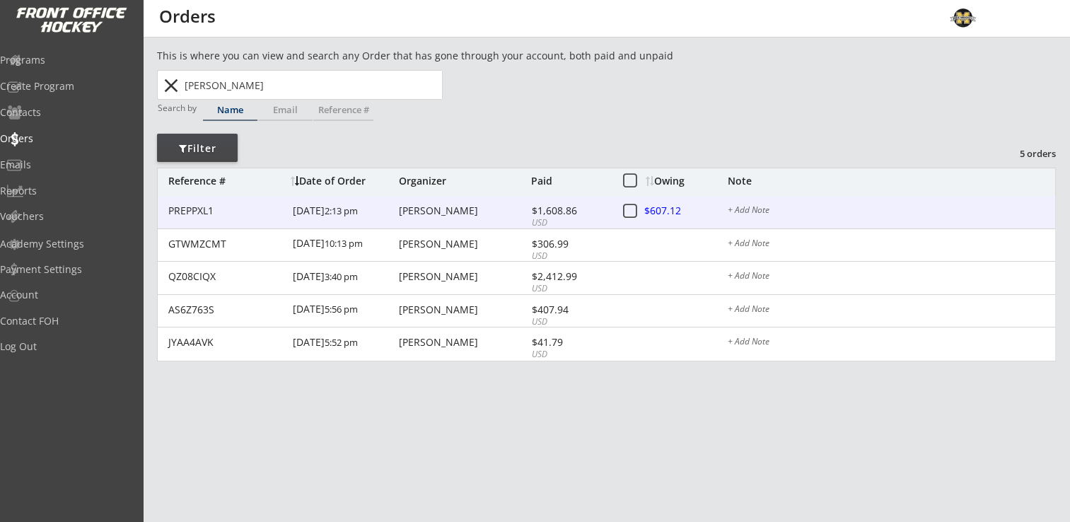
type input "Sophia Danielson"
click at [440, 211] on div "Amy Danielson" at bounding box center [463, 211] width 129 height 10
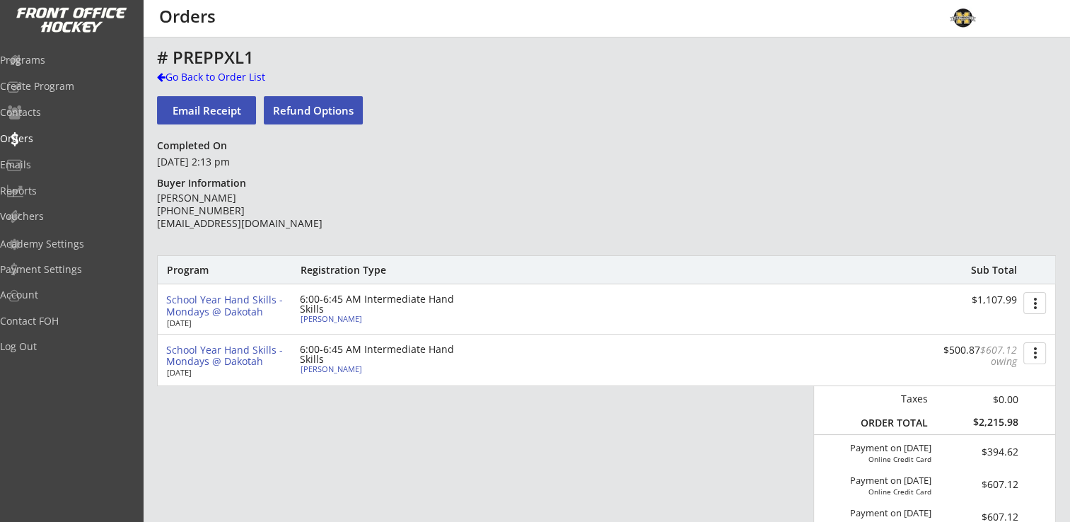
click at [334, 370] on div "Sophia Danielson" at bounding box center [380, 369] width 158 height 8
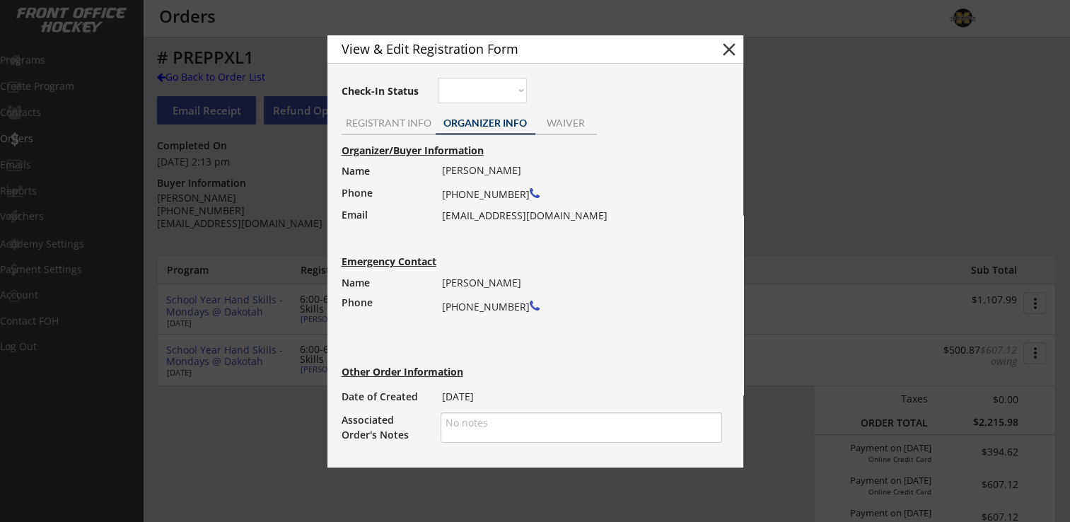
click at [737, 48] on button "close" at bounding box center [728, 49] width 21 height 21
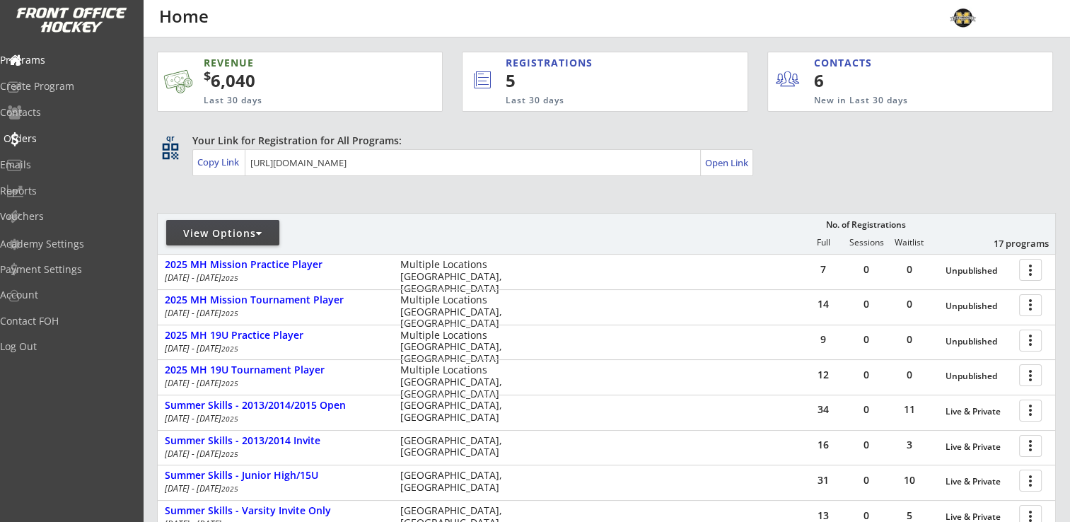
click at [49, 134] on div "Orders" at bounding box center [67, 139] width 127 height 10
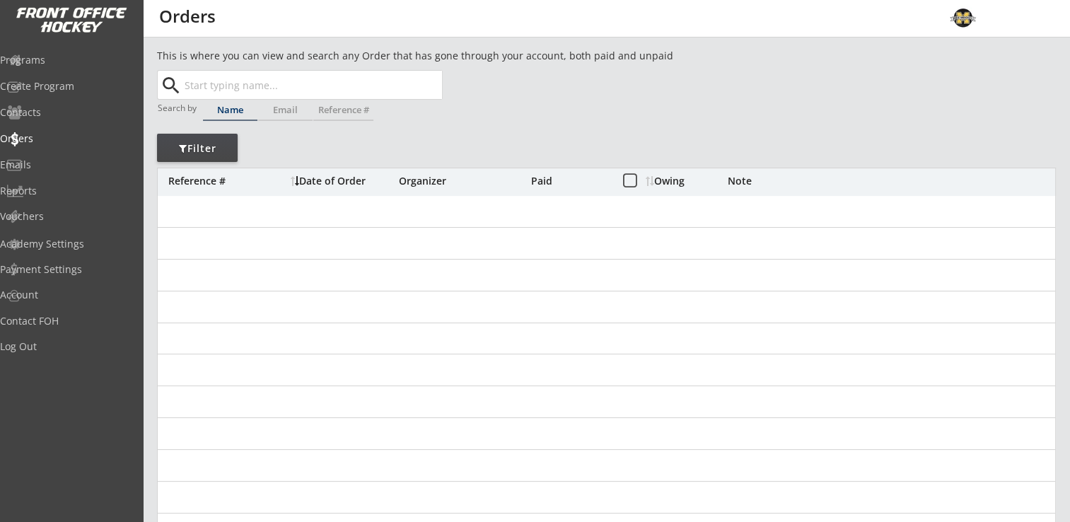
click at [301, 75] on input "text" at bounding box center [312, 85] width 260 height 28
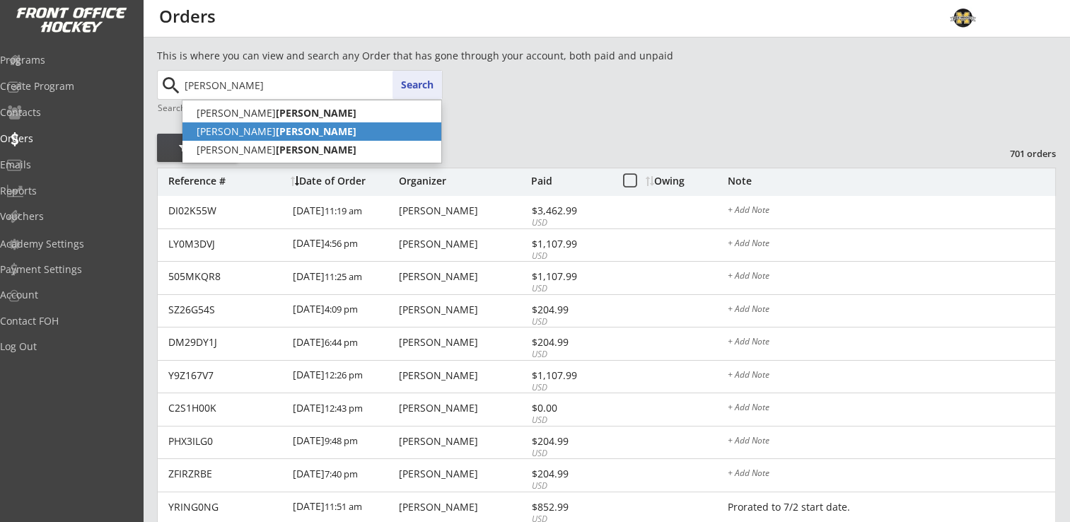
click at [276, 135] on strong "[PERSON_NAME]" at bounding box center [316, 130] width 81 height 13
type input "[PERSON_NAME]"
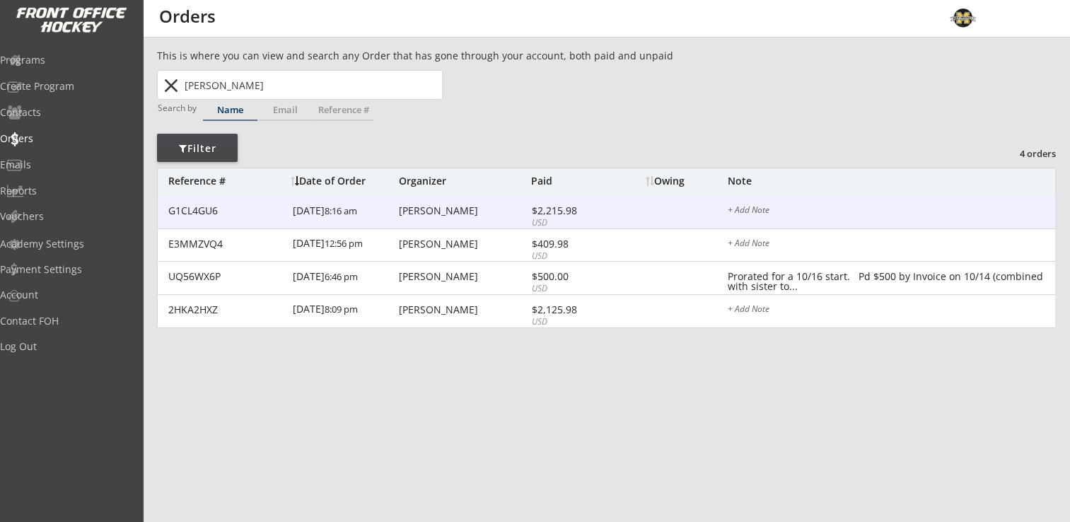
click at [431, 211] on div "[PERSON_NAME]" at bounding box center [463, 211] width 129 height 10
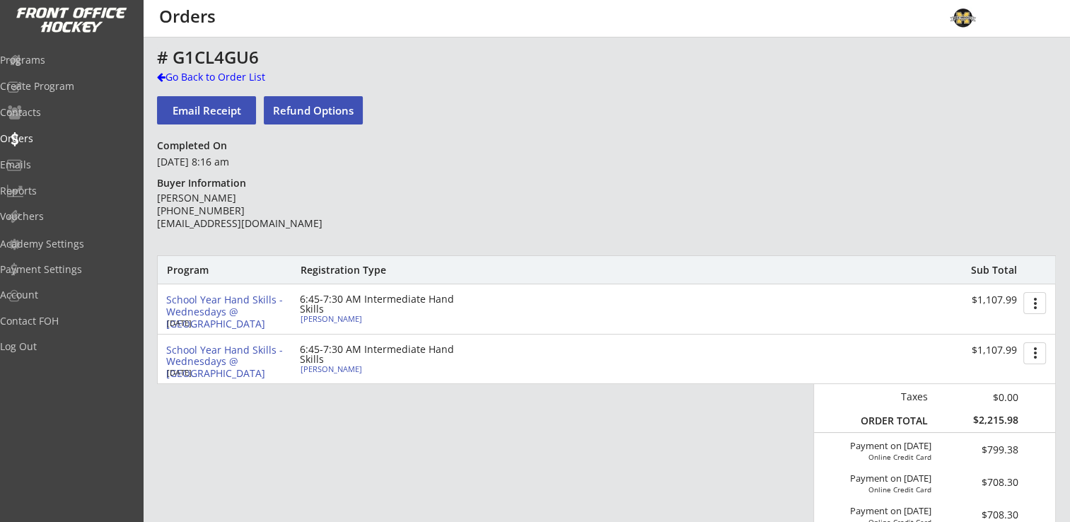
click at [315, 316] on div "[PERSON_NAME]" at bounding box center [380, 319] width 158 height 8
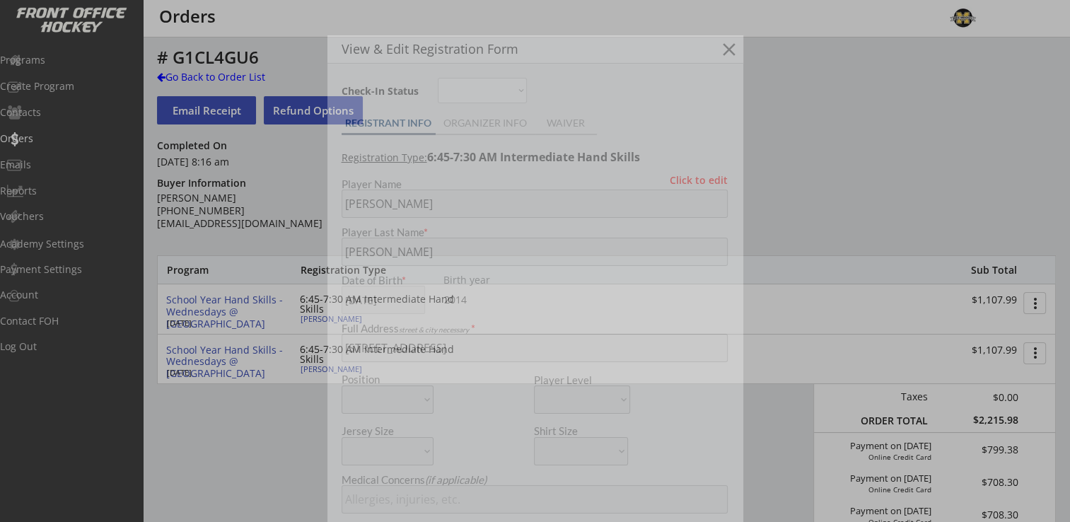
type input "[DEMOGRAPHIC_DATA]"
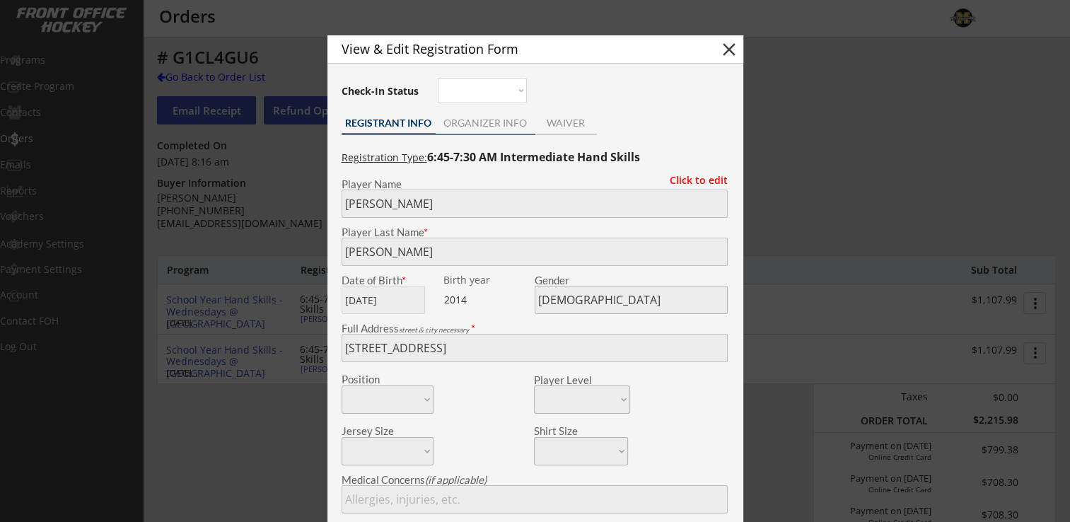
click at [477, 115] on div "ORGANIZER INFO" at bounding box center [486, 124] width 100 height 21
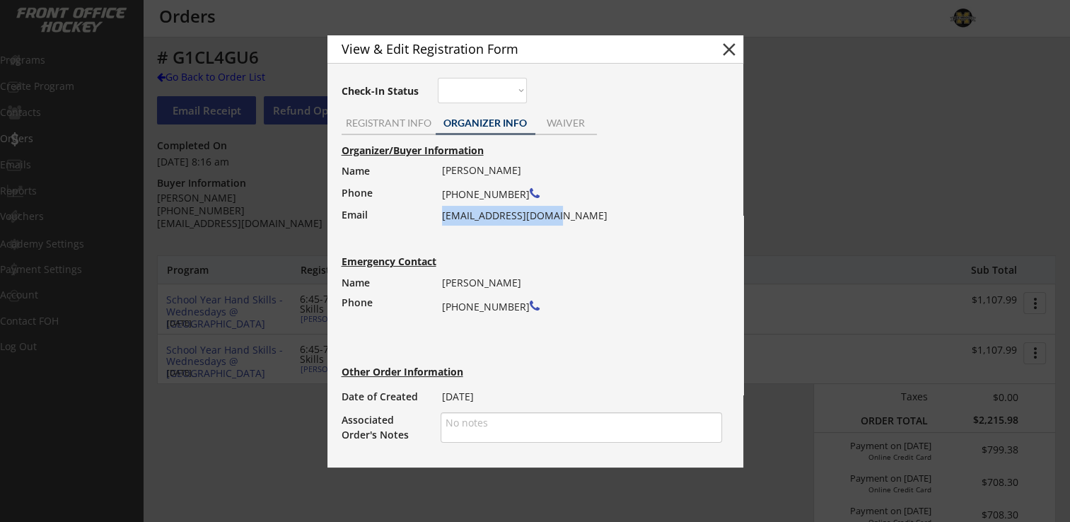
drag, startPoint x: 442, startPoint y: 215, endPoint x: 567, endPoint y: 216, distance: 125.2
click at [567, 216] on div "[PERSON_NAME] [PHONE_NUMBER] [EMAIL_ADDRESS][DOMAIN_NAME]" at bounding box center [577, 193] width 271 height 65
drag, startPoint x: 567, startPoint y: 216, endPoint x: 536, endPoint y: 217, distance: 31.1
copy div "[EMAIL_ADDRESS][DOMAIN_NAME]"
click at [733, 49] on button "close" at bounding box center [728, 49] width 21 height 21
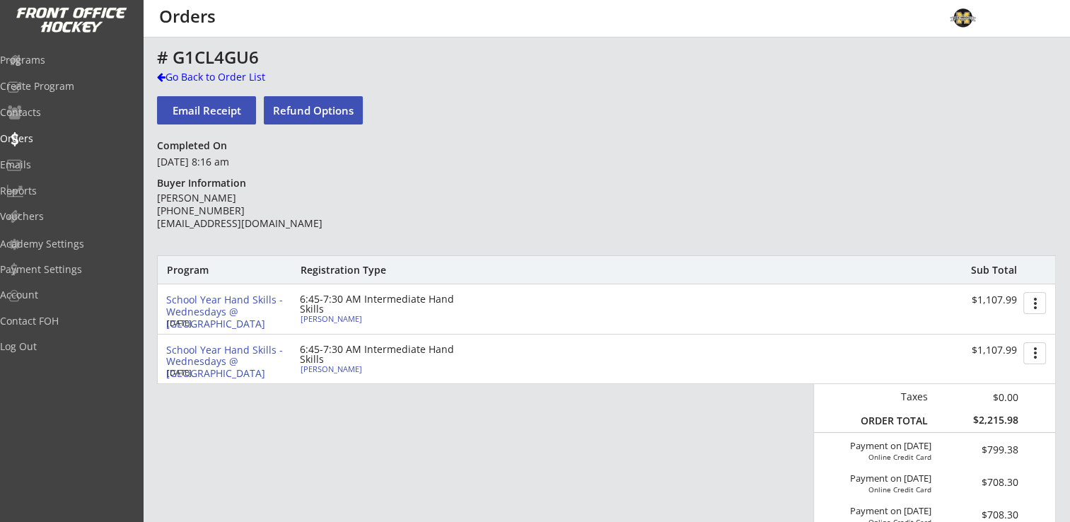
click at [311, 317] on div "[PERSON_NAME]" at bounding box center [380, 319] width 158 height 8
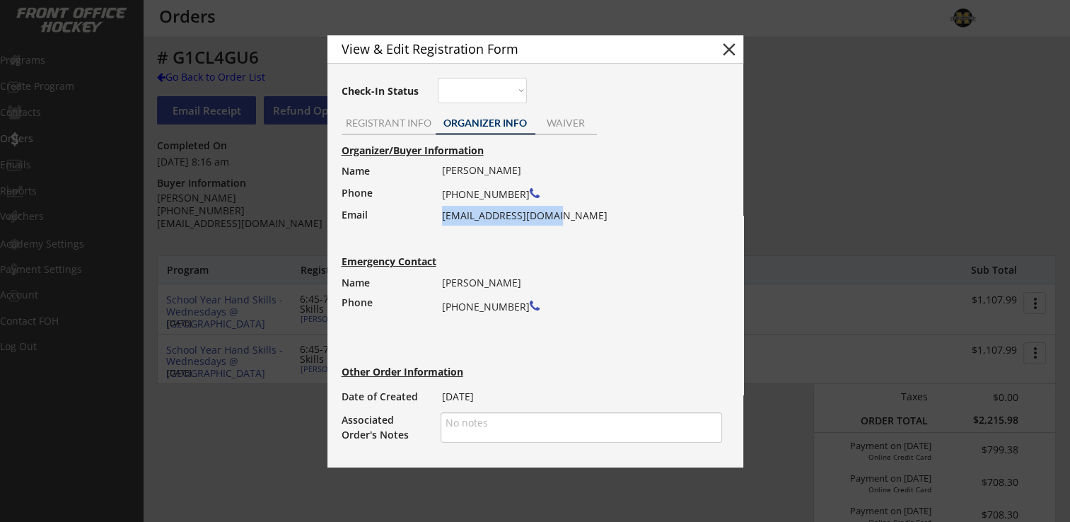
drag, startPoint x: 441, startPoint y: 216, endPoint x: 556, endPoint y: 216, distance: 115.3
click at [556, 216] on div "[PERSON_NAME] [PHONE_NUMBER] [EMAIL_ADDRESS][DOMAIN_NAME]" at bounding box center [577, 193] width 271 height 65
drag, startPoint x: 556, startPoint y: 216, endPoint x: 544, endPoint y: 219, distance: 13.2
copy div "[EMAIL_ADDRESS][DOMAIN_NAME]"
drag, startPoint x: 730, startPoint y: 47, endPoint x: 619, endPoint y: 48, distance: 110.3
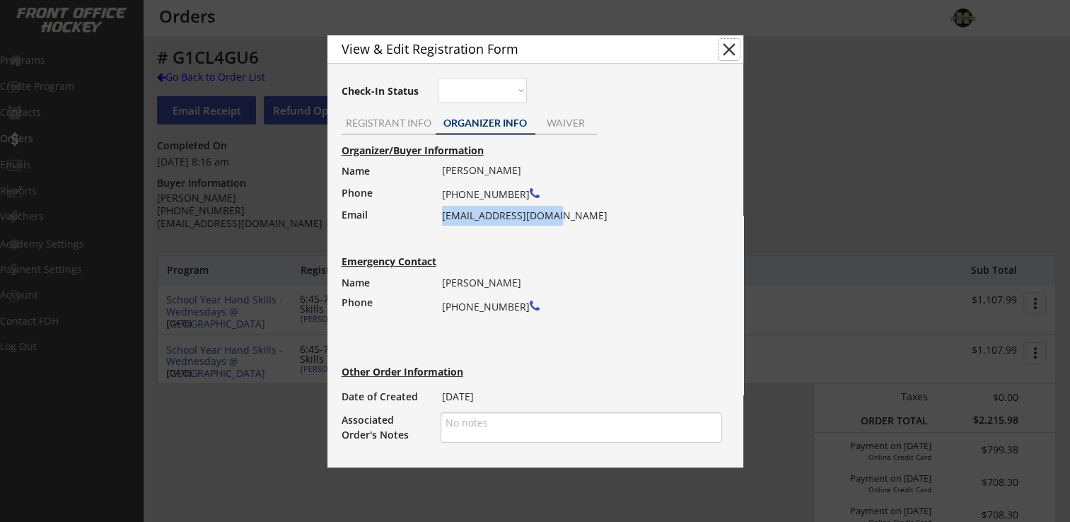
click at [730, 47] on button "close" at bounding box center [728, 49] width 21 height 21
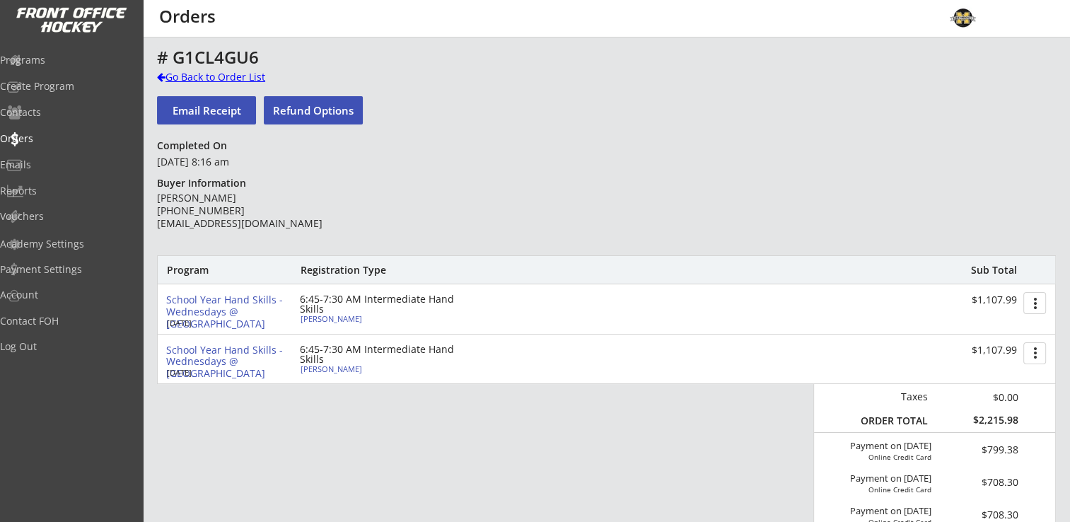
click at [194, 78] on div "Go Back to Order List" at bounding box center [230, 77] width 146 height 14
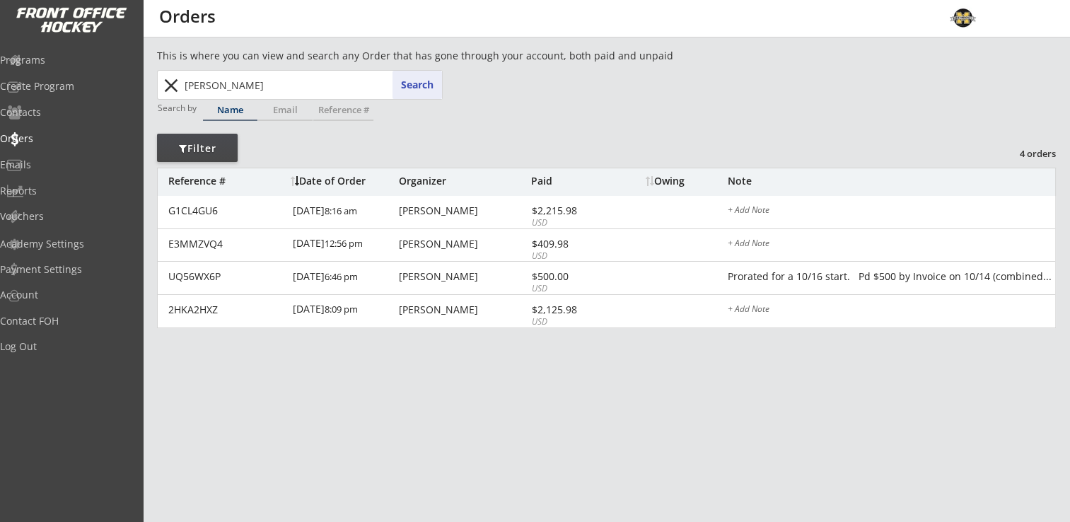
drag, startPoint x: 308, startPoint y: 87, endPoint x: 170, endPoint y: 88, distance: 137.2
click at [170, 88] on div "[PERSON_NAME] Search close" at bounding box center [300, 85] width 283 height 28
type input "[PERSON_NAME]"
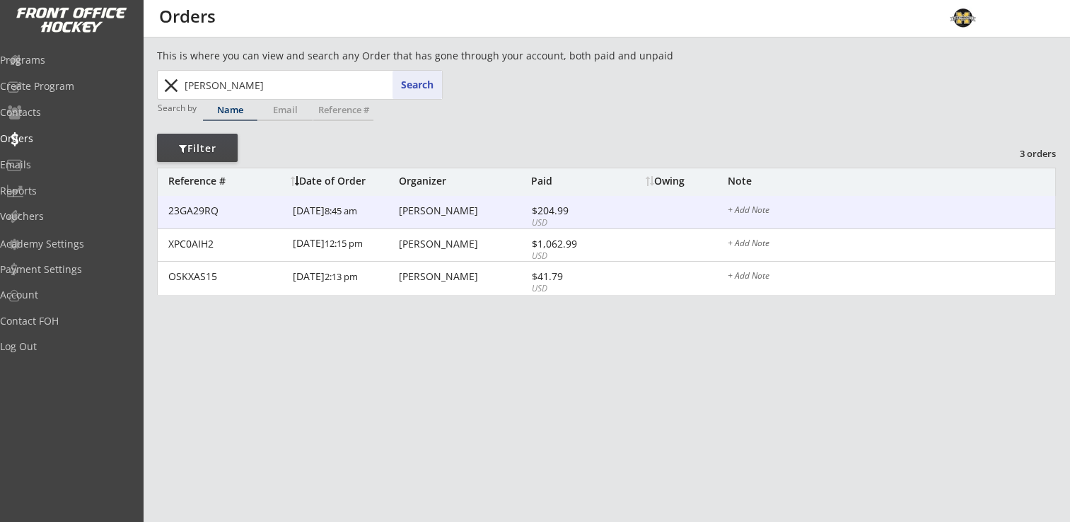
click at [412, 206] on div "[PERSON_NAME]" at bounding box center [463, 211] width 129 height 10
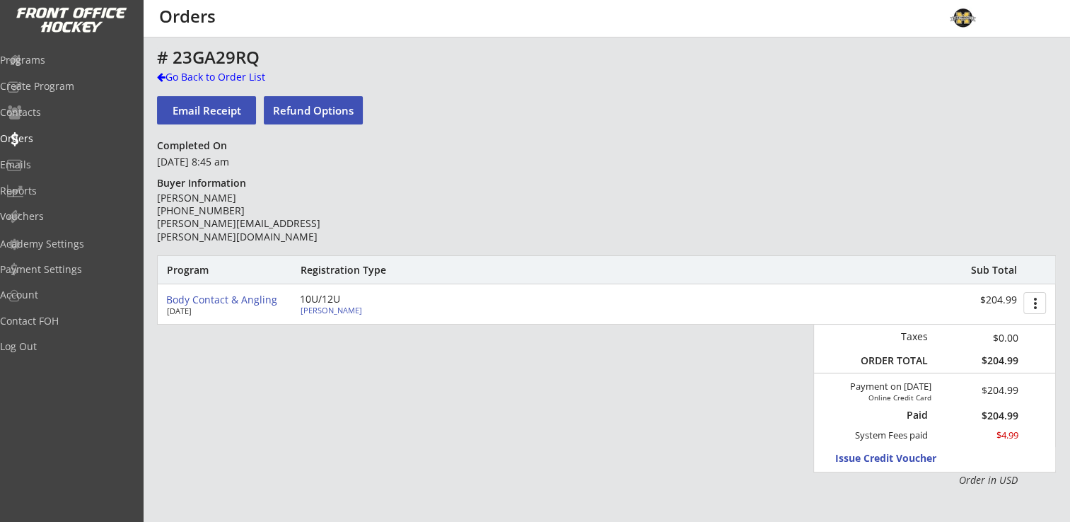
click at [334, 312] on div "[PERSON_NAME]" at bounding box center [380, 310] width 158 height 8
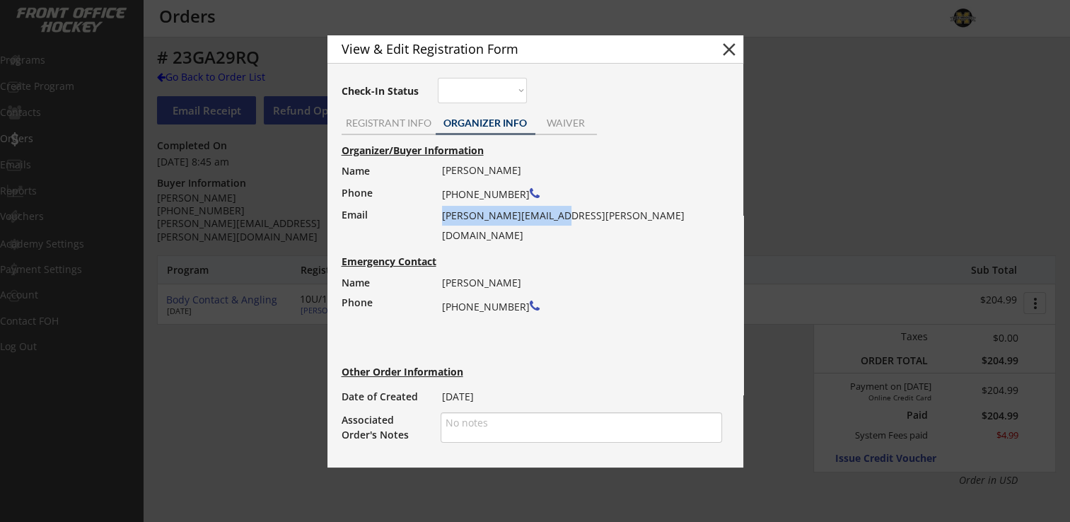
drag, startPoint x: 443, startPoint y: 215, endPoint x: 552, endPoint y: 223, distance: 109.9
click at [552, 223] on div "Mike Nielson (612) 525-5160 nielson.mike@gmail.com" at bounding box center [577, 203] width 271 height 85
drag, startPoint x: 552, startPoint y: 223, endPoint x: 547, endPoint y: 216, distance: 9.1
copy div "nielson.mike@gmail.com"
click at [734, 55] on button "close" at bounding box center [728, 49] width 21 height 21
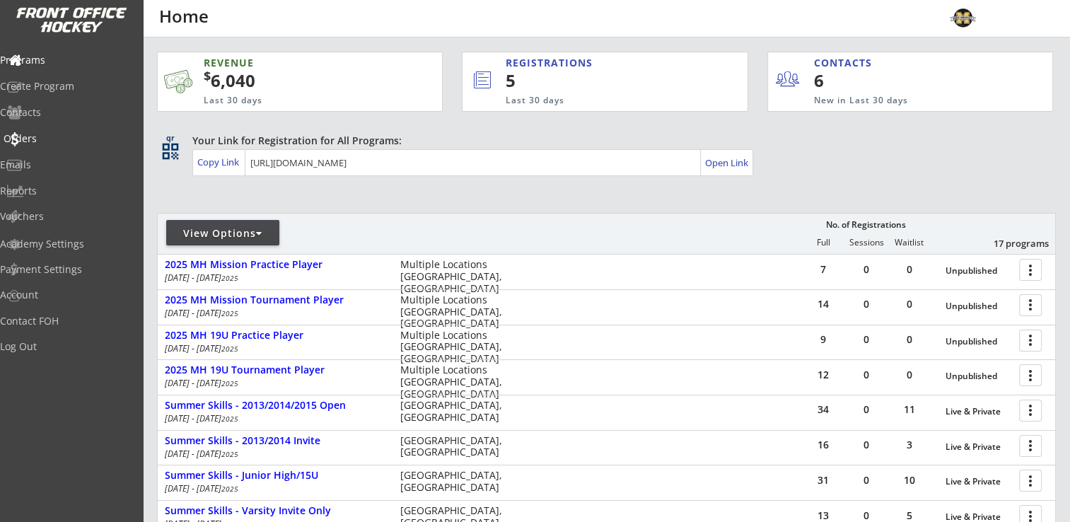
click at [48, 135] on div "Orders" at bounding box center [67, 139] width 127 height 10
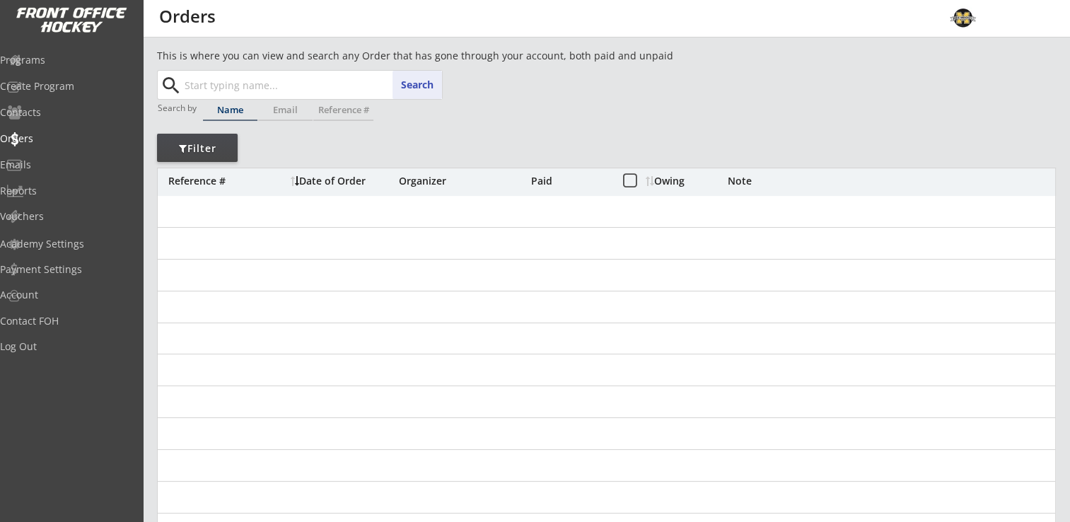
click at [274, 92] on input "text" at bounding box center [312, 85] width 260 height 28
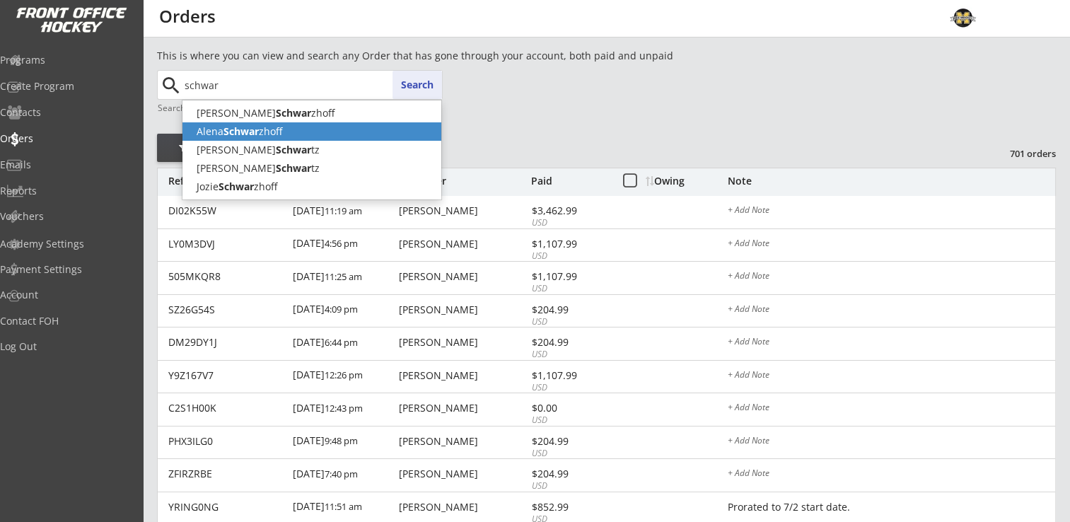
click at [246, 134] on strong "Schwar" at bounding box center [240, 130] width 35 height 13
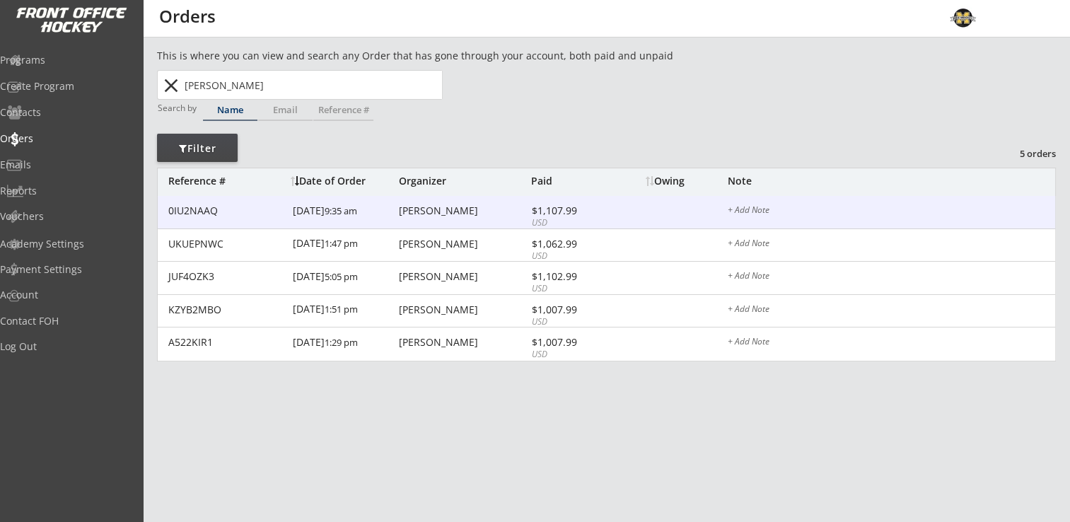
type input "[PERSON_NAME]"
click at [433, 211] on div "[PERSON_NAME]" at bounding box center [463, 211] width 129 height 10
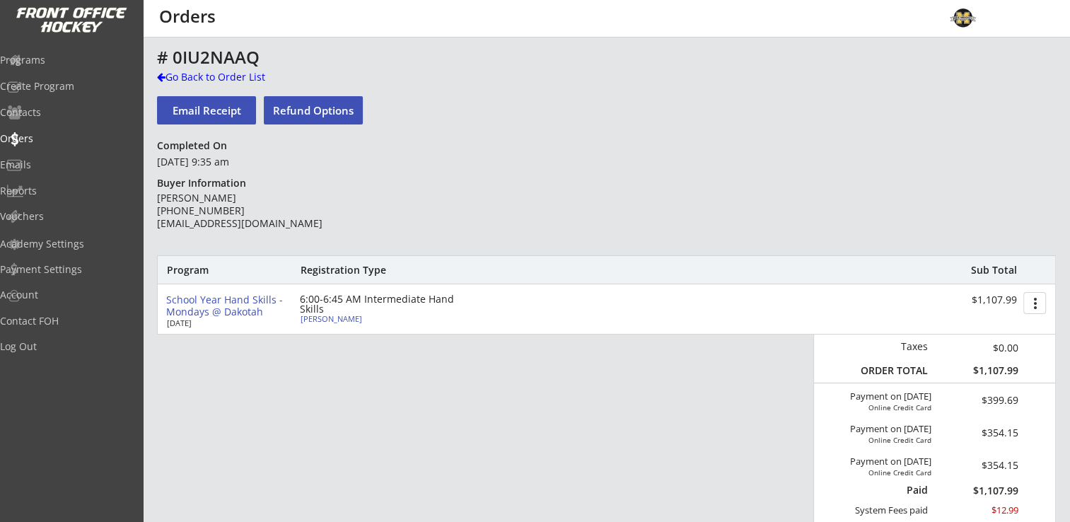
click at [327, 315] on div "[PERSON_NAME]" at bounding box center [380, 319] width 158 height 8
type input "[DEMOGRAPHIC_DATA]"
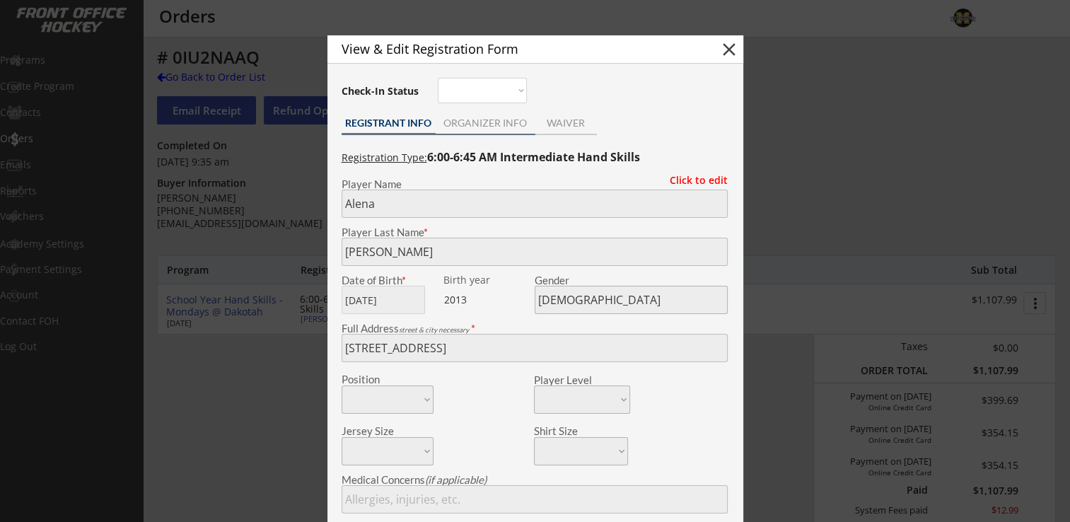
click at [500, 124] on div "ORGANIZER INFO" at bounding box center [486, 123] width 100 height 10
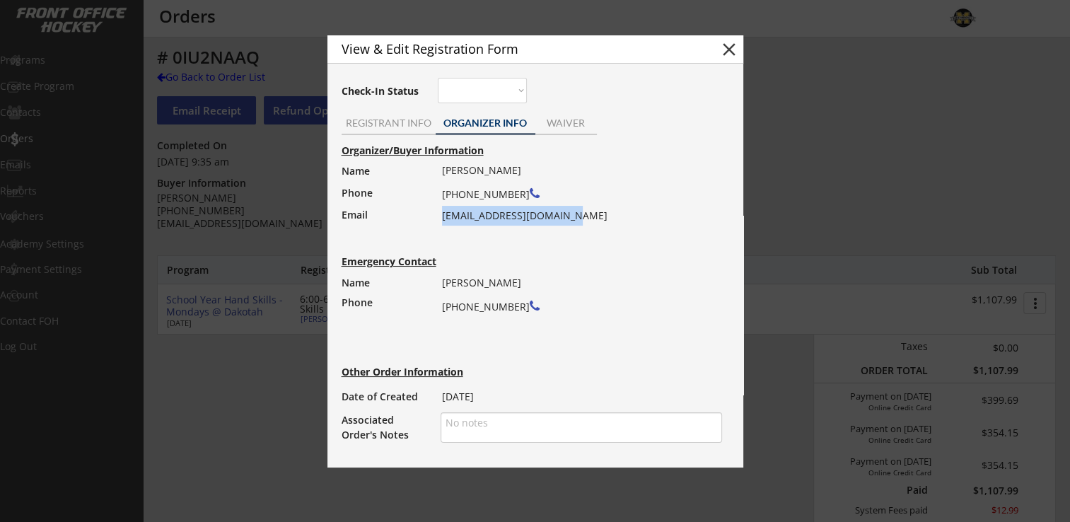
drag, startPoint x: 443, startPoint y: 216, endPoint x: 616, endPoint y: 216, distance: 173.2
click at [616, 216] on div "Patrick Schwarzhoff (952) 201-3654 schwarzhoff272@yahoo.com" at bounding box center [577, 193] width 271 height 65
drag, startPoint x: 616, startPoint y: 216, endPoint x: 513, endPoint y: 220, distance: 102.6
copy div "schwarzhoff272@yahoo.com"
click at [724, 52] on button "close" at bounding box center [728, 49] width 21 height 21
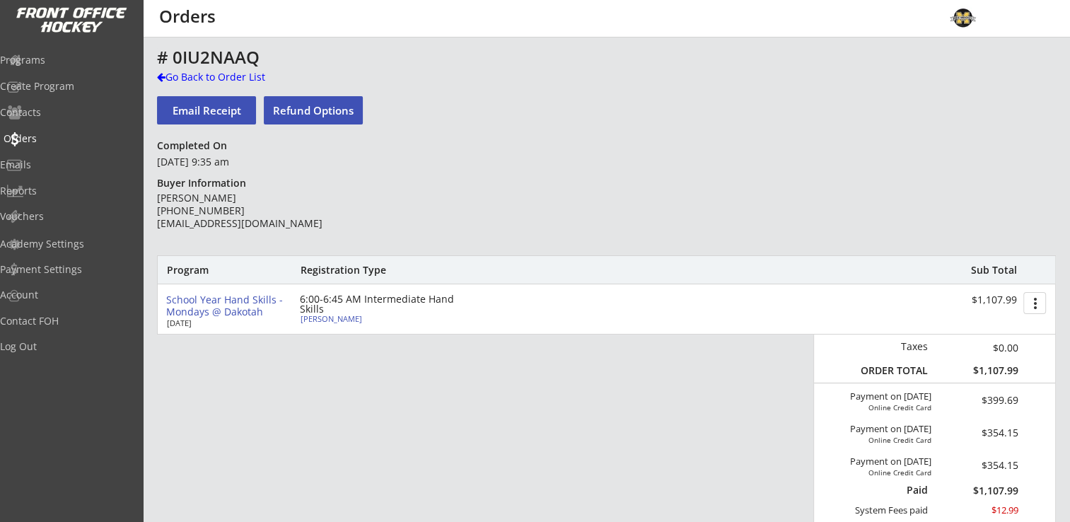
click at [52, 134] on div "Orders" at bounding box center [67, 139] width 127 height 10
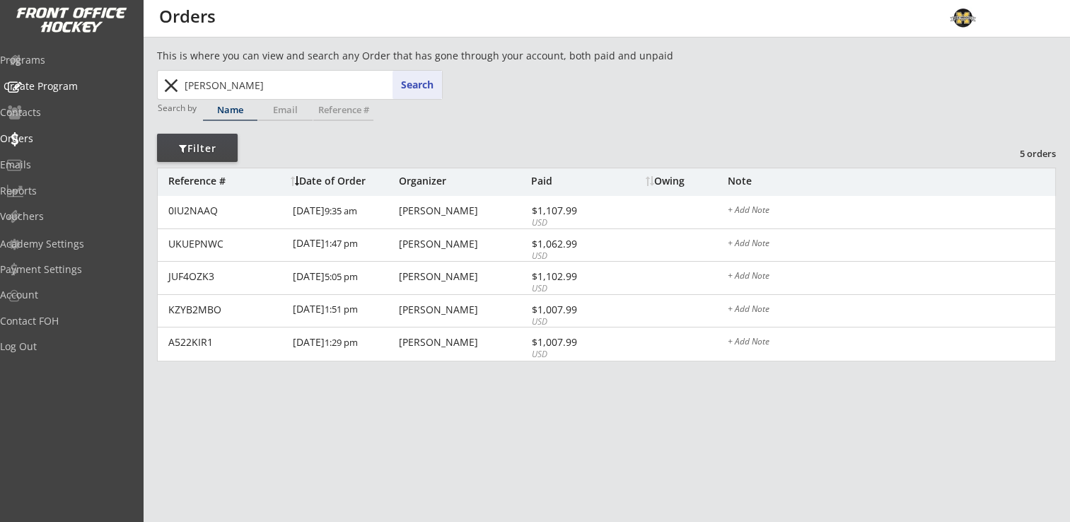
drag, startPoint x: 280, startPoint y: 84, endPoint x: 122, endPoint y: 92, distance: 158.6
click at [122, 92] on body "REVENUE $ 6,040 Last 30 days REGISTRATIONS 5 Last 30 days CONTACTS 6 New in Las…" at bounding box center [535, 261] width 1070 height 522
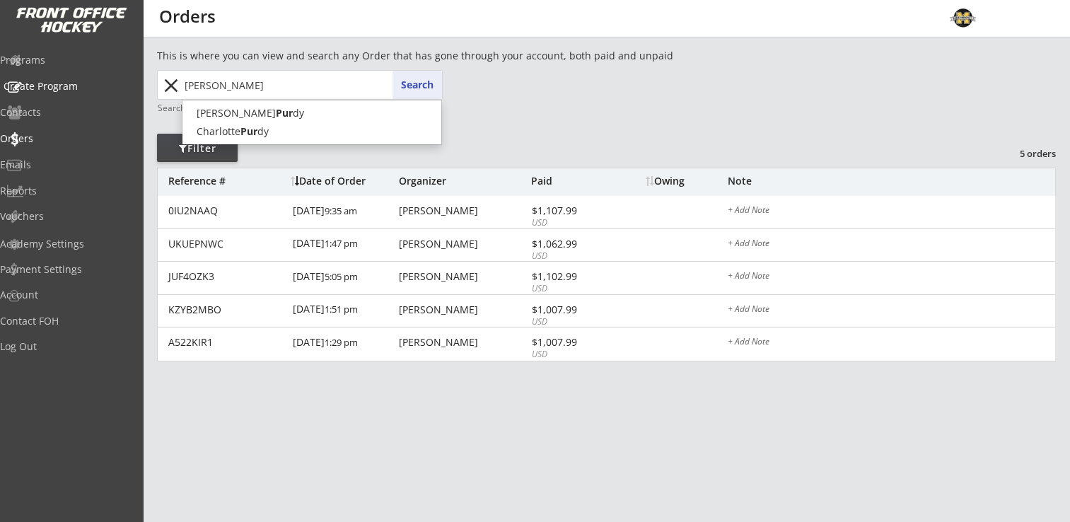
type input "purdy"
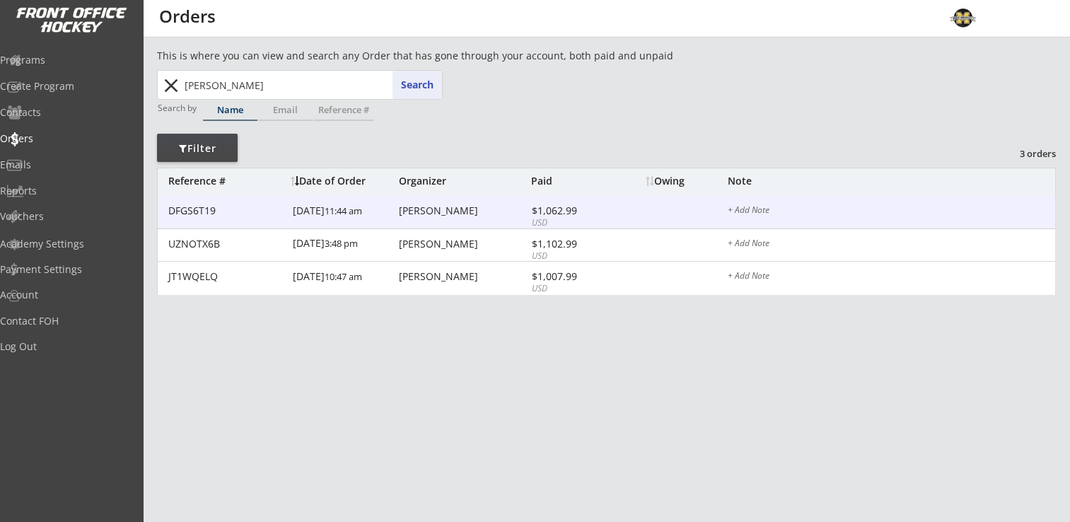
click at [443, 215] on div "Bryan Purdy" at bounding box center [463, 211] width 129 height 10
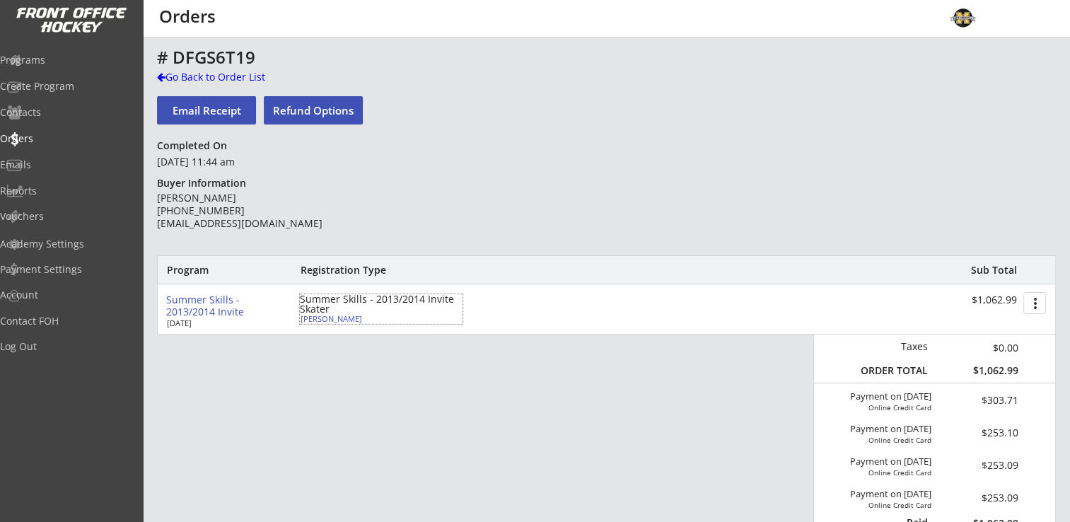
click at [345, 322] on div "Charlotte Purdy" at bounding box center [380, 319] width 158 height 8
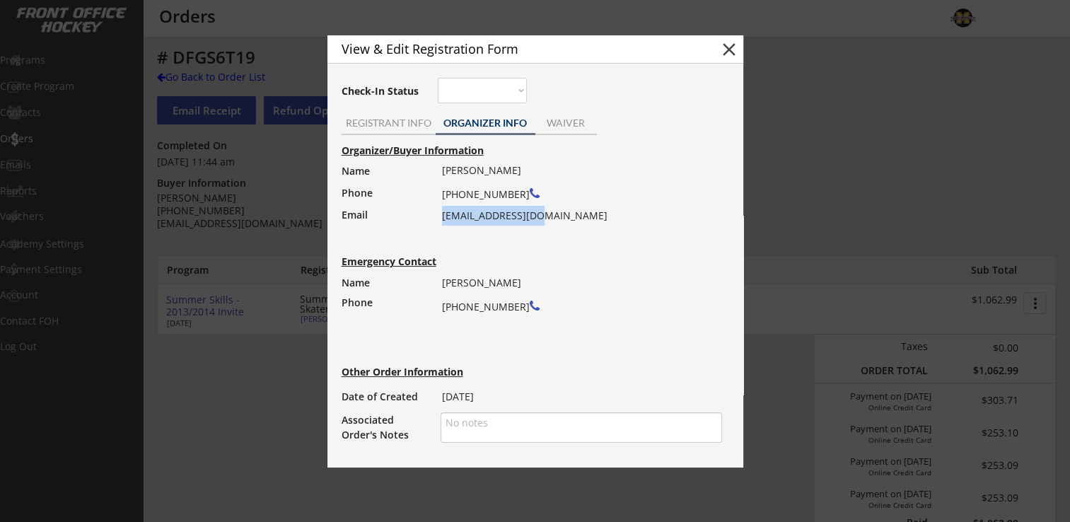
drag, startPoint x: 443, startPoint y: 216, endPoint x: 555, endPoint y: 211, distance: 111.8
click at [555, 211] on div "Bryan Purdy (952) 393-8109 bpurdymn@gmail.com" at bounding box center [577, 193] width 271 height 65
drag, startPoint x: 555, startPoint y: 211, endPoint x: 493, endPoint y: 218, distance: 62.5
copy div "bpurdymn@gmail.com"
click at [744, 50] on div at bounding box center [535, 261] width 1070 height 522
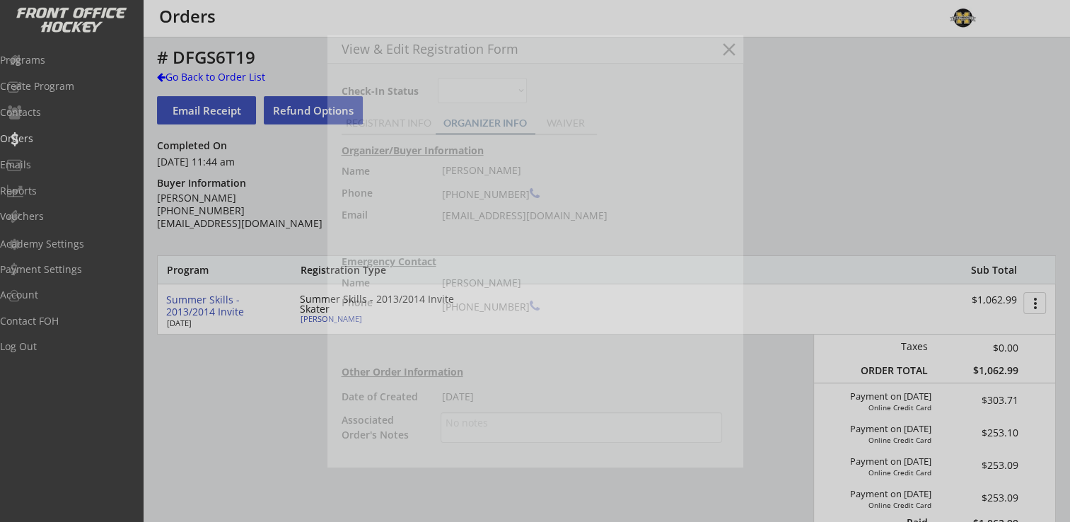
click at [735, 50] on div "# DFGS6T19" at bounding box center [495, 57] width 677 height 17
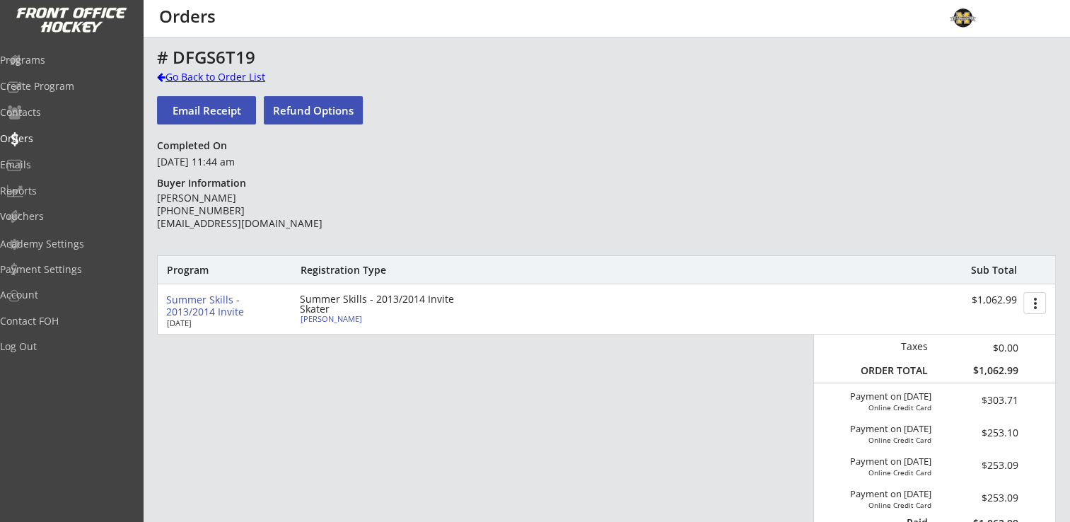
click at [225, 79] on div "Go Back to Order List" at bounding box center [230, 77] width 146 height 14
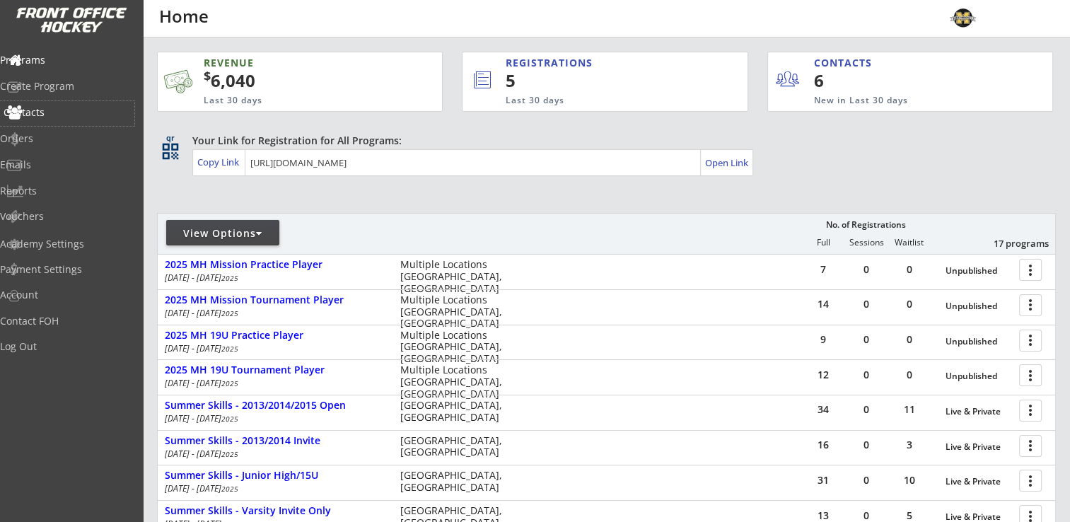
click at [54, 115] on div "Contacts" at bounding box center [67, 112] width 127 height 10
select select ""Players""
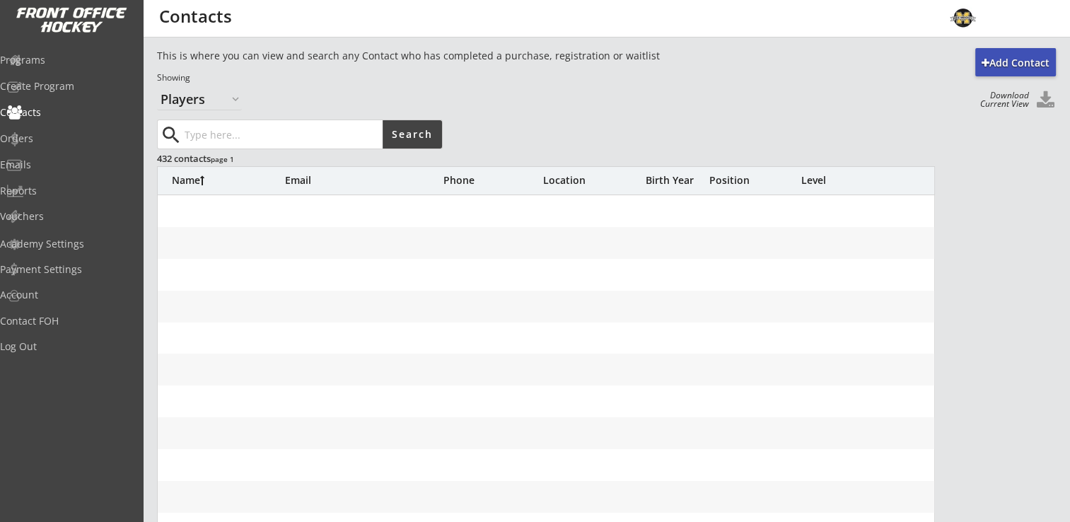
click at [283, 131] on input "input" at bounding box center [282, 134] width 201 height 28
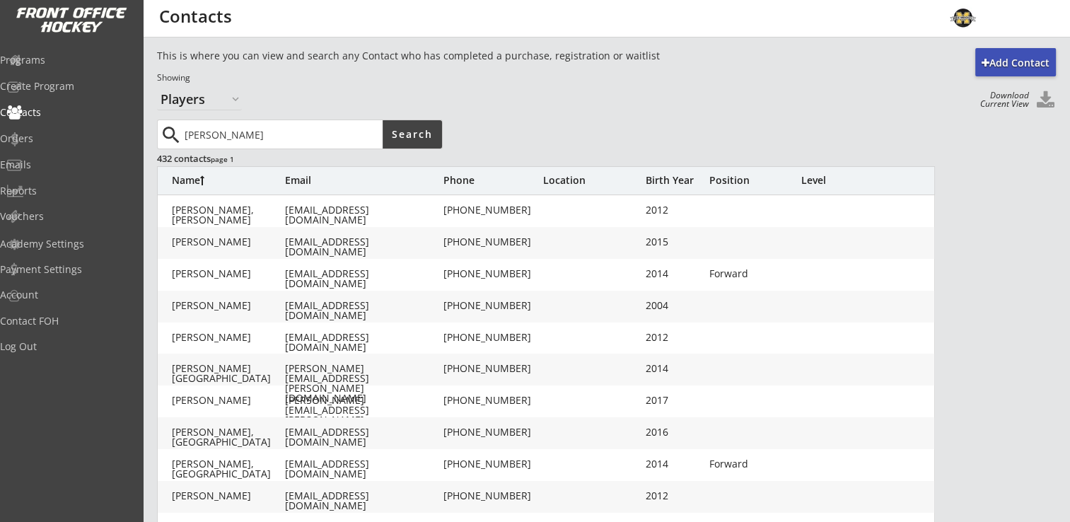
type input "[PERSON_NAME]"
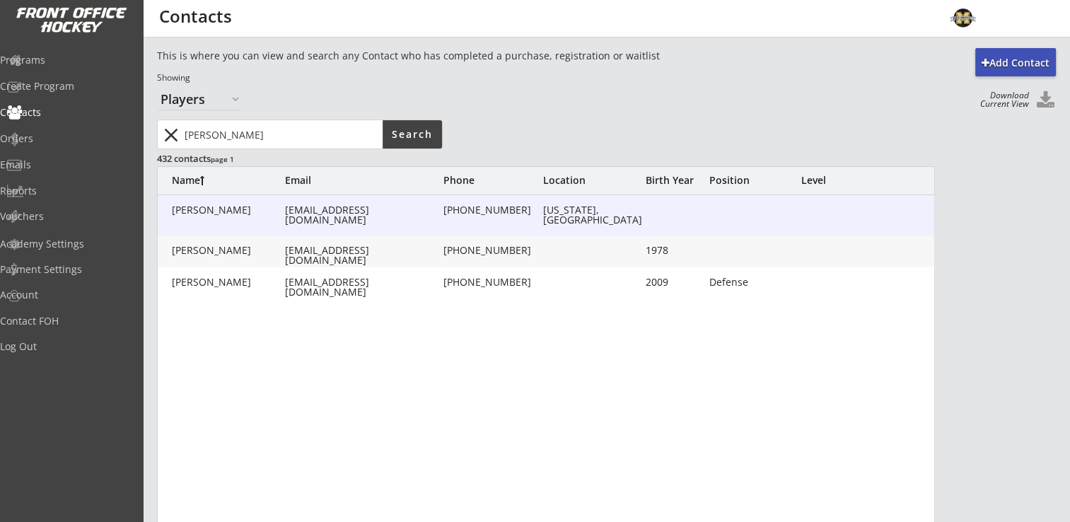
click at [338, 209] on div "[EMAIL_ADDRESS][DOMAIN_NAME]" at bounding box center [363, 215] width 156 height 20
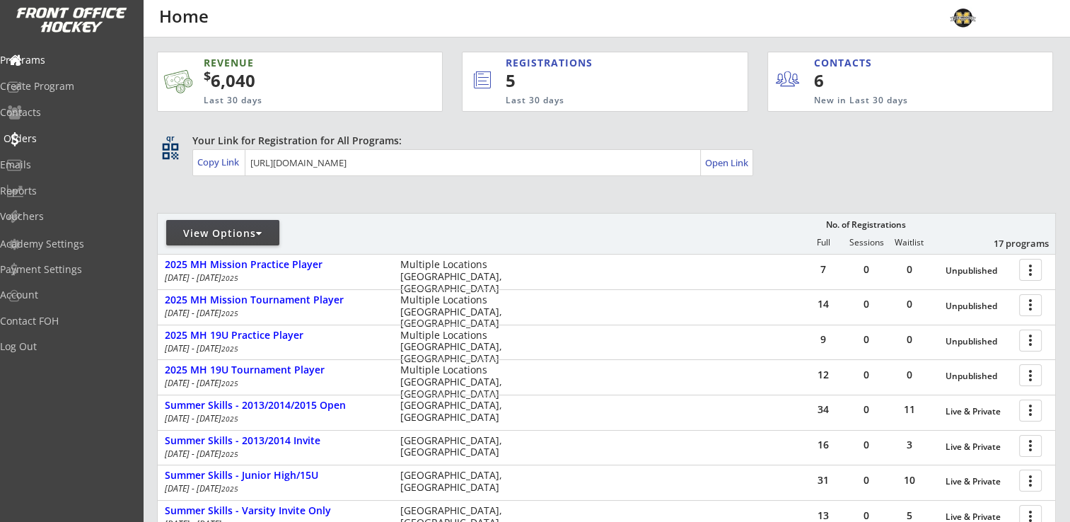
click at [46, 134] on div "Orders" at bounding box center [67, 139] width 127 height 10
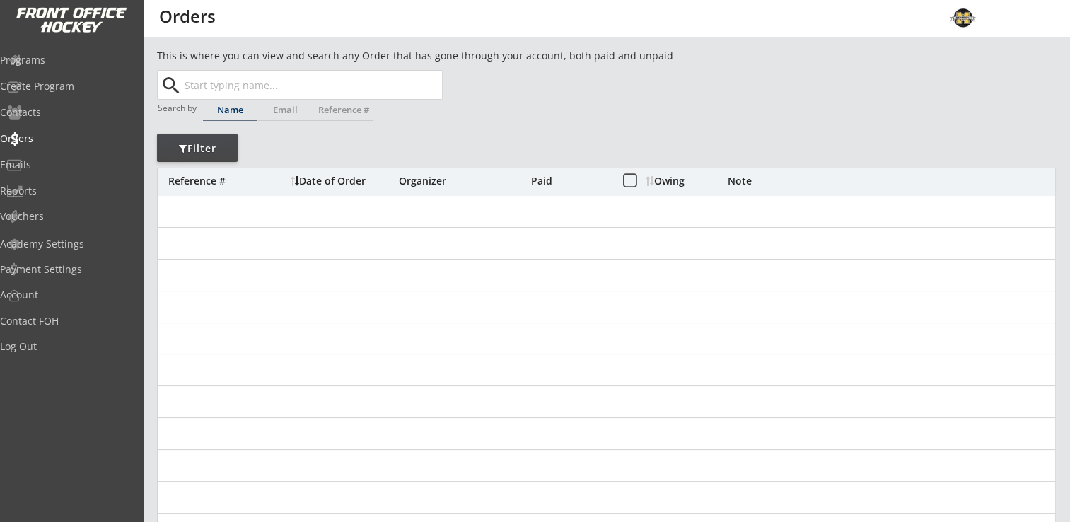
click at [238, 85] on input "text" at bounding box center [312, 85] width 260 height 28
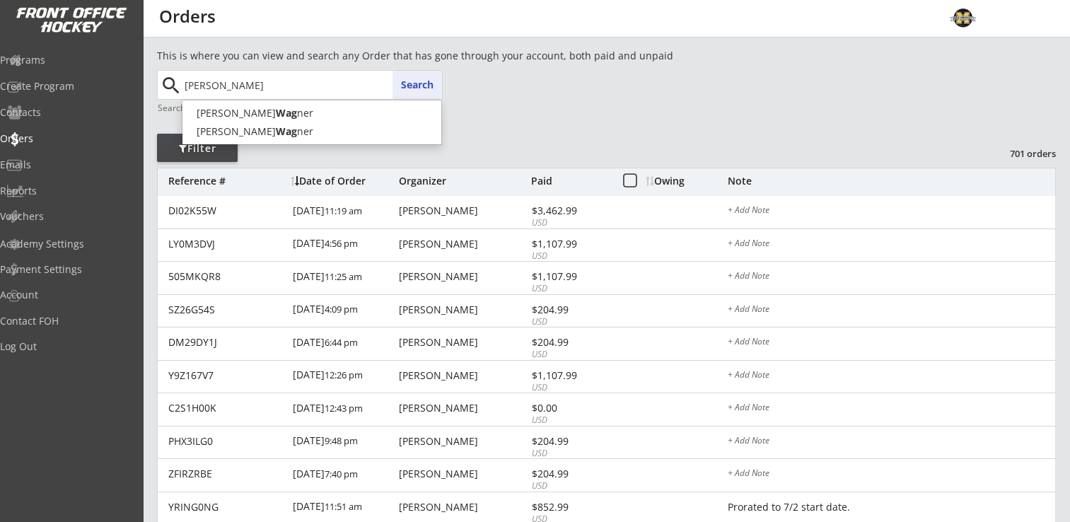
type input "[PERSON_NAME]"
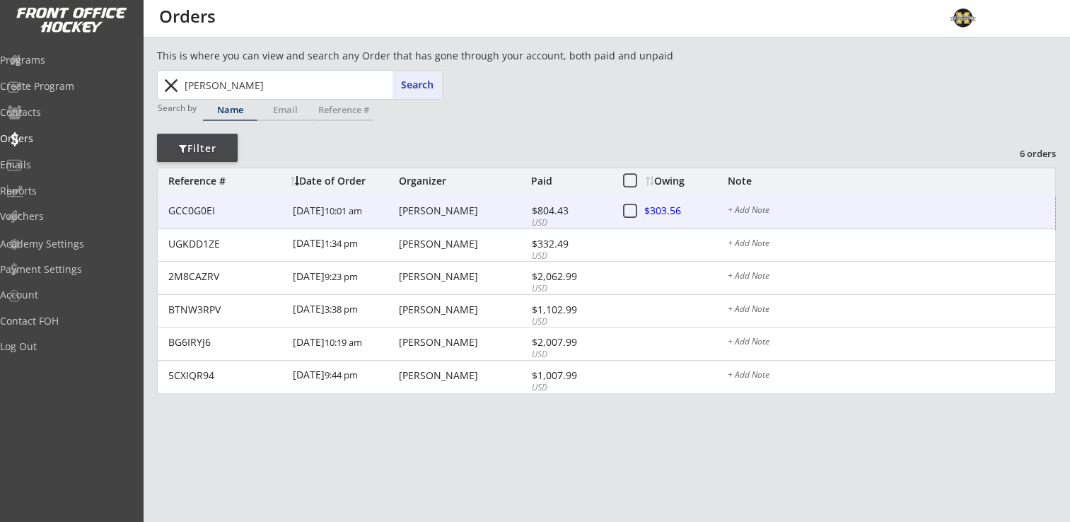
click at [424, 206] on div "[PERSON_NAME]" at bounding box center [463, 211] width 129 height 10
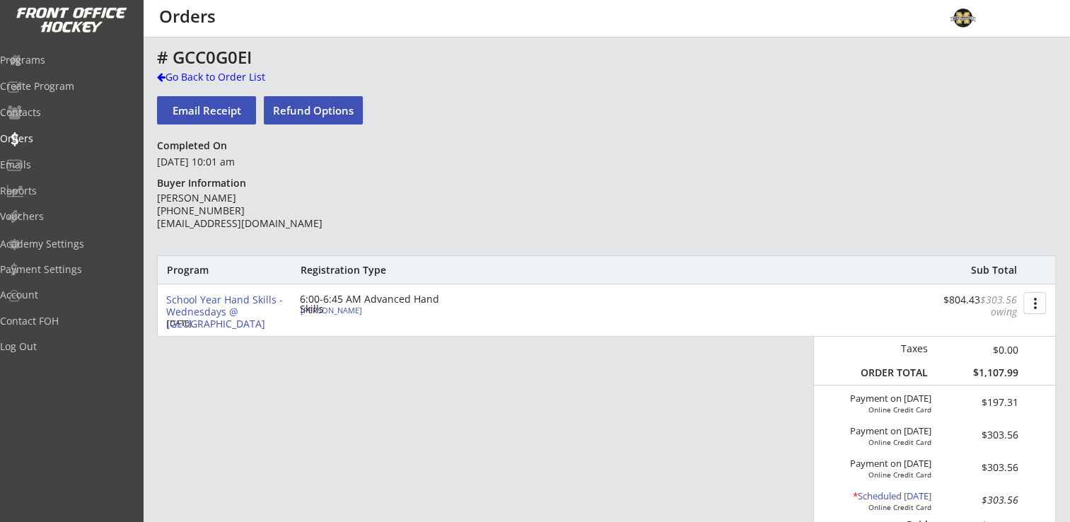
click at [325, 314] on div "[PERSON_NAME]" at bounding box center [380, 310] width 158 height 8
select select ""Forward""
type input "[DEMOGRAPHIC_DATA]"
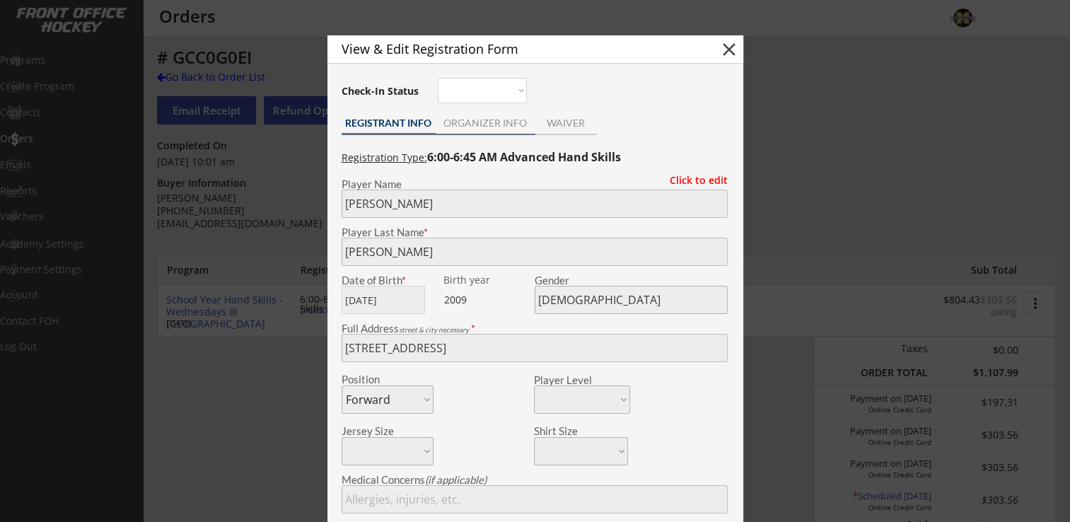
click at [469, 127] on div "ORGANIZER INFO" at bounding box center [486, 123] width 100 height 10
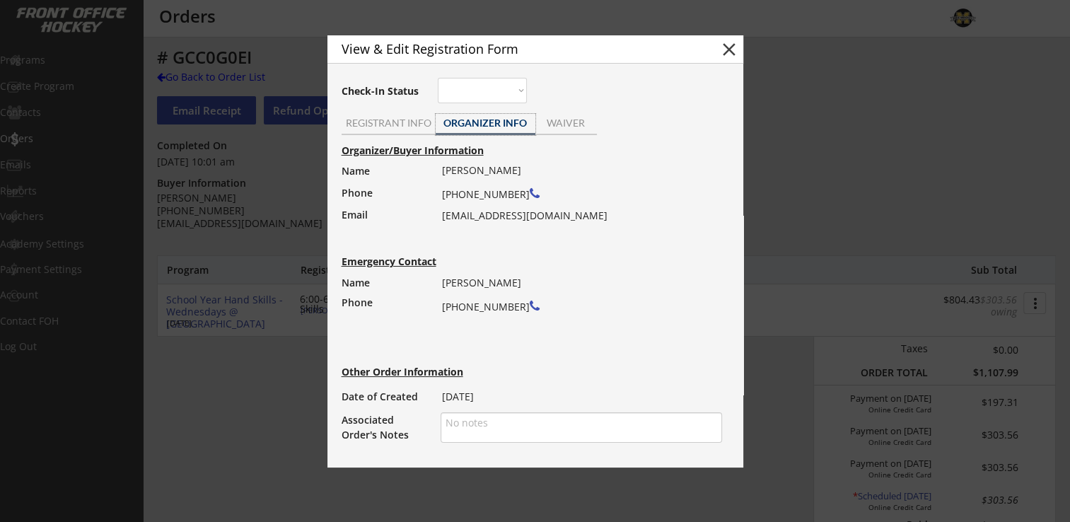
click at [734, 49] on button "close" at bounding box center [728, 49] width 21 height 21
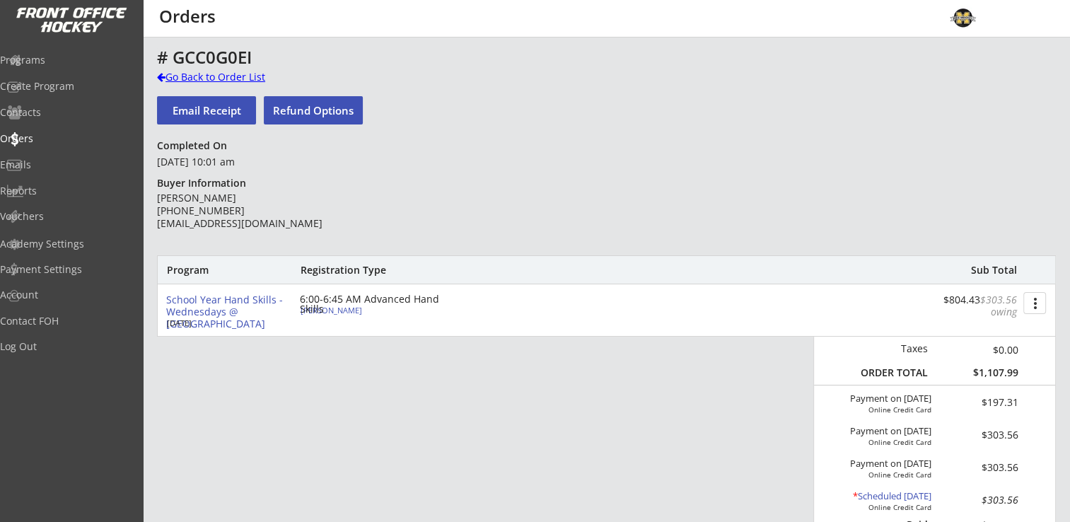
click at [206, 75] on div "Go Back to Order List" at bounding box center [230, 77] width 146 height 14
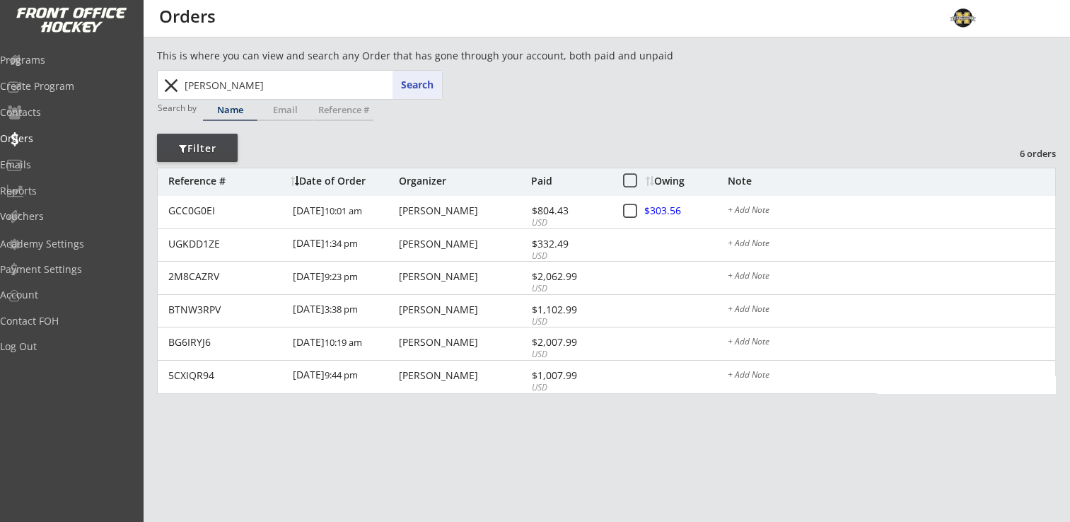
drag, startPoint x: 250, startPoint y: 83, endPoint x: 151, endPoint y: 87, distance: 99.8
click at [151, 87] on div "This is where you can view and search any Order that has gone through your acco…" at bounding box center [606, 516] width 927 height 936
type input "[PERSON_NAME]"
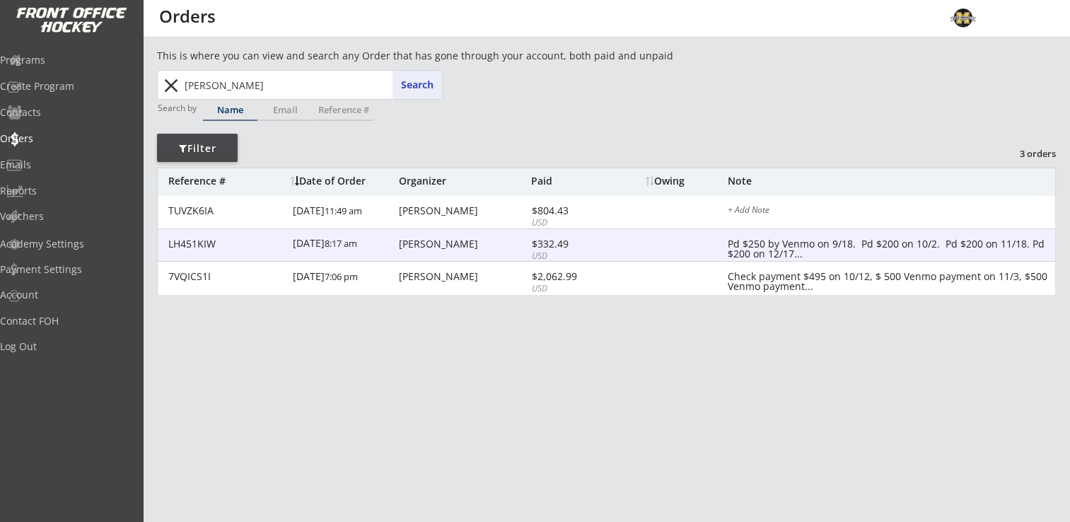
click at [433, 250] on div "LH451KIW [DATE] 8:17 am [PERSON_NAME] $332.49 USD Pd $250 by Venmo on 9/18. Pd …" at bounding box center [606, 245] width 897 height 33
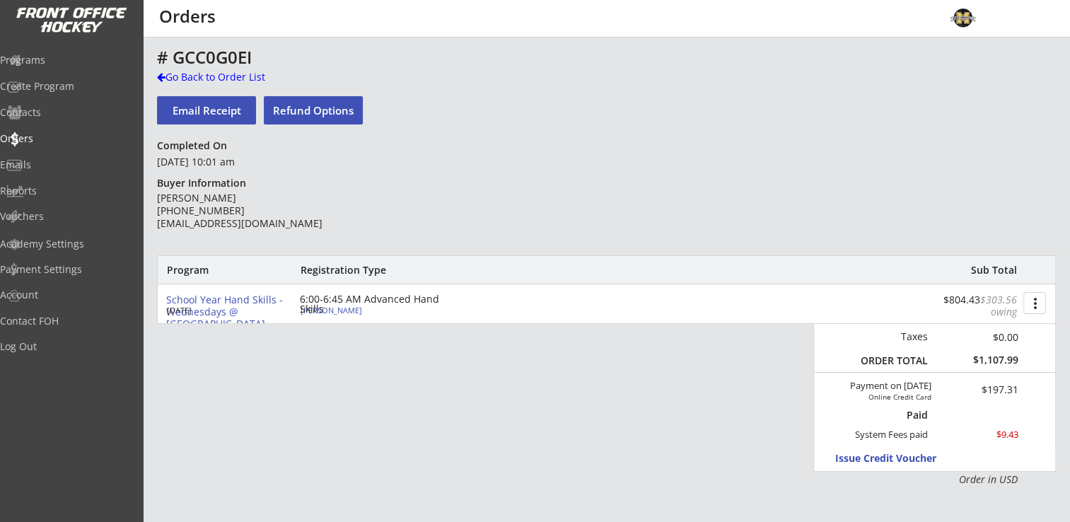
type textarea "Pd $250 by Venmo on 9/18. Pd $200 on 10/2. Pd $200 on 11/18. Pd $200 on 12/17. …"
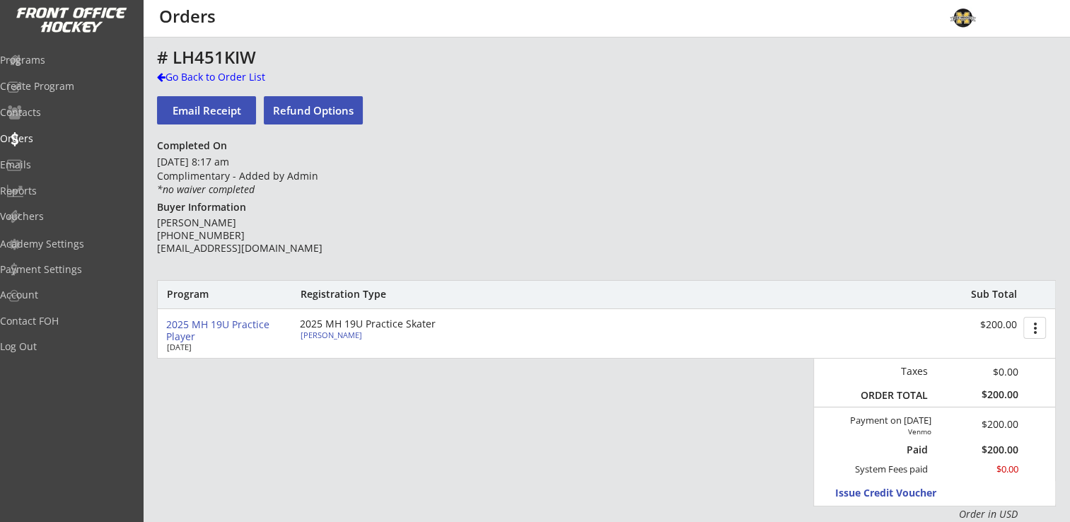
click at [317, 333] on div "[PERSON_NAME]" at bounding box center [380, 335] width 158 height 8
type textarea "Pd $250 by Venmo on 9/18. Pd $200 on 10/2. Pd $200 on 11/18. Pd $200 on 12/17. …"
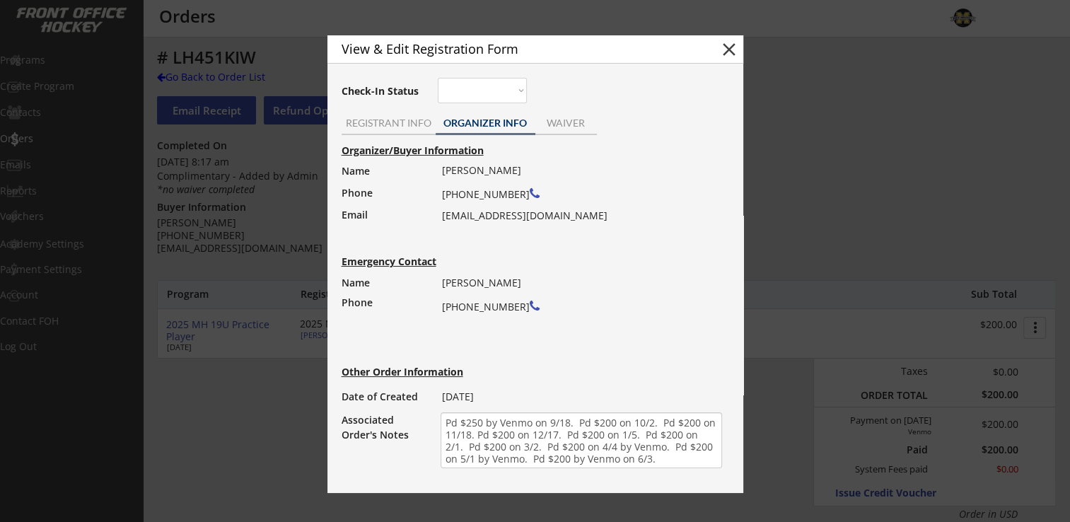
click at [729, 50] on button "close" at bounding box center [728, 49] width 21 height 21
